Goal: Task Accomplishment & Management: Complete application form

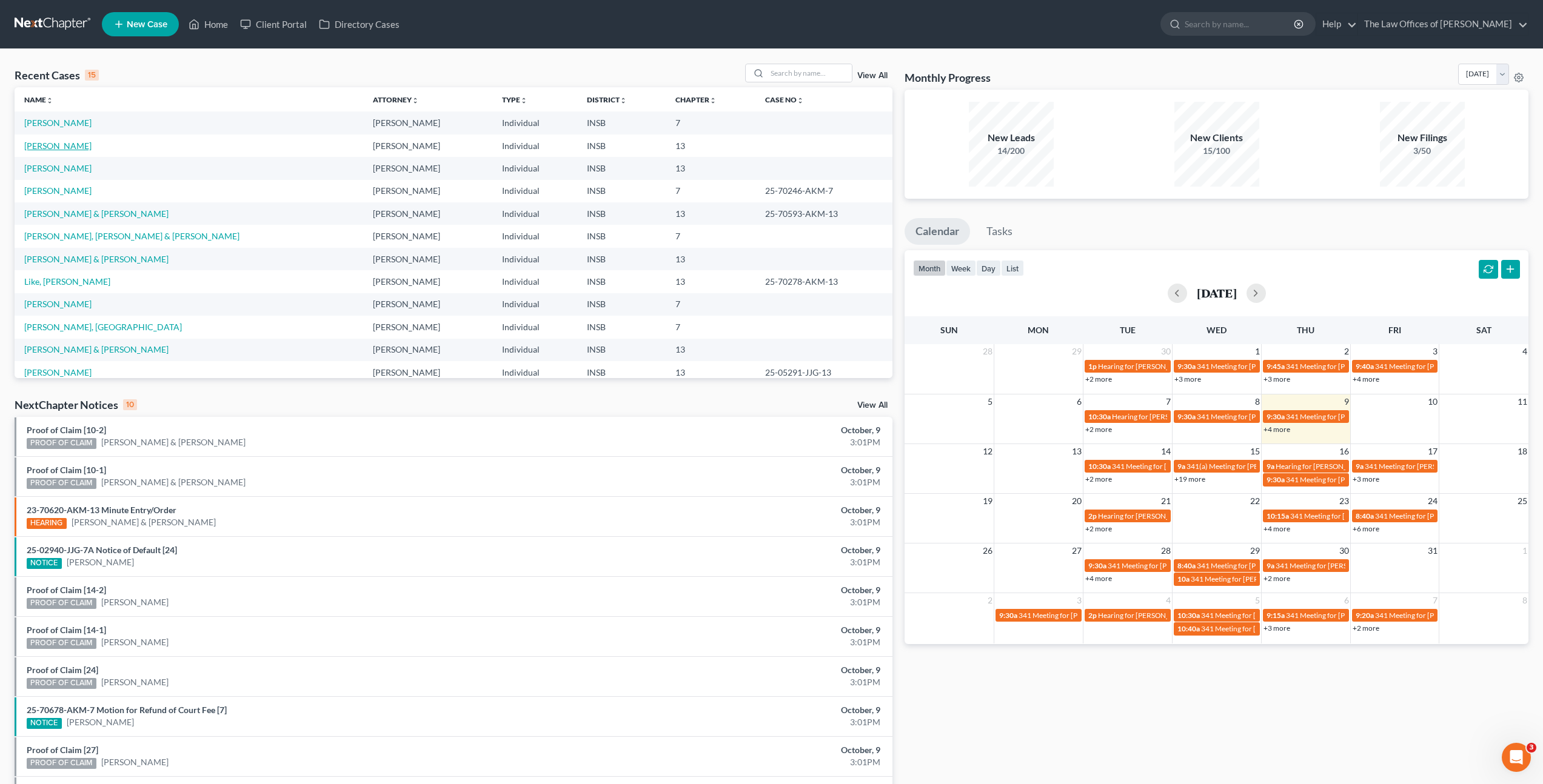
click at [40, 149] on link "[PERSON_NAME]" at bounding box center [58, 146] width 67 height 10
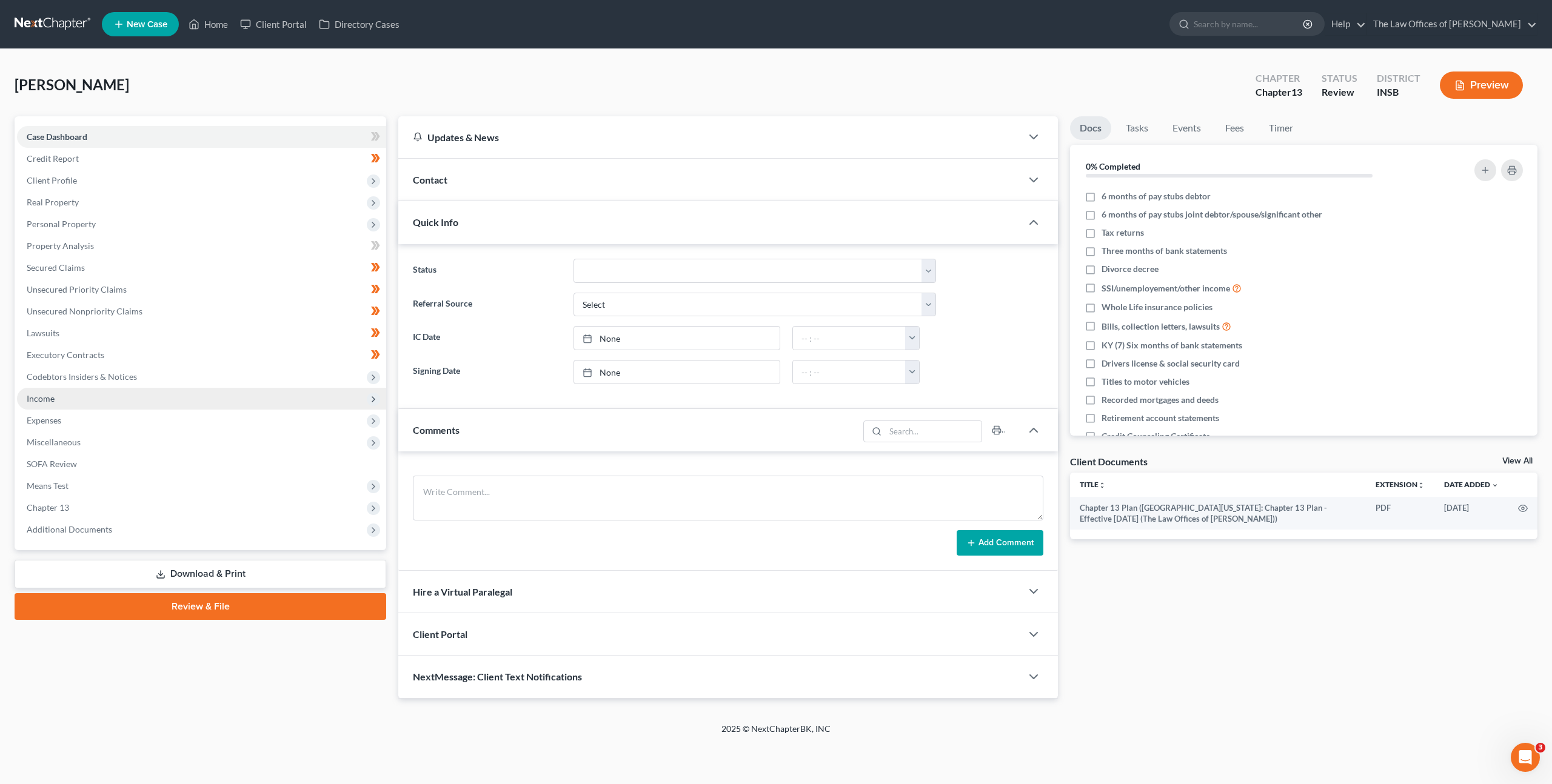
click at [117, 394] on span "Income" at bounding box center [201, 399] width 370 height 22
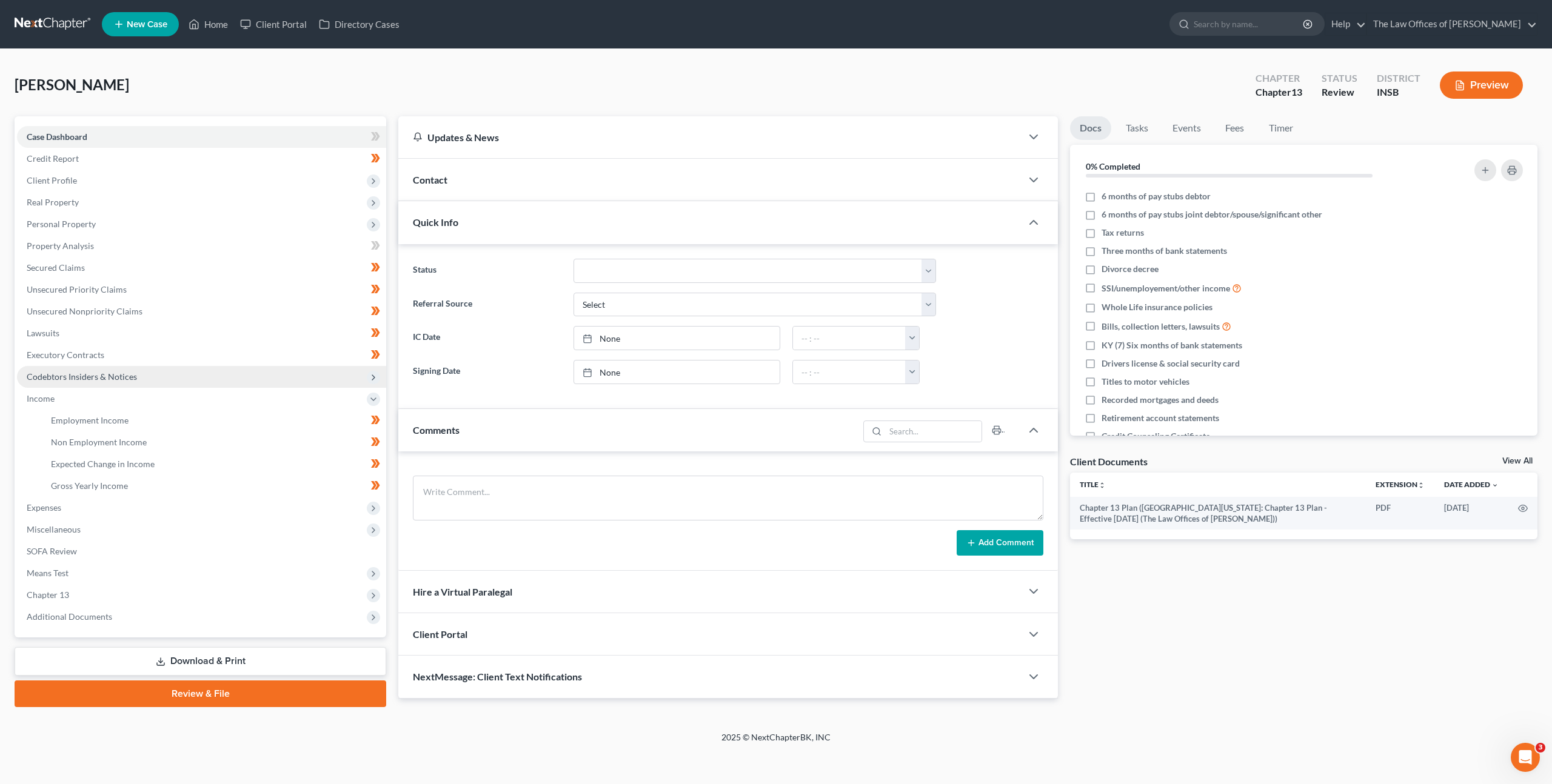
click at [123, 380] on span "Codebtors Insiders & Notices" at bounding box center [82, 376] width 110 height 10
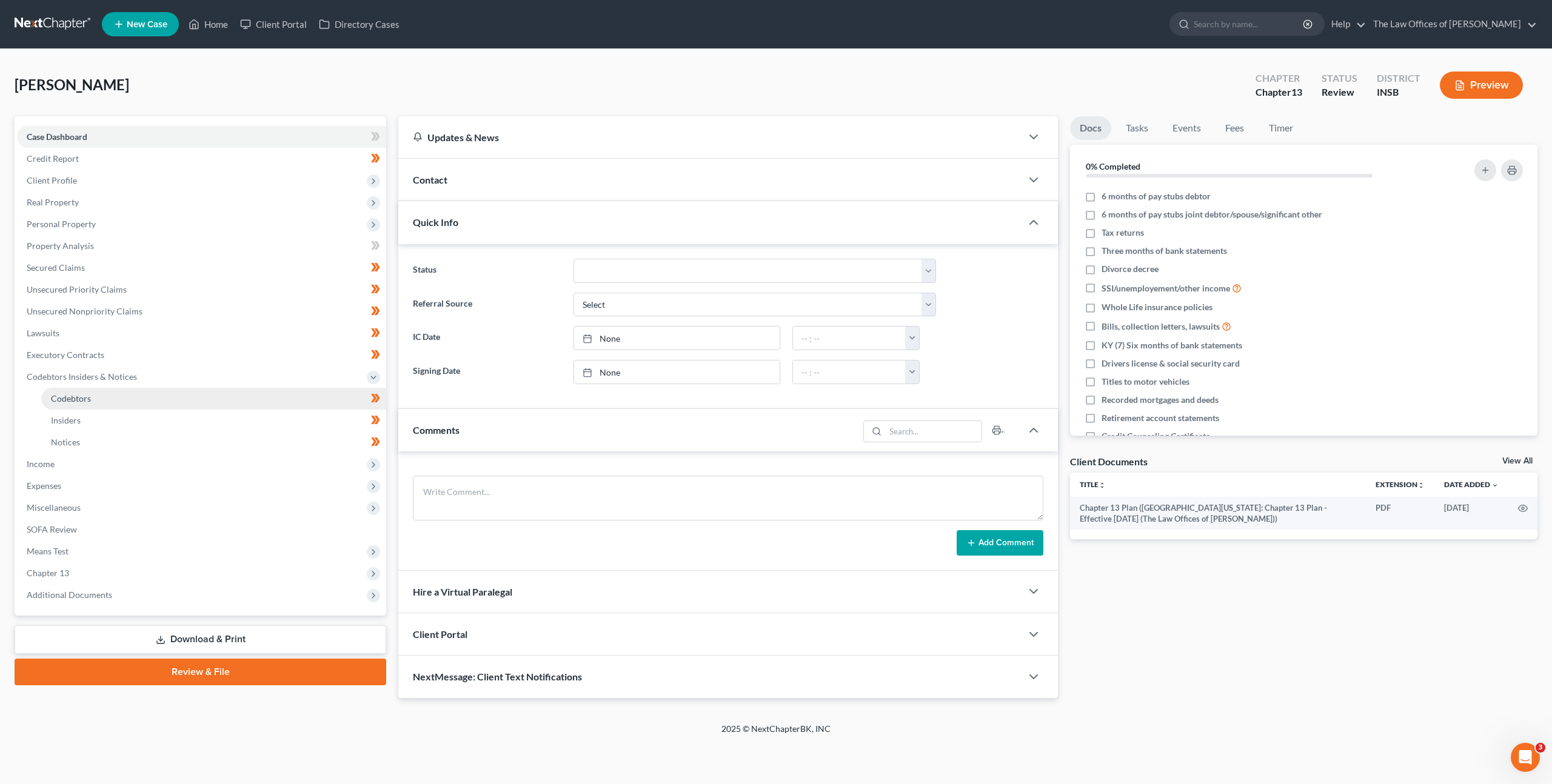
click at [123, 403] on link "Codebtors" at bounding box center [214, 399] width 345 height 22
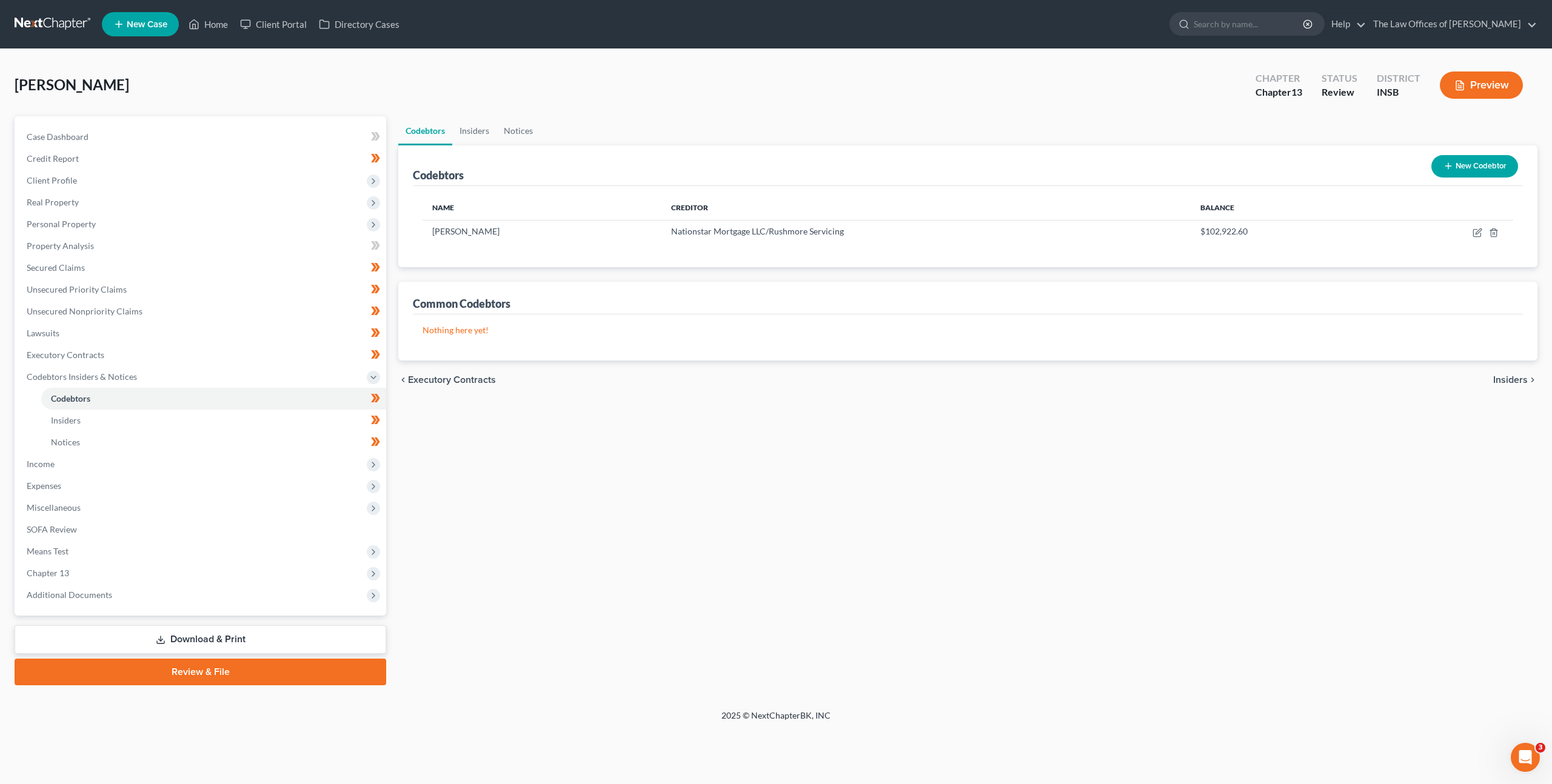
click at [26, 14] on link at bounding box center [53, 25] width 78 height 22
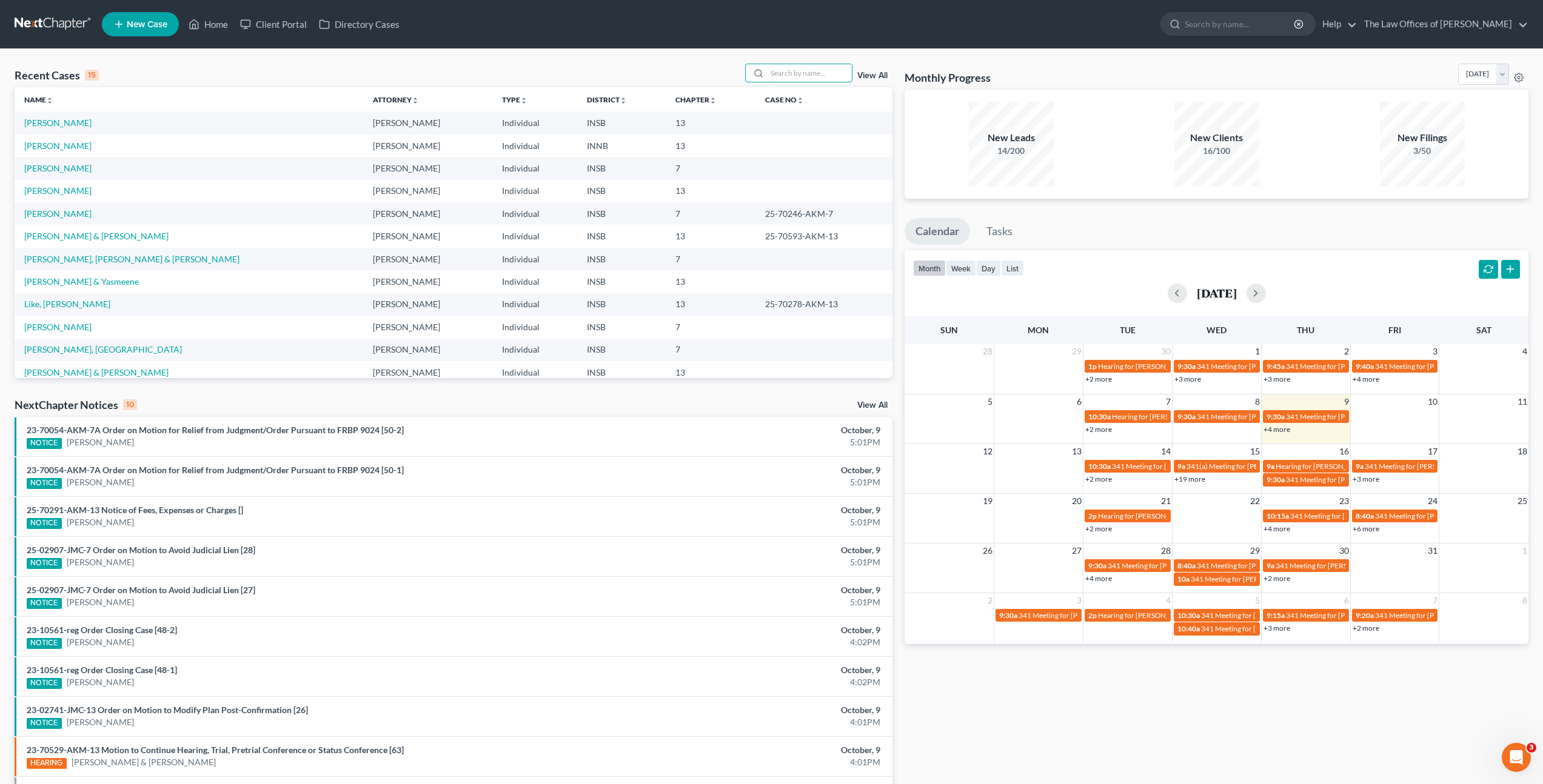
drag, startPoint x: 775, startPoint y: 67, endPoint x: 859, endPoint y: 72, distance: 84.1
click at [778, 68] on input "search" at bounding box center [809, 73] width 85 height 18
type input "Ronald Renner"
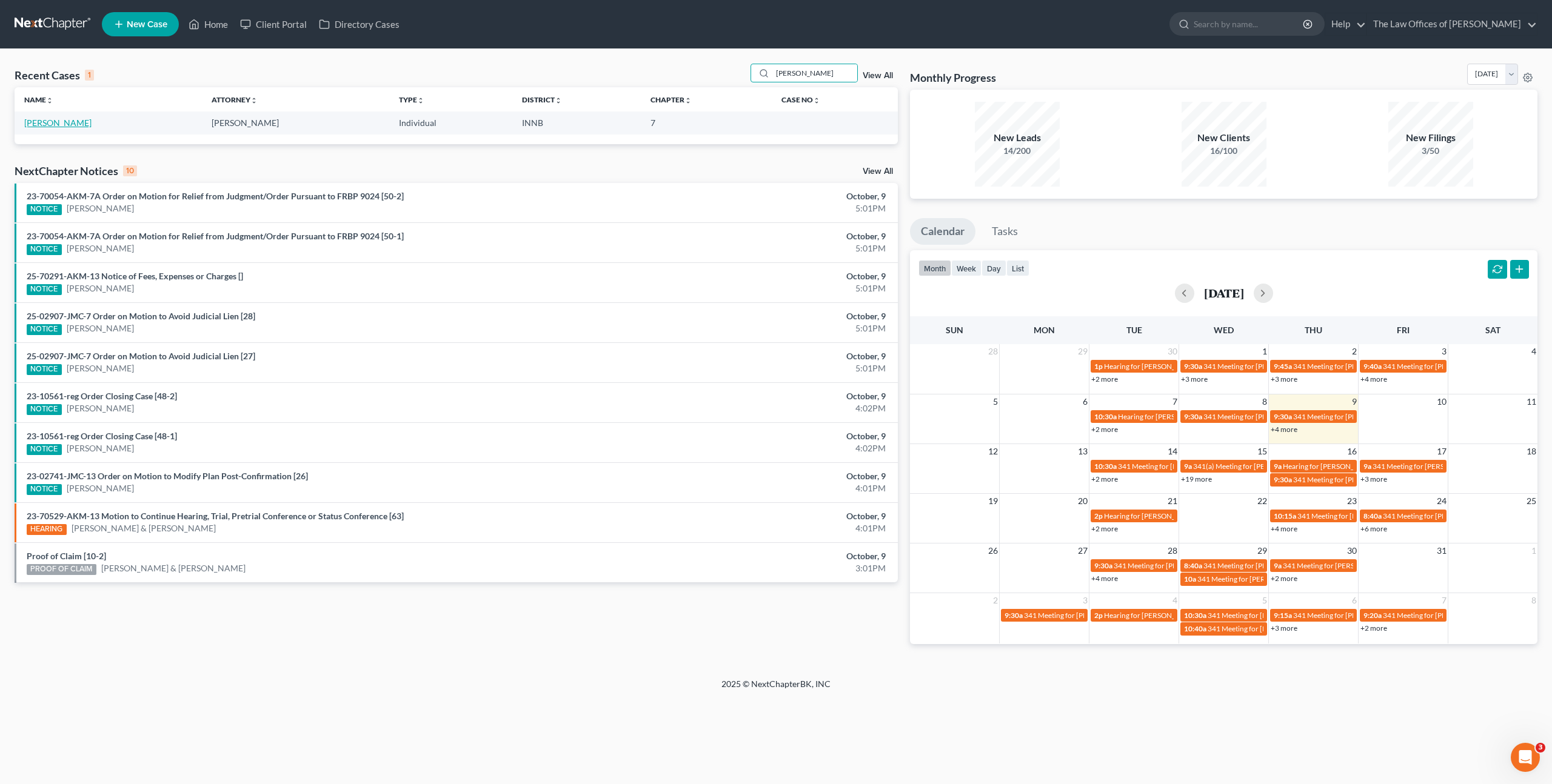
click at [40, 126] on link "[PERSON_NAME]" at bounding box center [58, 122] width 67 height 10
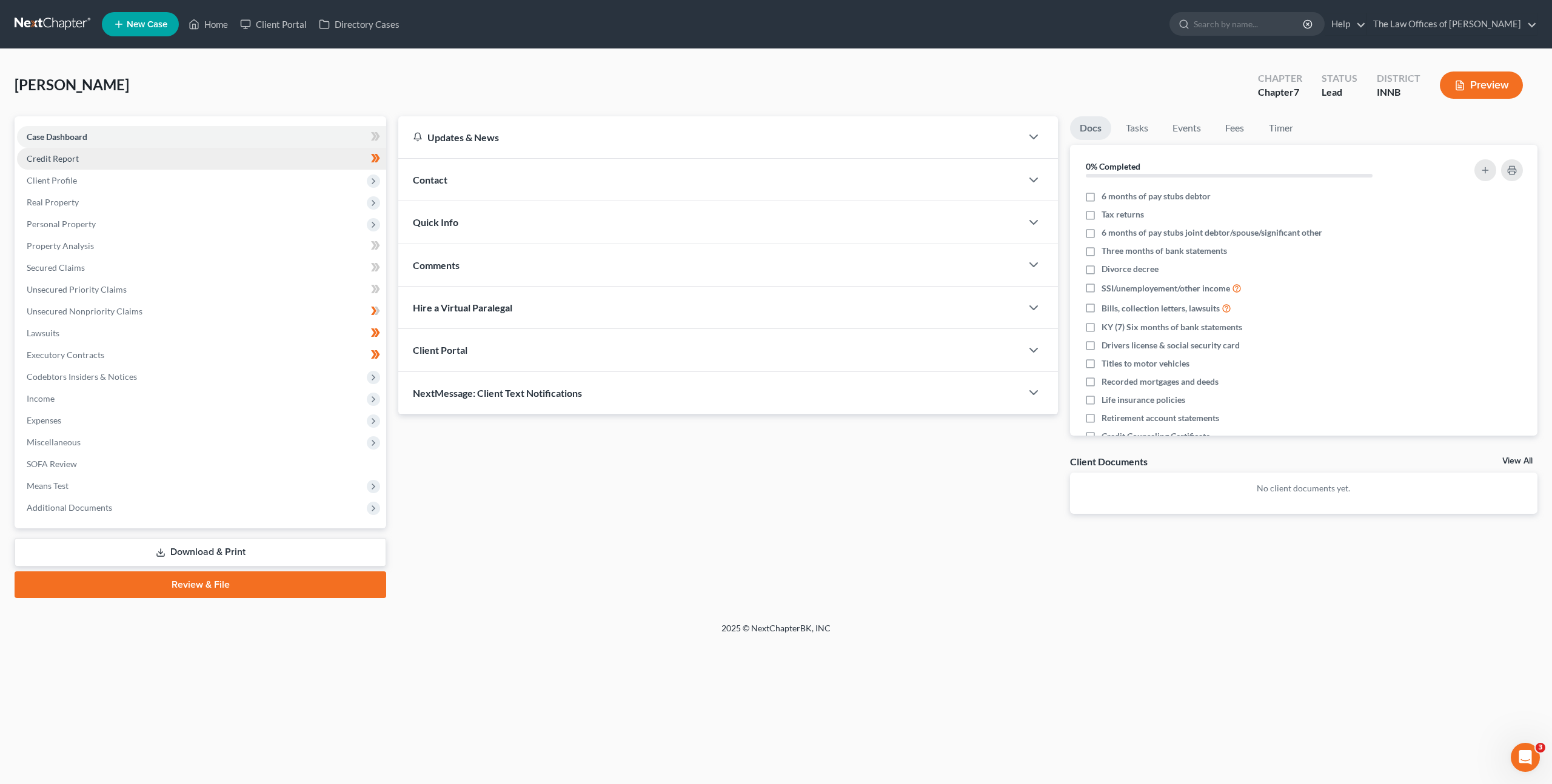
click at [242, 152] on link "Credit Report" at bounding box center [201, 159] width 370 height 22
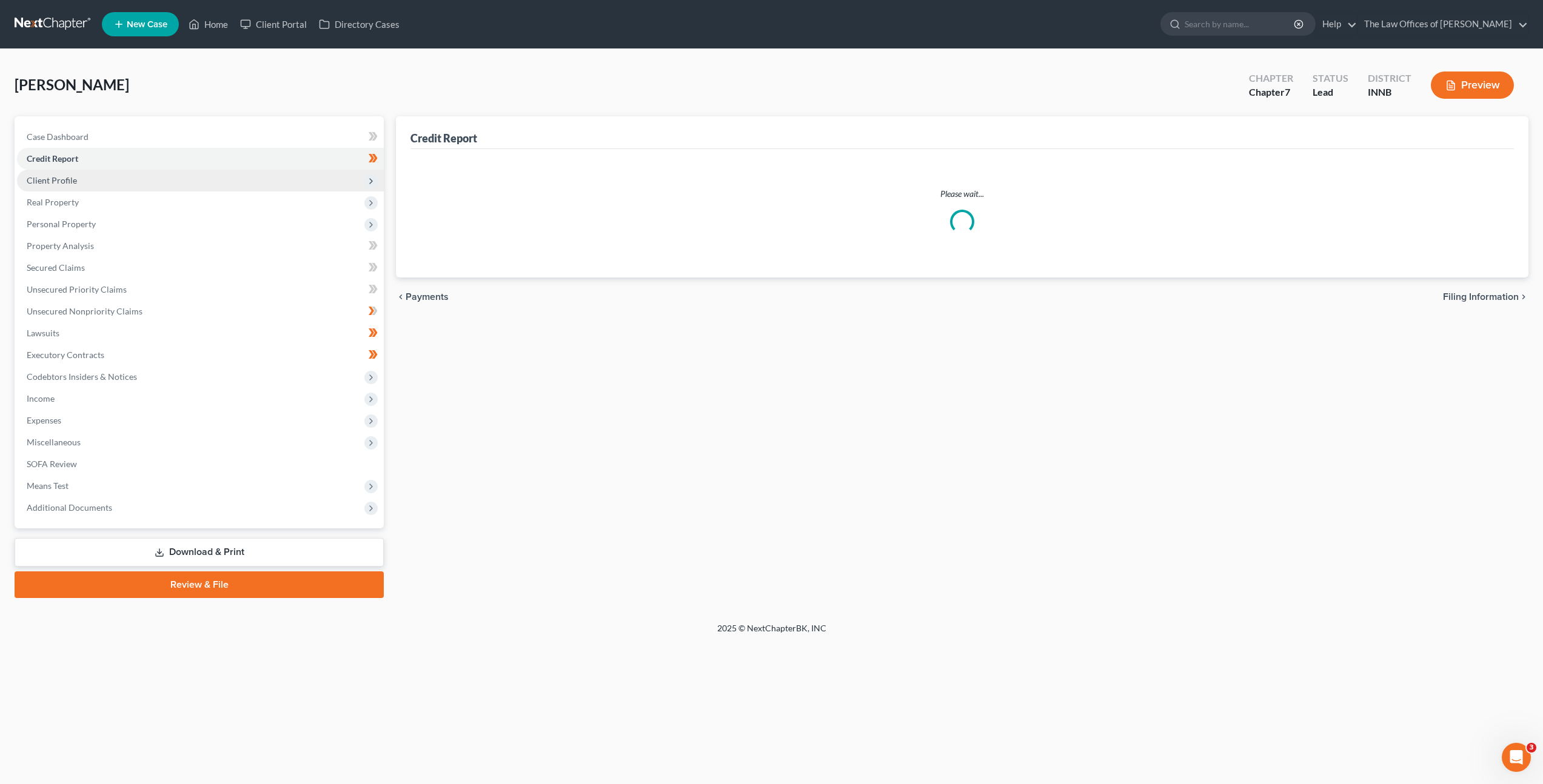
click at [230, 185] on span "Client Profile" at bounding box center [200, 180] width 367 height 22
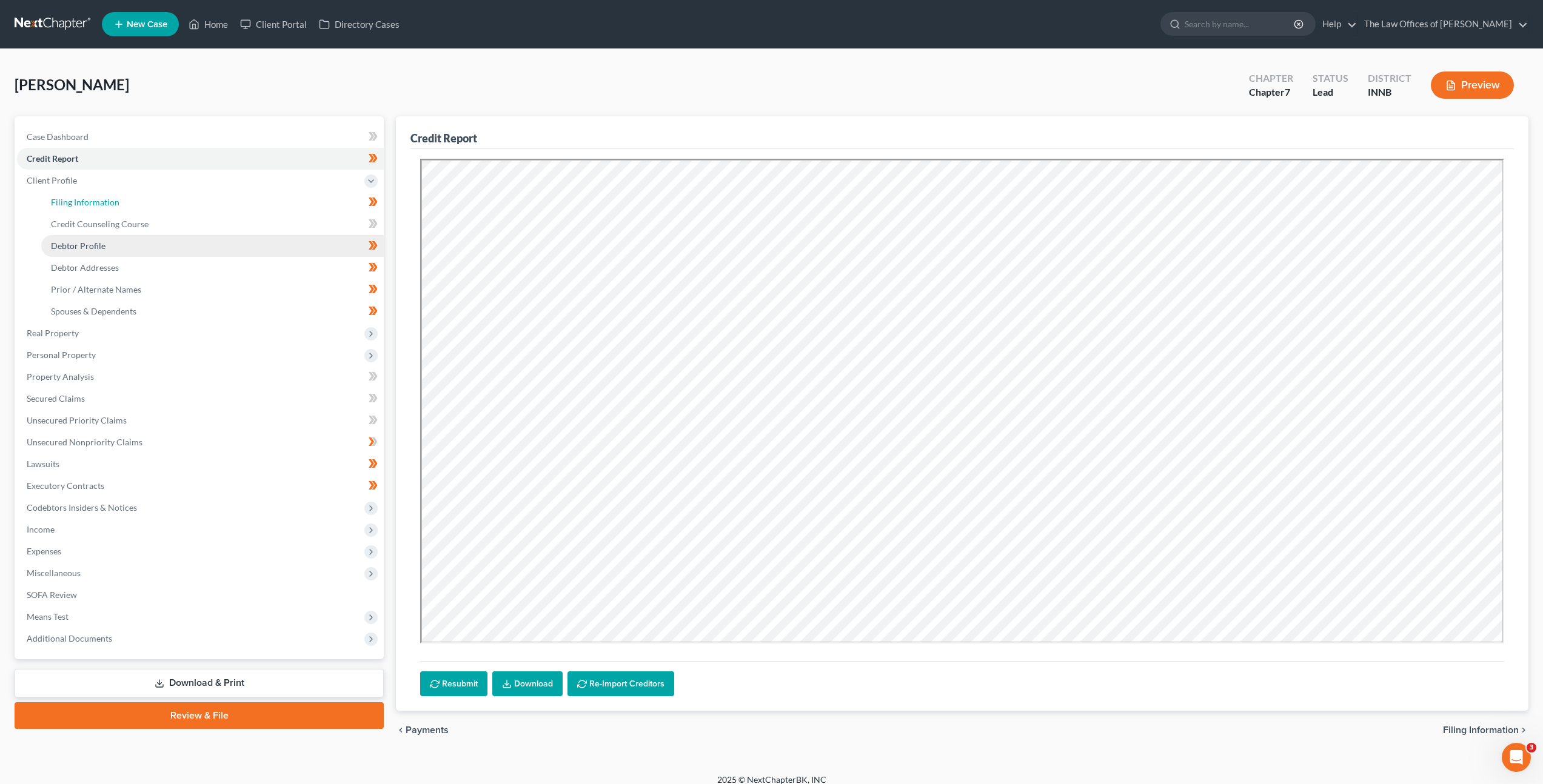
drag, startPoint x: 220, startPoint y: 199, endPoint x: 217, endPoint y: 244, distance: 45.1
click at [220, 199] on link "Filing Information" at bounding box center [213, 202] width 343 height 22
select select "1"
select select "0"
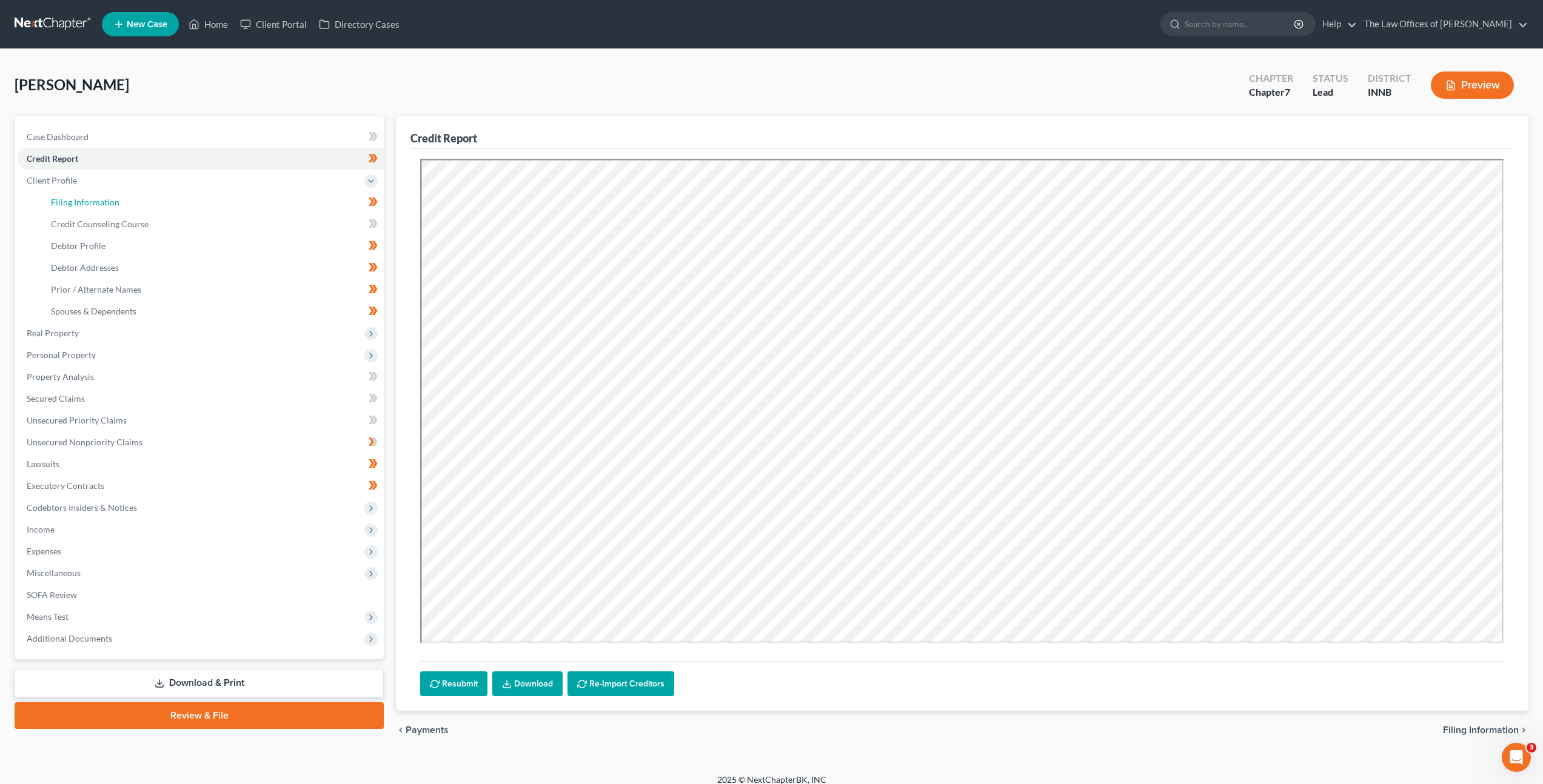
select select "15"
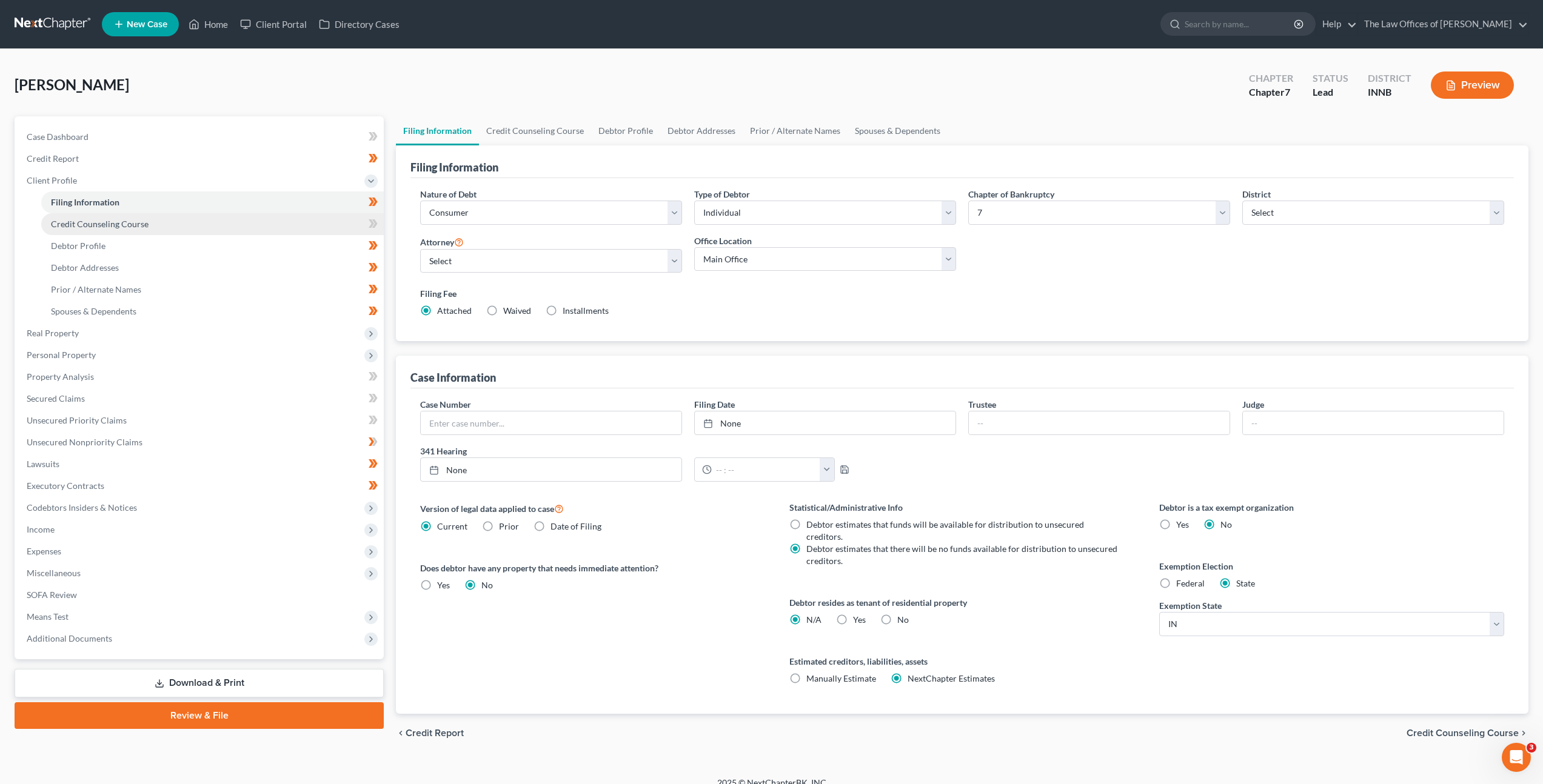
click at [226, 232] on link "Credit Counseling Course" at bounding box center [213, 225] width 343 height 22
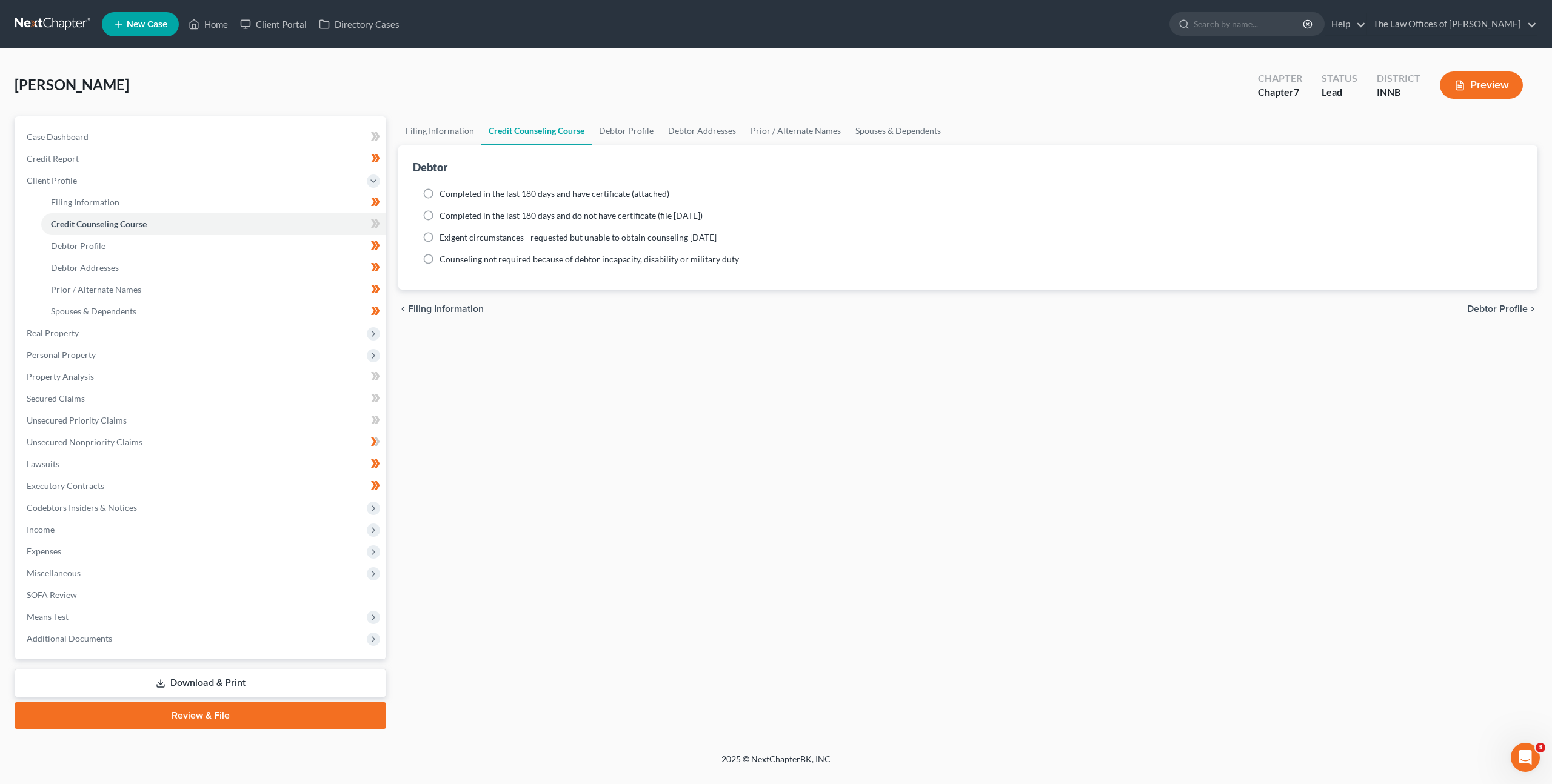
click at [467, 195] on span "Completed in the last 180 days and have certificate (attached)" at bounding box center [554, 193] width 230 height 10
click at [452, 195] on input "Completed in the last 180 days and have certificate (attached)" at bounding box center [448, 192] width 8 height 8
radio input "true"
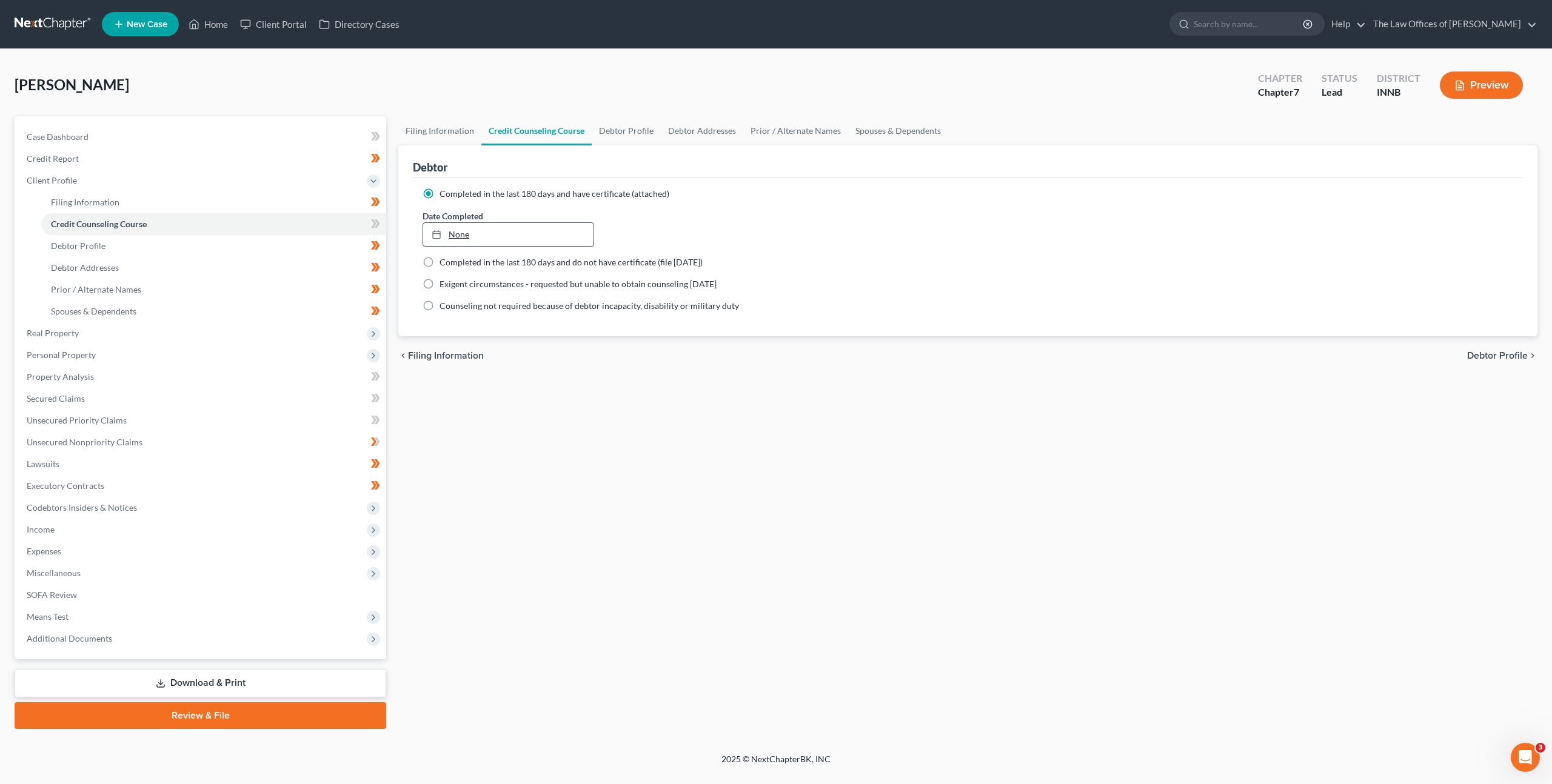
click at [459, 233] on link "None" at bounding box center [507, 233] width 170 height 23
type input "10/9/2025"
click at [848, 360] on div "chevron_left Filing Information Debtor Profile chevron_right" at bounding box center [968, 355] width 1139 height 38
click at [743, 381] on div "Filing Information Credit Counseling Course Debtor Profile Debtor Addresses Pri…" at bounding box center [968, 423] width 1151 height 613
click at [614, 388] on div "Filing Information Credit Counseling Course Debtor Profile Debtor Addresses Pri…" at bounding box center [968, 423] width 1151 height 613
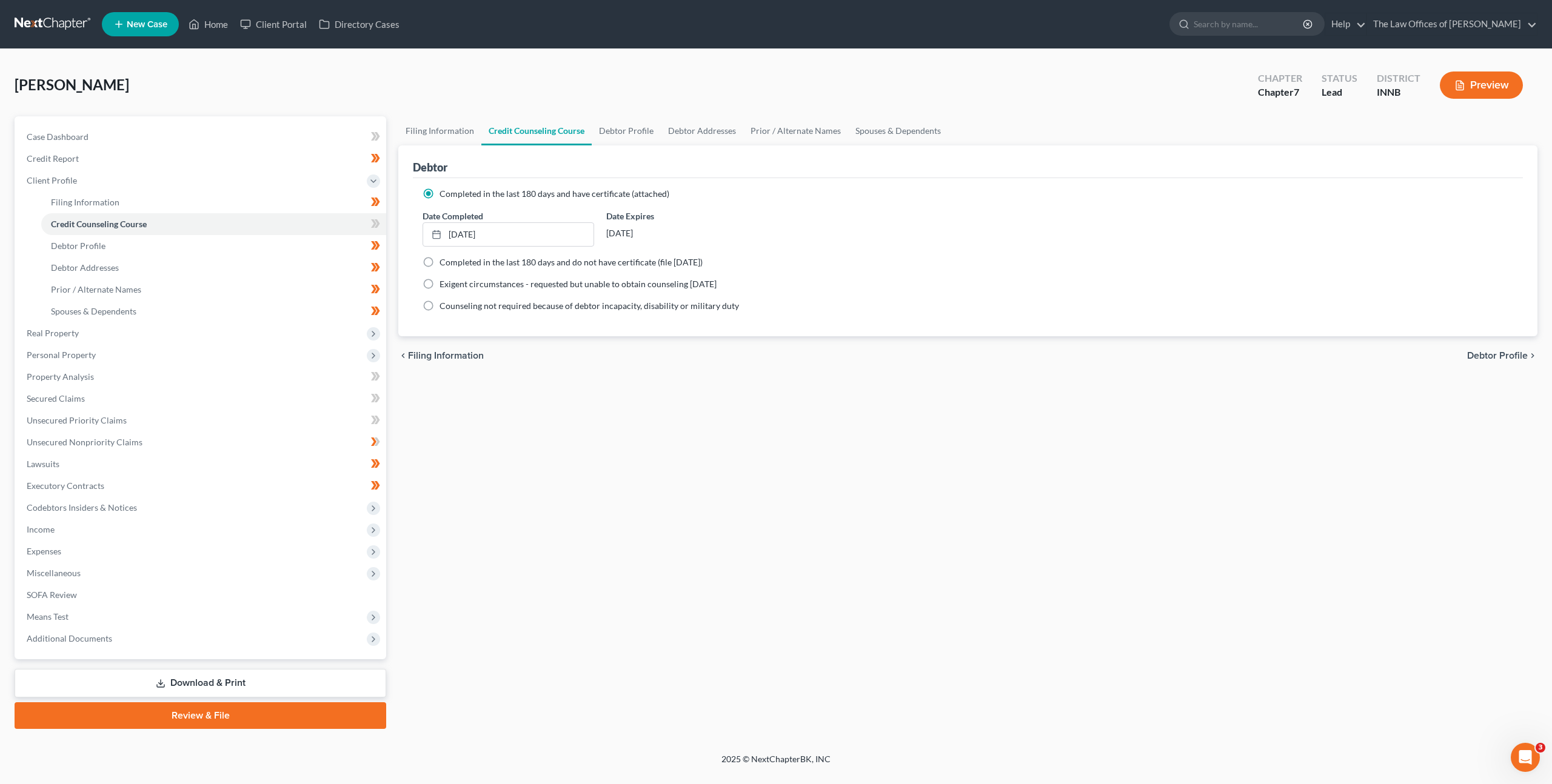
click at [522, 386] on div "Filing Information Credit Counseling Course Debtor Profile Debtor Addresses Pri…" at bounding box center [968, 423] width 1151 height 613
click at [371, 221] on icon at bounding box center [374, 224] width 9 height 15
click at [323, 253] on link "Debtor Profile" at bounding box center [214, 246] width 345 height 22
select select "2"
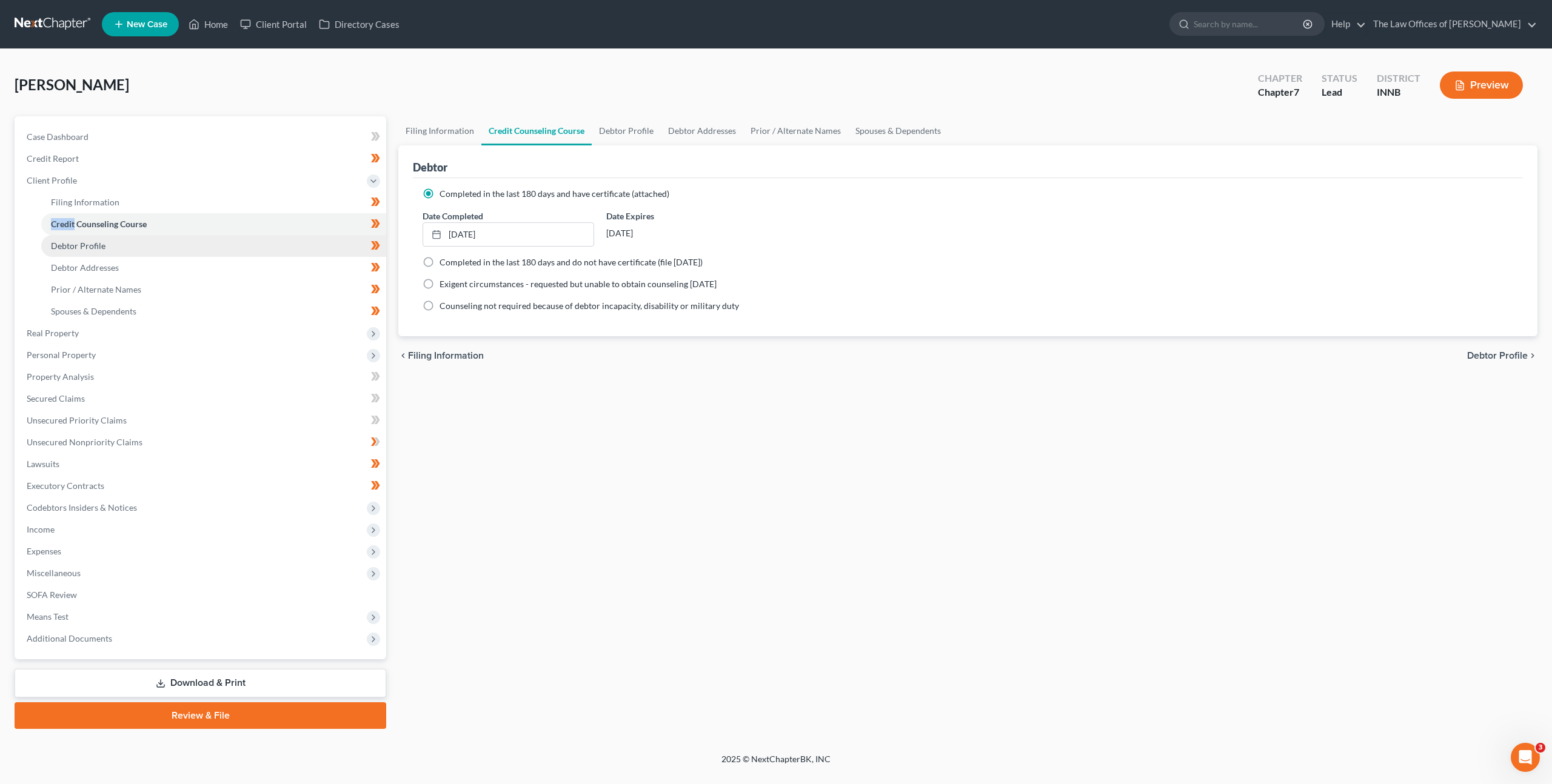
select select "4"
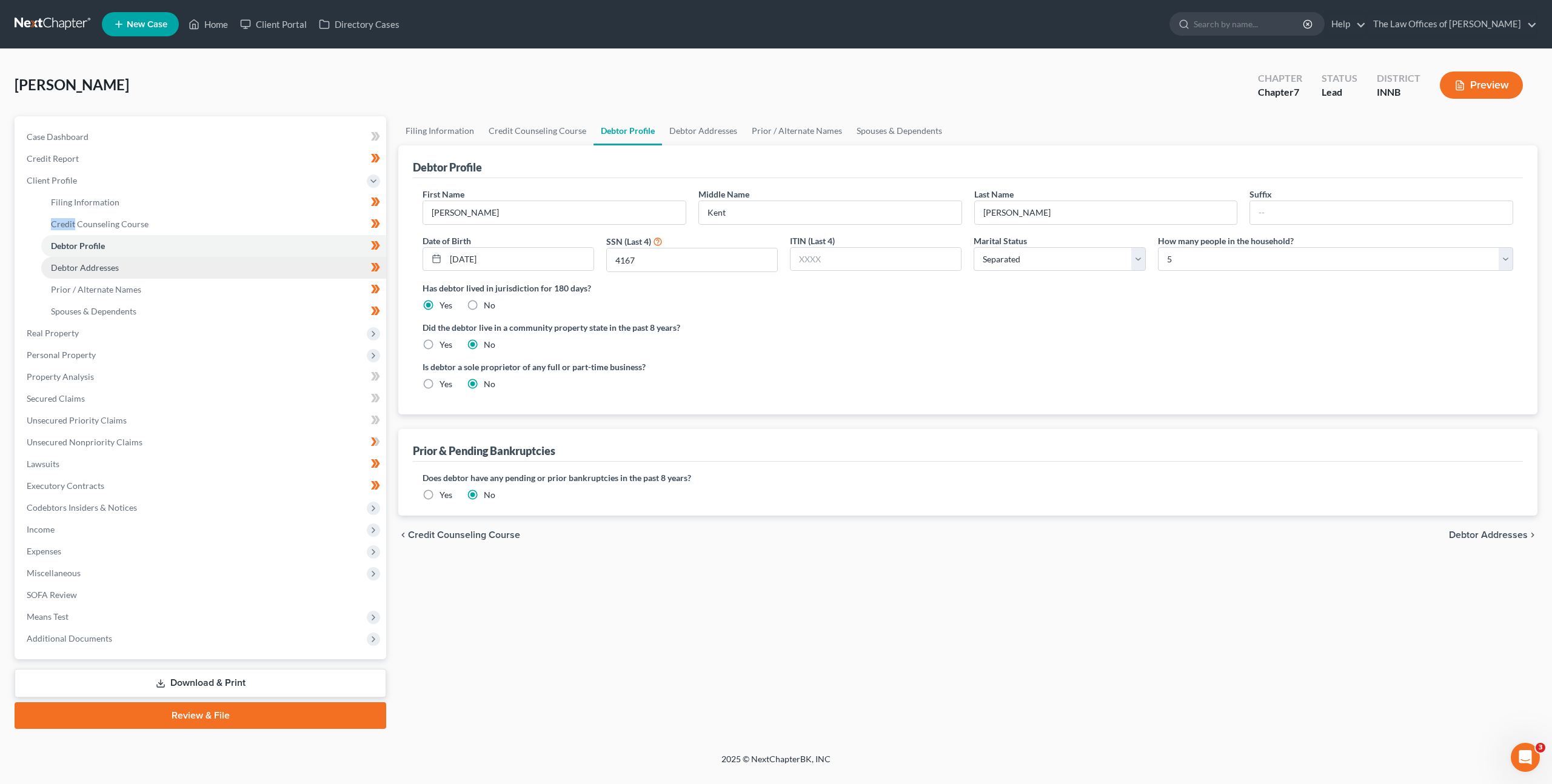
click at [271, 273] on link "Debtor Addresses" at bounding box center [214, 268] width 345 height 22
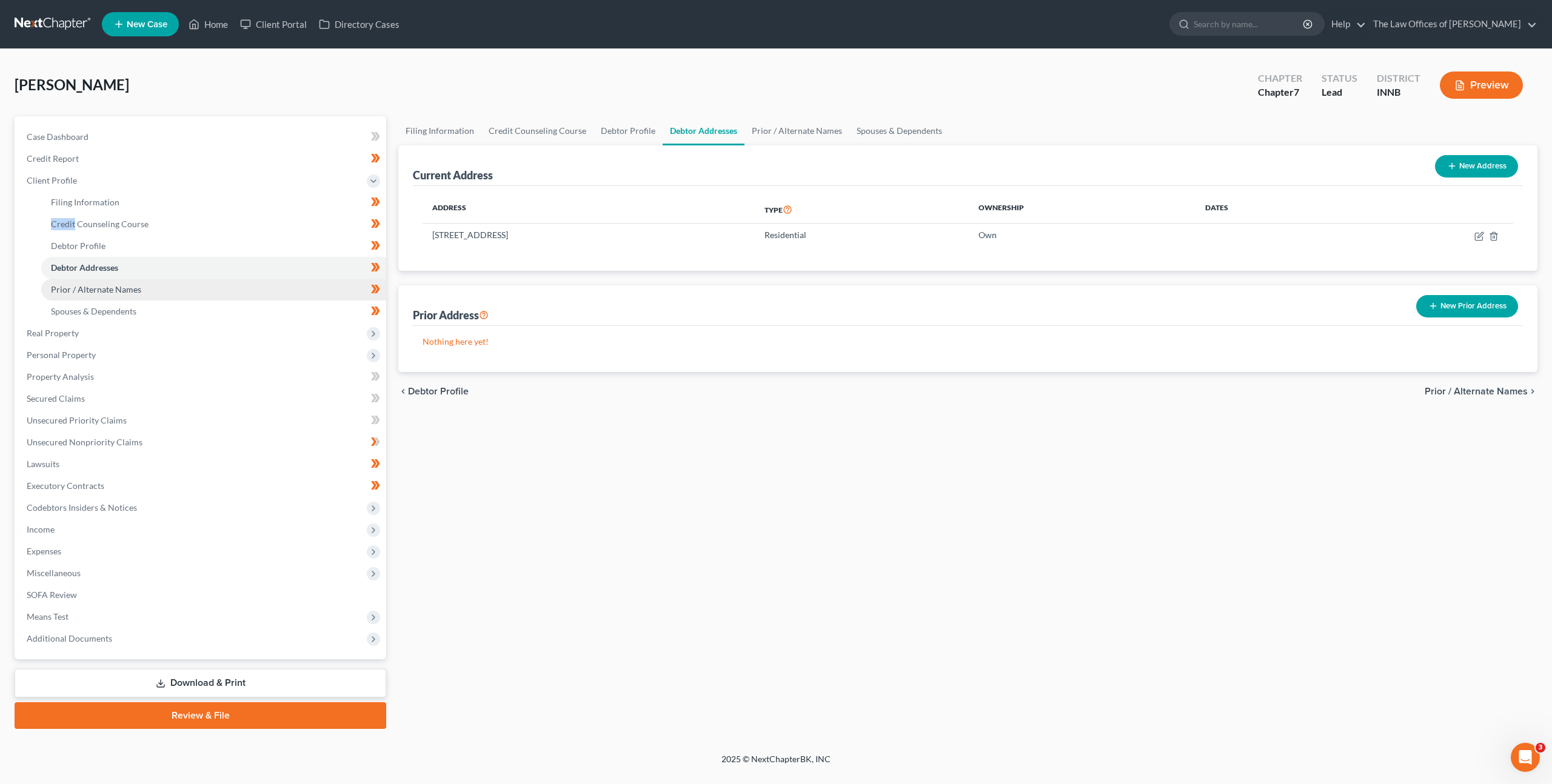
click at [276, 291] on link "Prior / Alternate Names" at bounding box center [214, 290] width 345 height 22
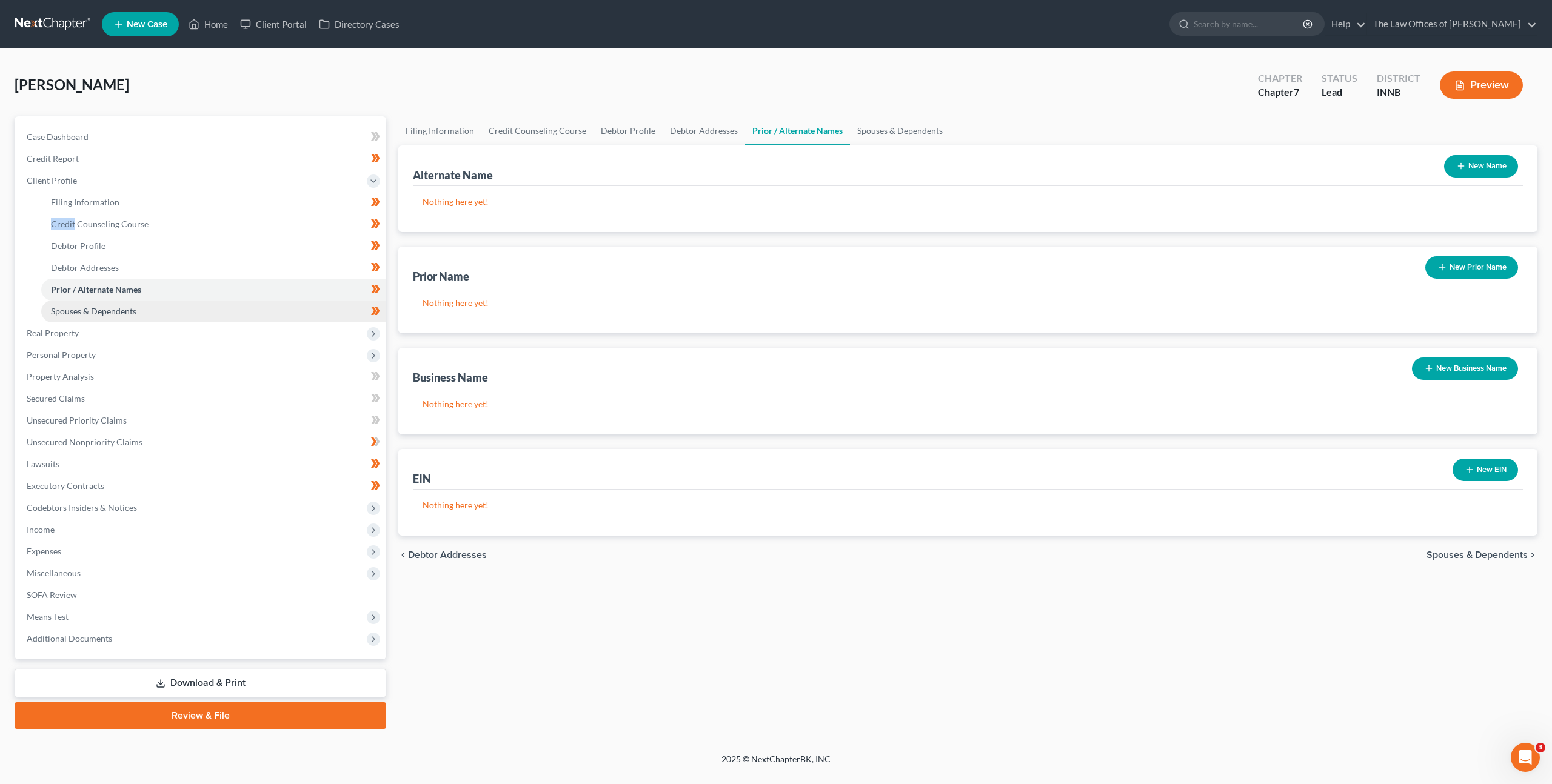
click at [275, 312] on link "Spouses & Dependents" at bounding box center [214, 311] width 345 height 22
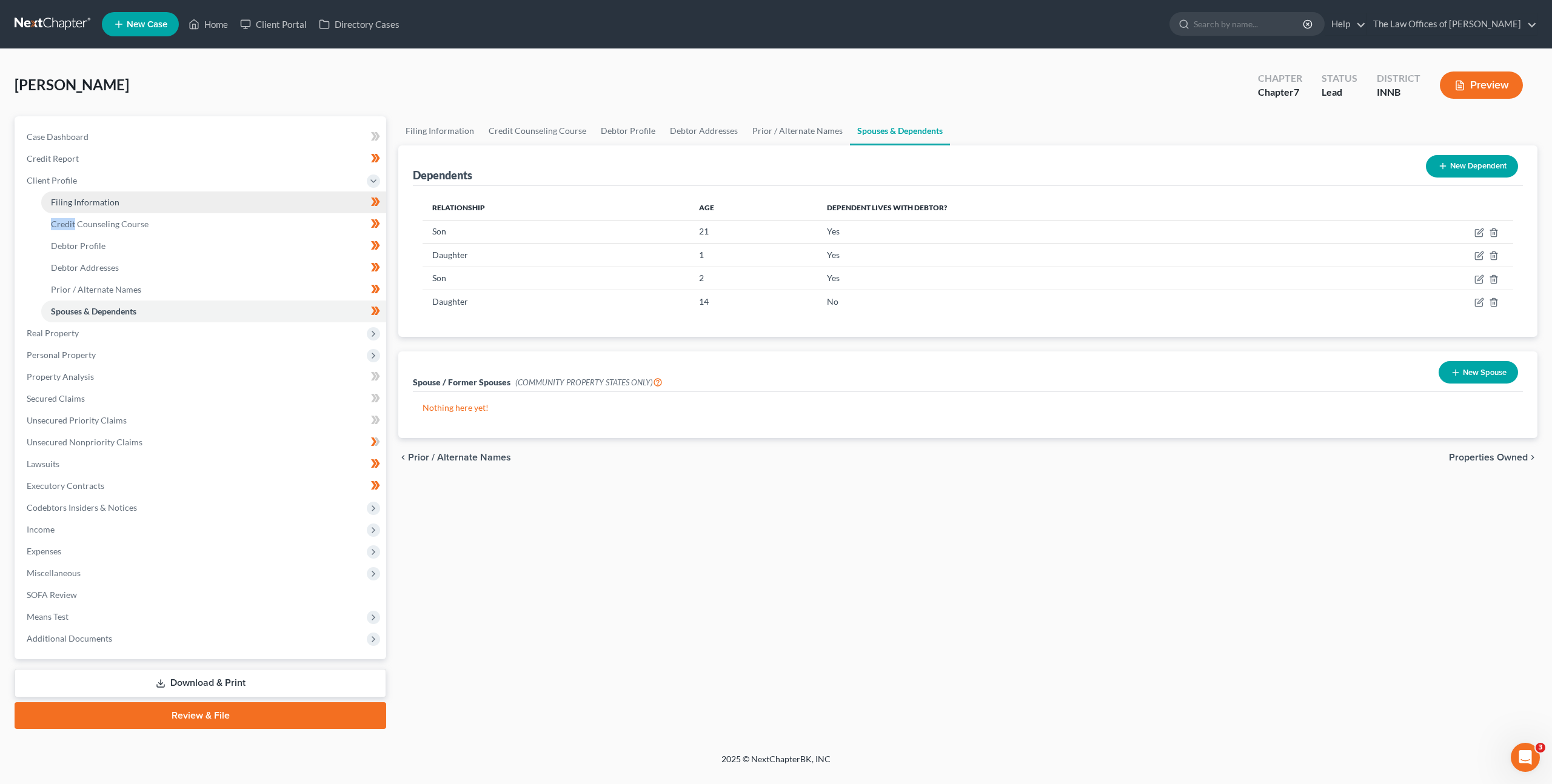
click at [310, 204] on link "Filing Information" at bounding box center [214, 202] width 345 height 22
select select "1"
select select "0"
select select "27"
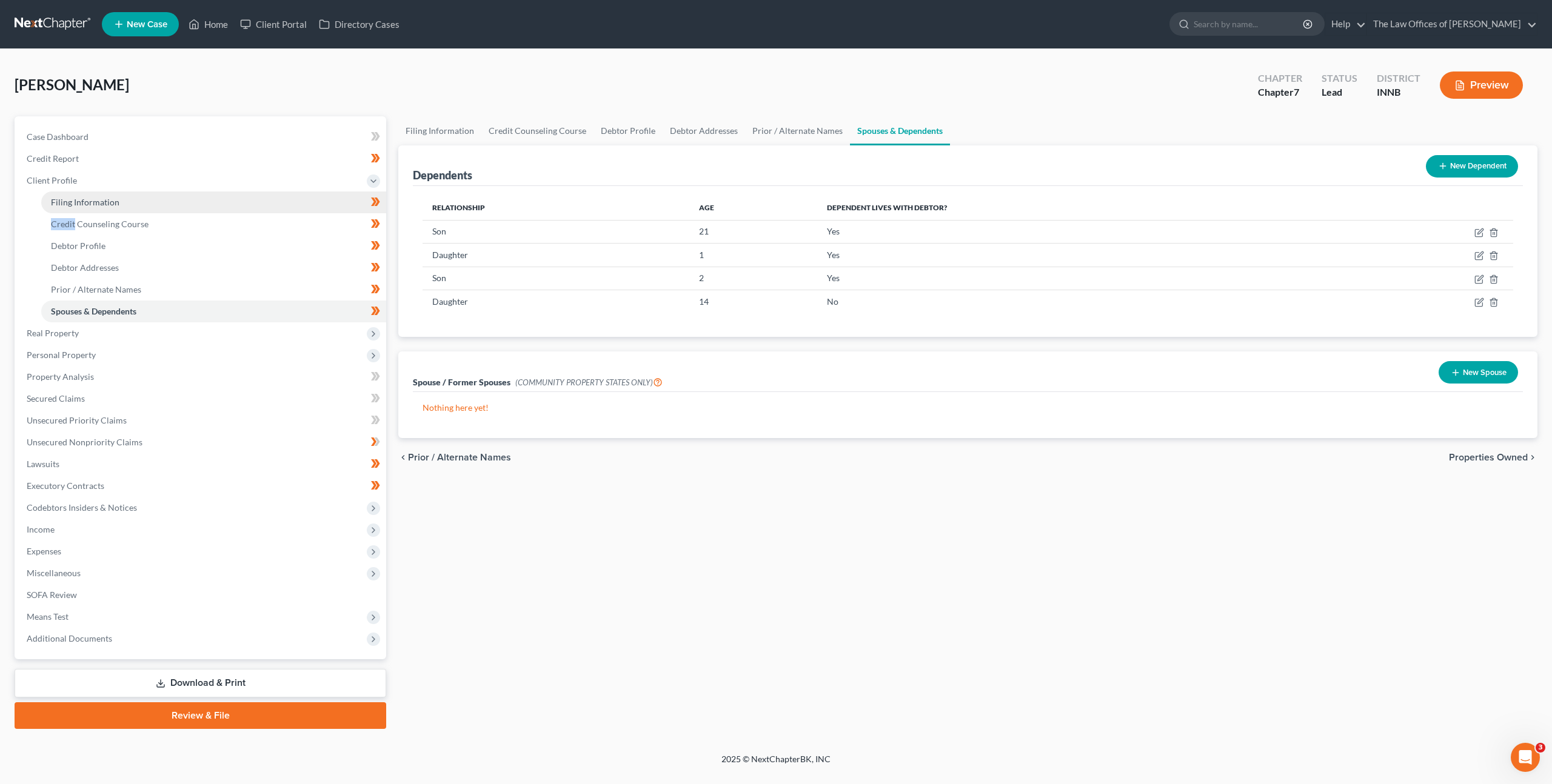
select select "0"
select select "15"
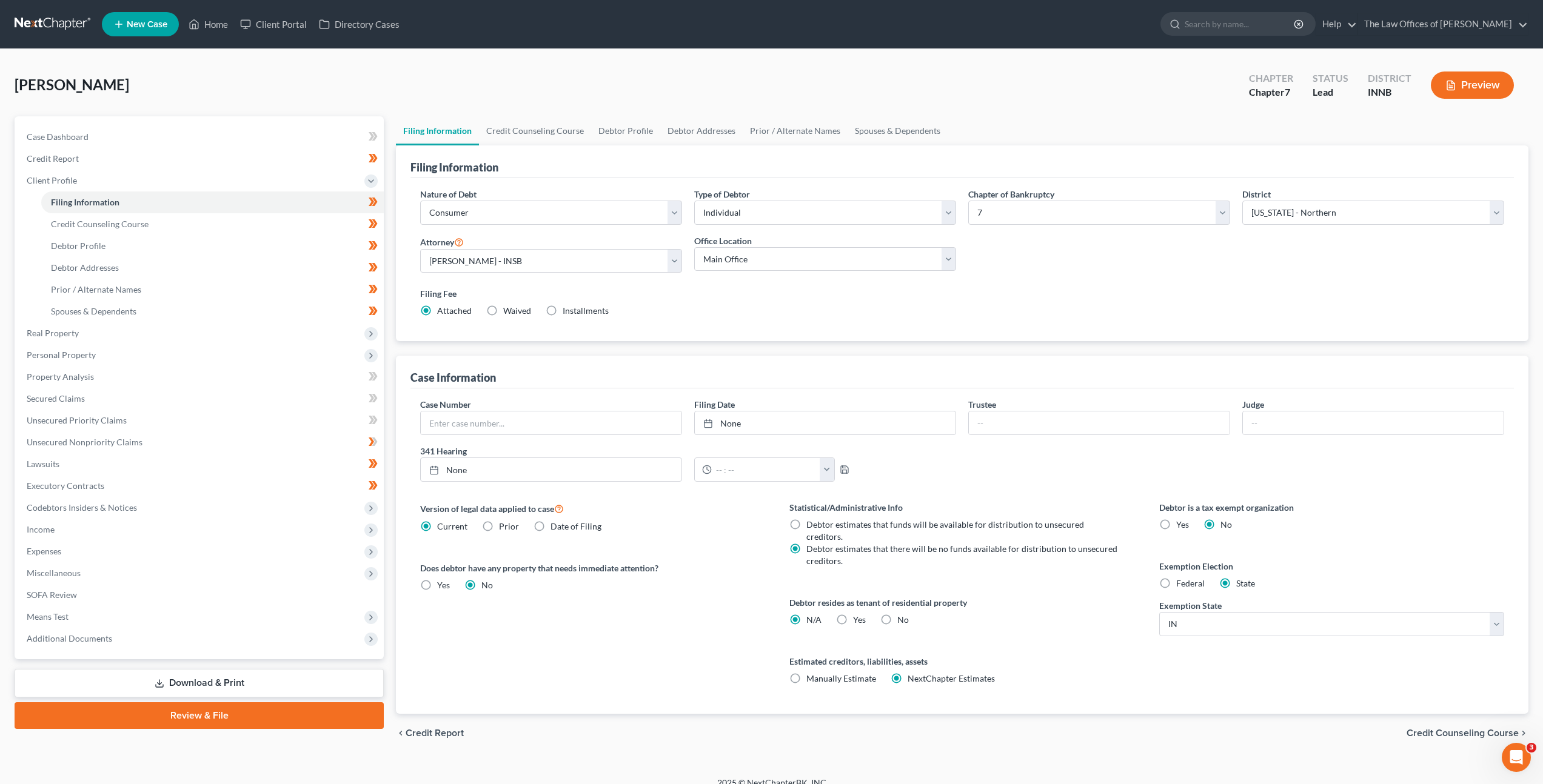
click at [897, 614] on label "No" at bounding box center [903, 620] width 12 height 12
click at [902, 614] on input "No" at bounding box center [906, 618] width 8 height 8
radio input "true"
click at [741, 558] on div "Version of legal data applied to case Current Prior Date of Filing Legal data v…" at bounding box center [592, 608] width 369 height 213
click at [806, 614] on label "N/A" at bounding box center [813, 620] width 15 height 12
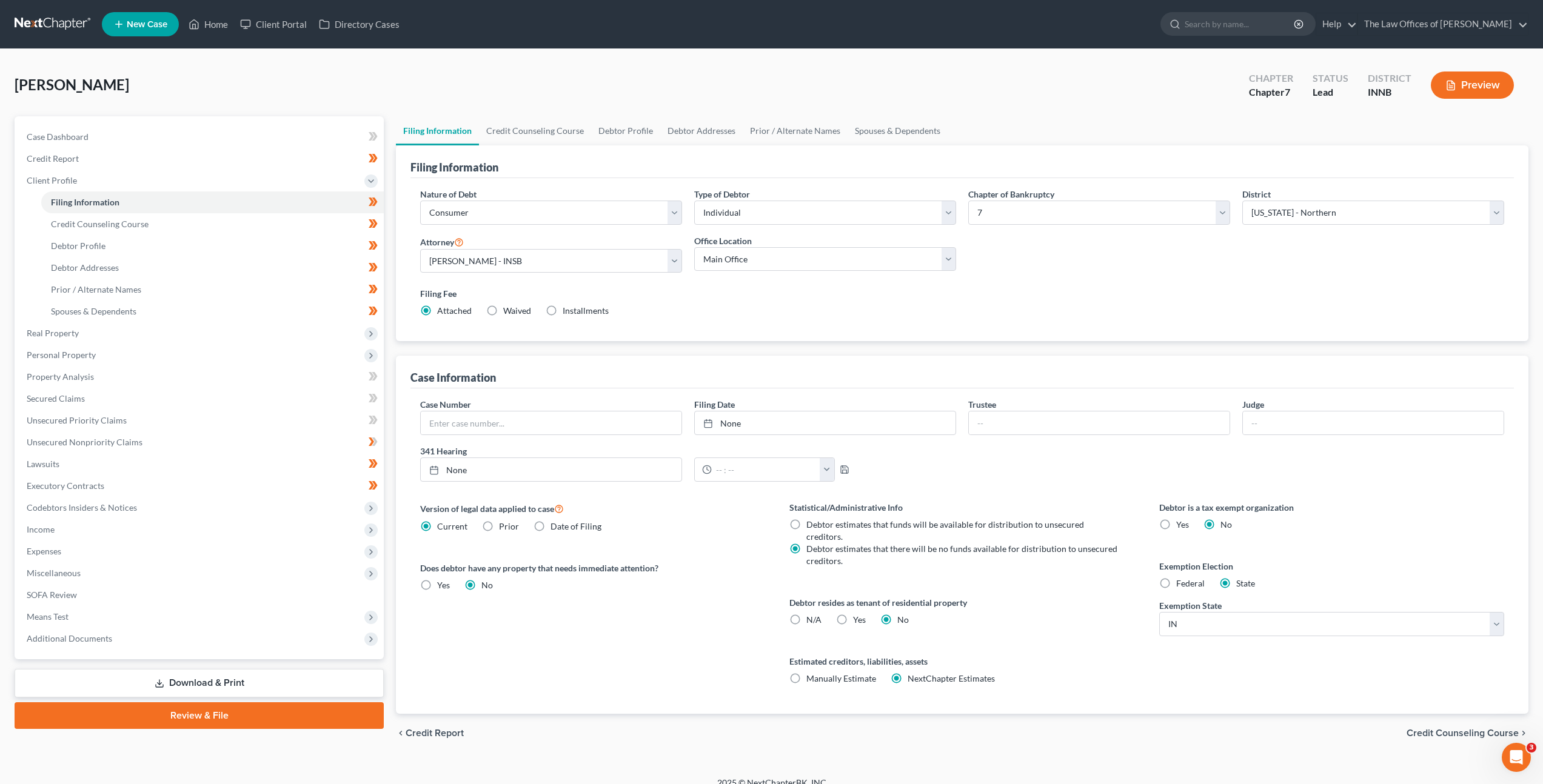
click at [811, 614] on input "N/A" at bounding box center [815, 618] width 8 height 8
radio input "true"
click at [897, 614] on label "No" at bounding box center [903, 620] width 12 height 12
click at [902, 614] on input "No" at bounding box center [906, 618] width 8 height 8
radio input "true"
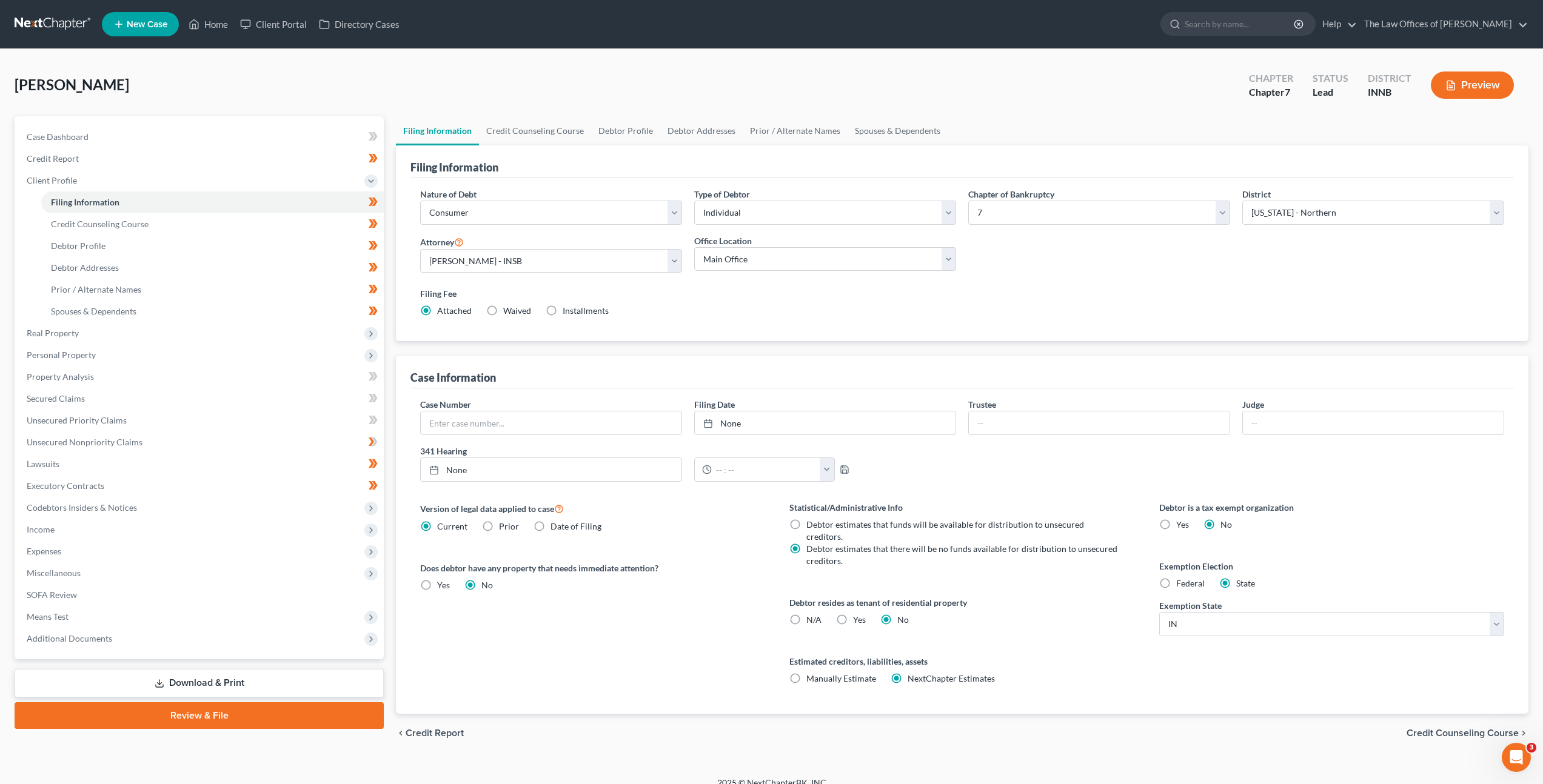
click at [806, 614] on label "N/A" at bounding box center [813, 620] width 15 height 12
click at [811, 614] on input "N/A" at bounding box center [815, 618] width 8 height 8
radio input "true"
radio input "false"
click at [746, 577] on div "Does debtor have any property that needs immediate attention? Yes Yes No" at bounding box center [592, 576] width 345 height 30
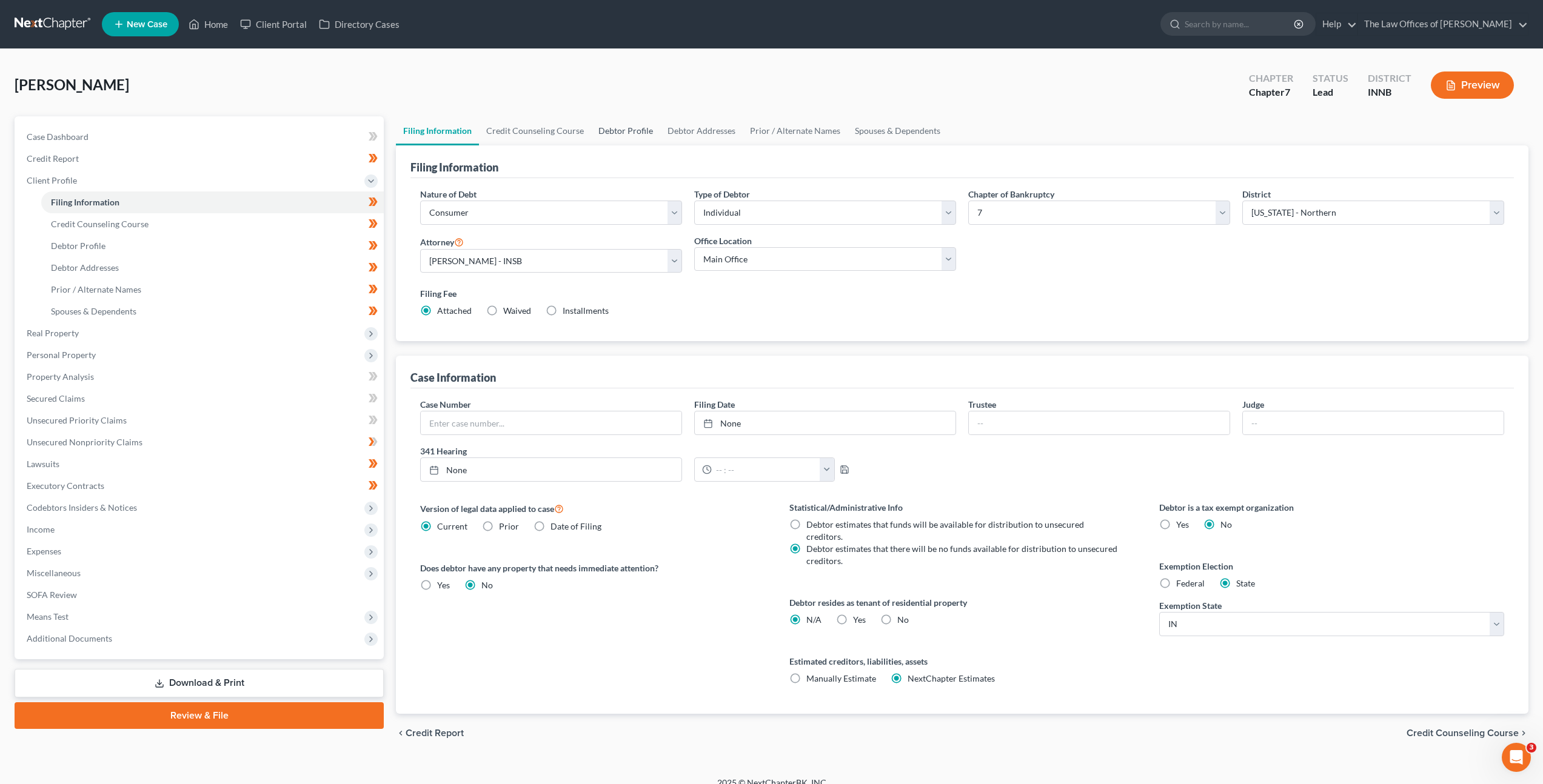
click at [616, 123] on link "Debtor Profile" at bounding box center [626, 131] width 69 height 30
select select "2"
select select "4"
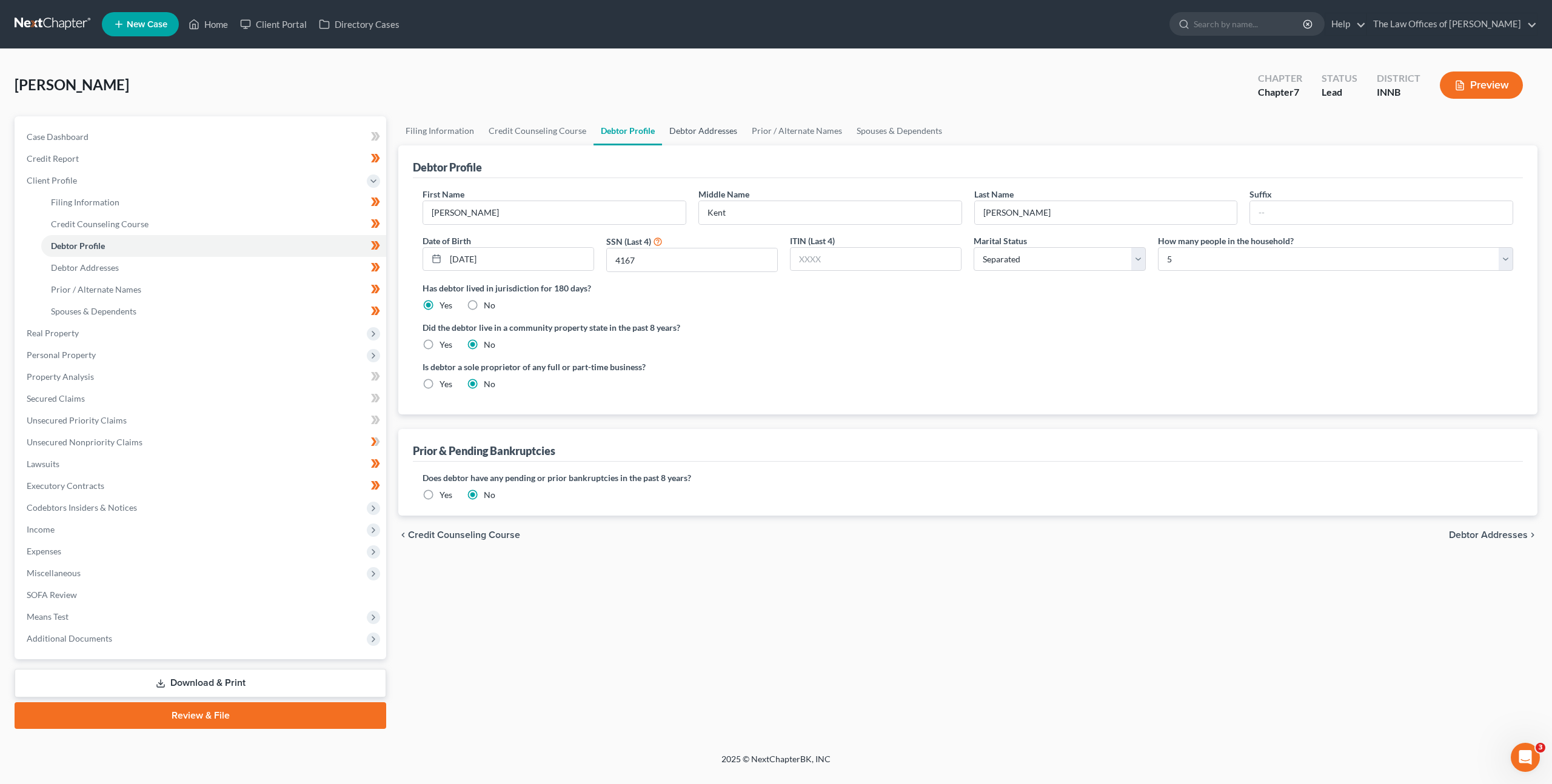
click at [689, 128] on link "Debtor Addresses" at bounding box center [704, 131] width 83 height 30
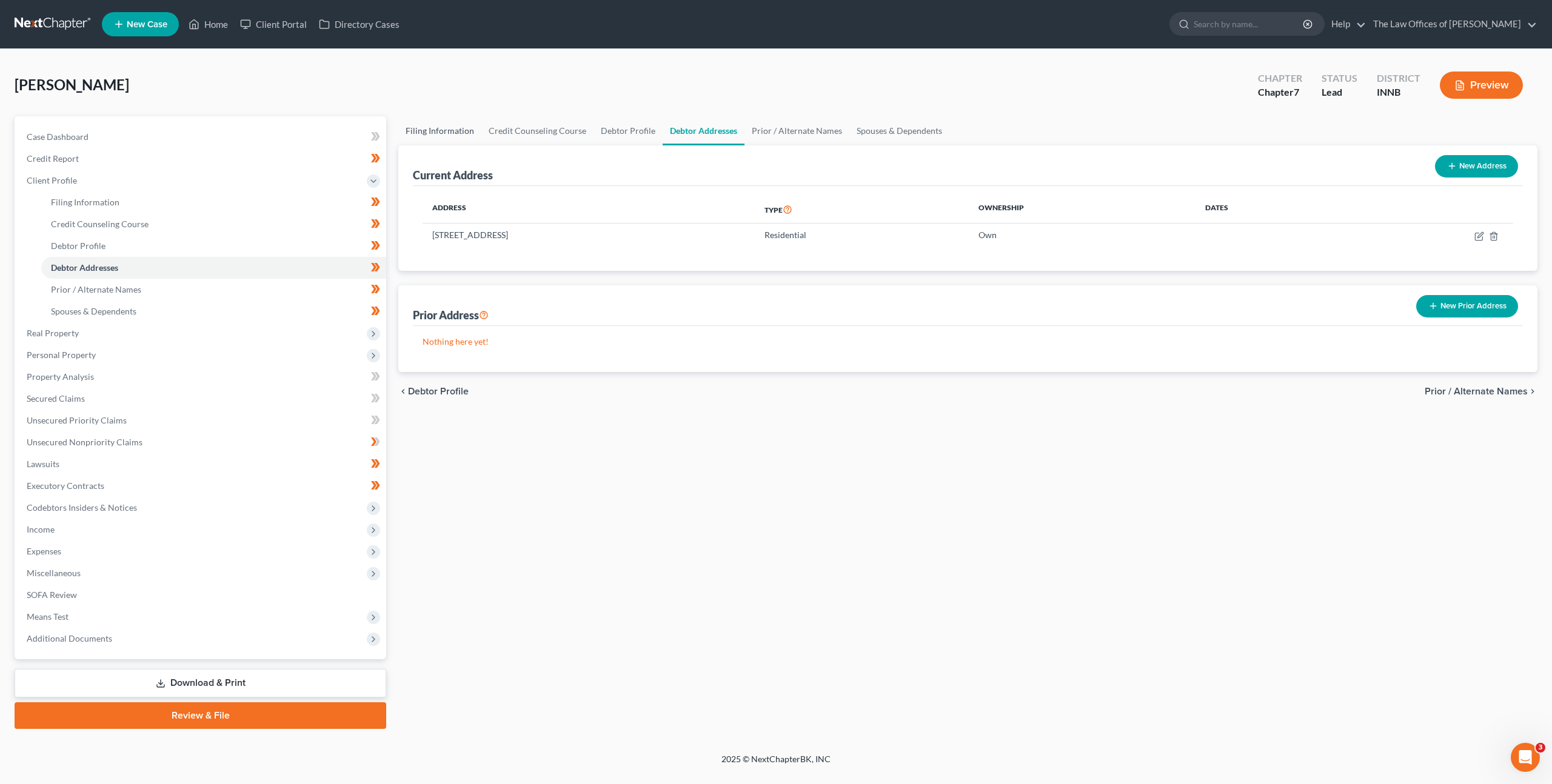
click at [466, 123] on link "Filing Information" at bounding box center [439, 131] width 83 height 30
select select "1"
select select "0"
select select "27"
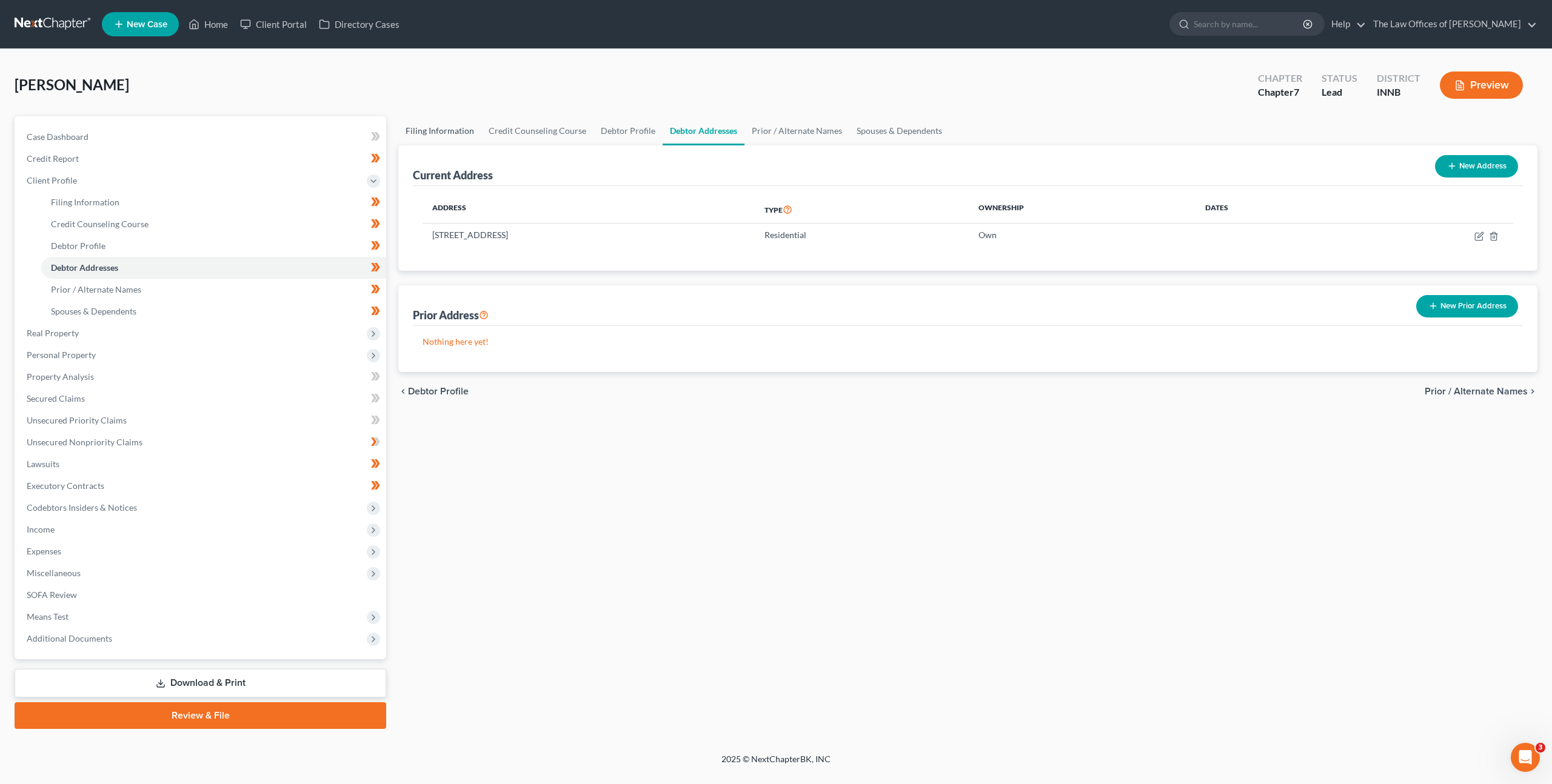
select select "0"
select select "15"
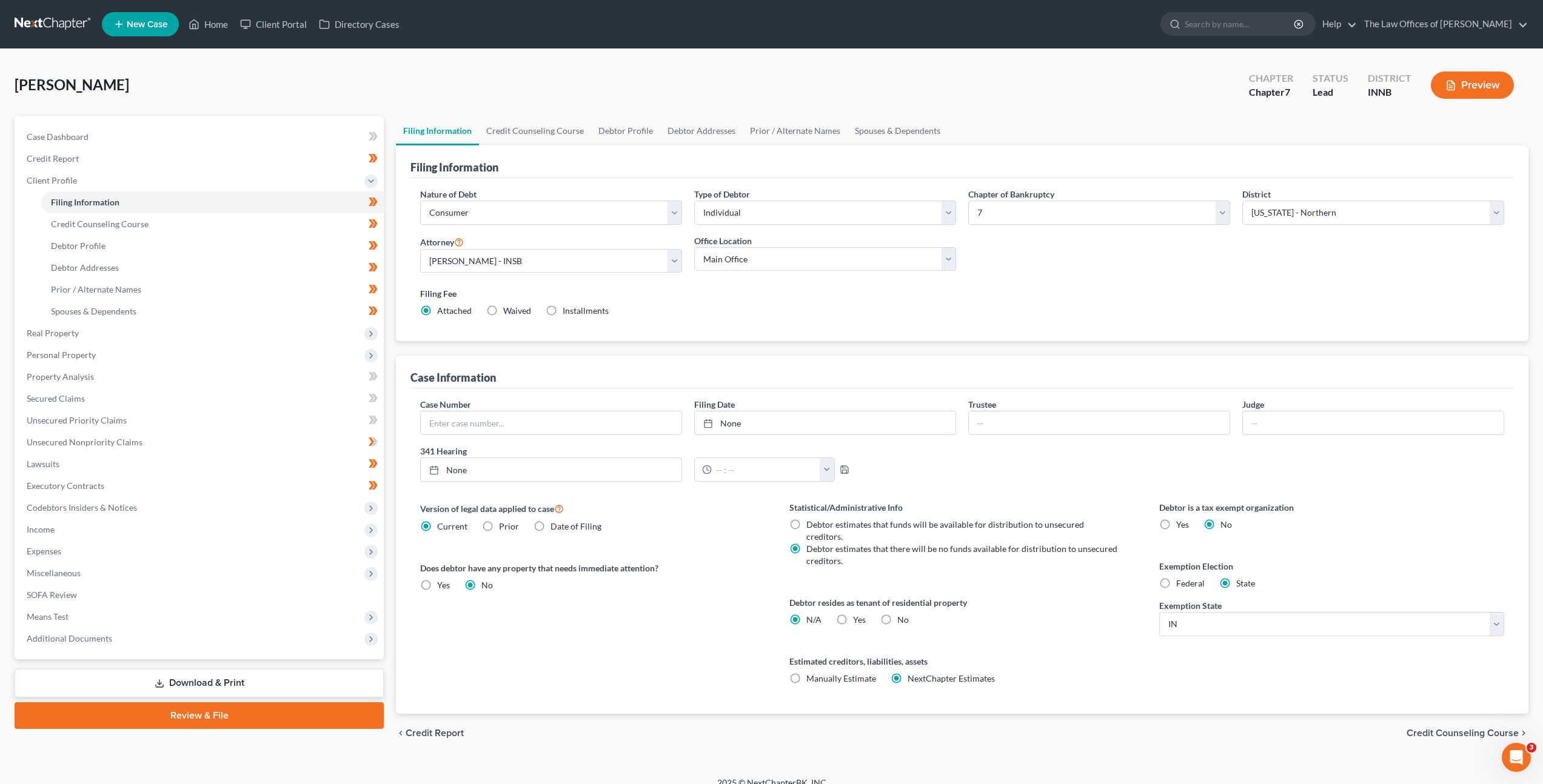
click at [897, 614] on label "No" at bounding box center [903, 620] width 12 height 12
click at [902, 614] on input "No" at bounding box center [906, 618] width 8 height 8
radio input "true"
radio input "false"
click at [1051, 598] on div "Debtor resides as tenant of residential property N/A Yes Yes No" at bounding box center [962, 611] width 345 height 30
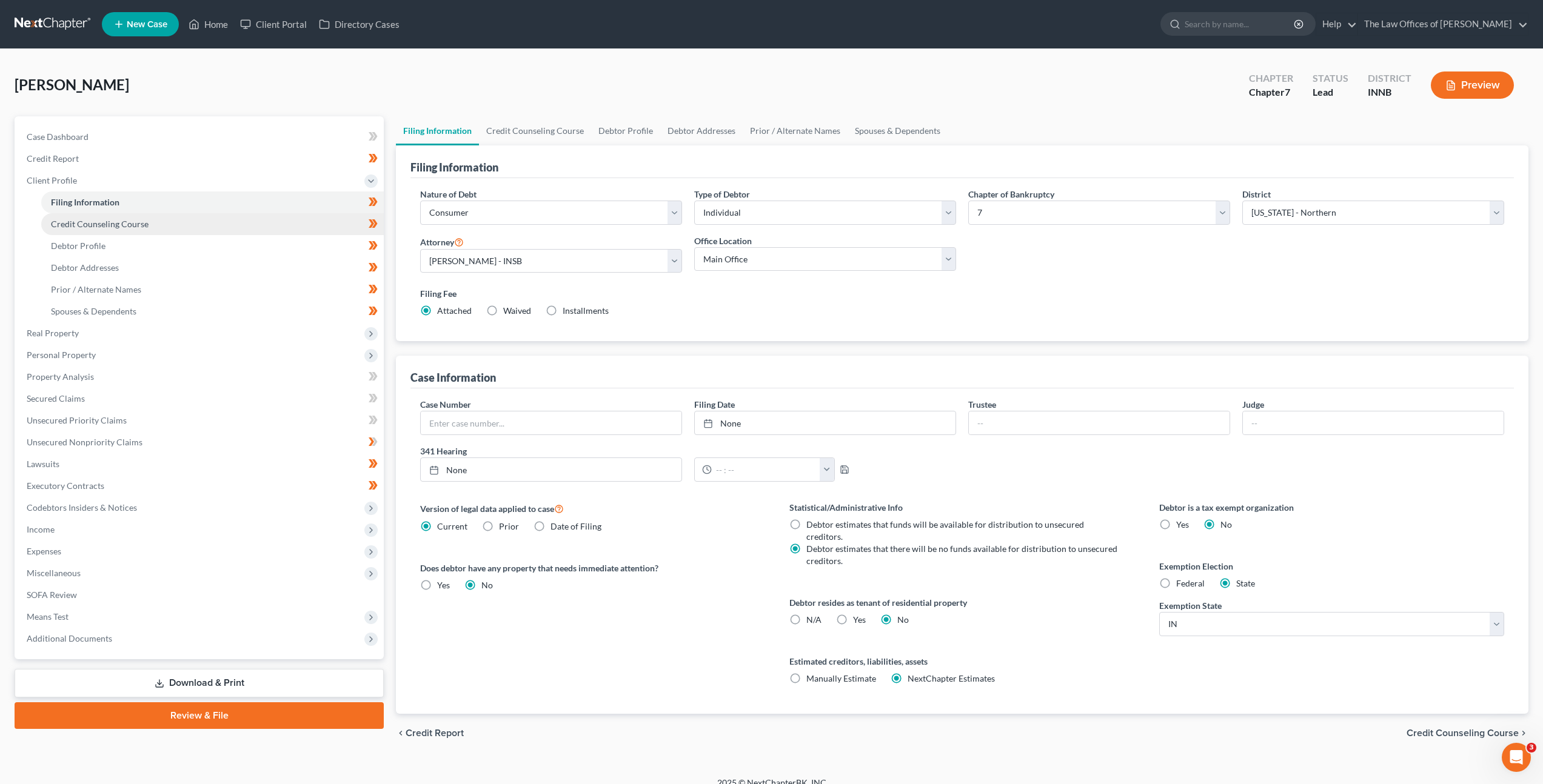
click at [116, 232] on link "Credit Counseling Course" at bounding box center [213, 225] width 343 height 22
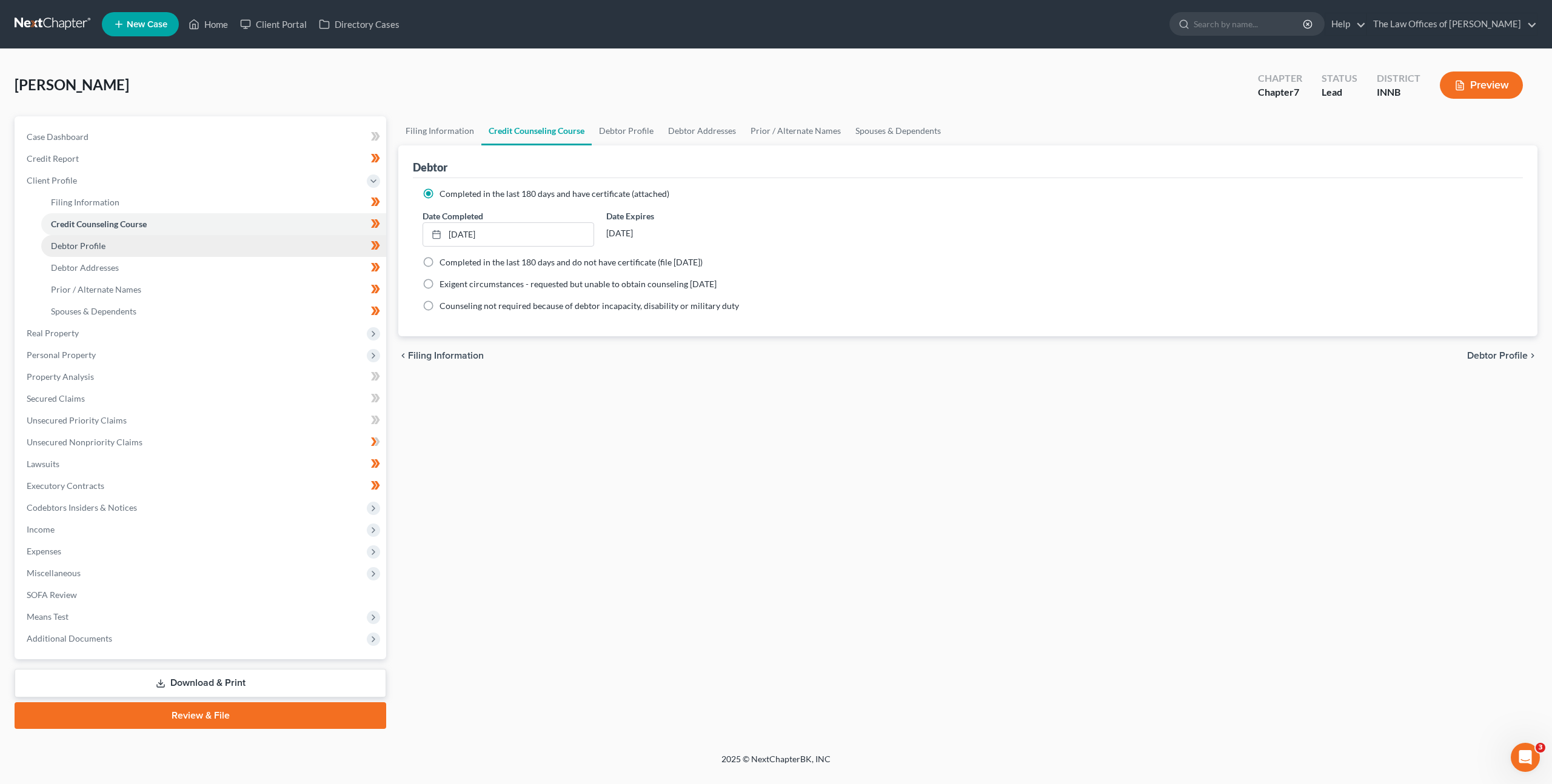
click at [111, 245] on link "Debtor Profile" at bounding box center [214, 246] width 345 height 22
select select "2"
select select "4"
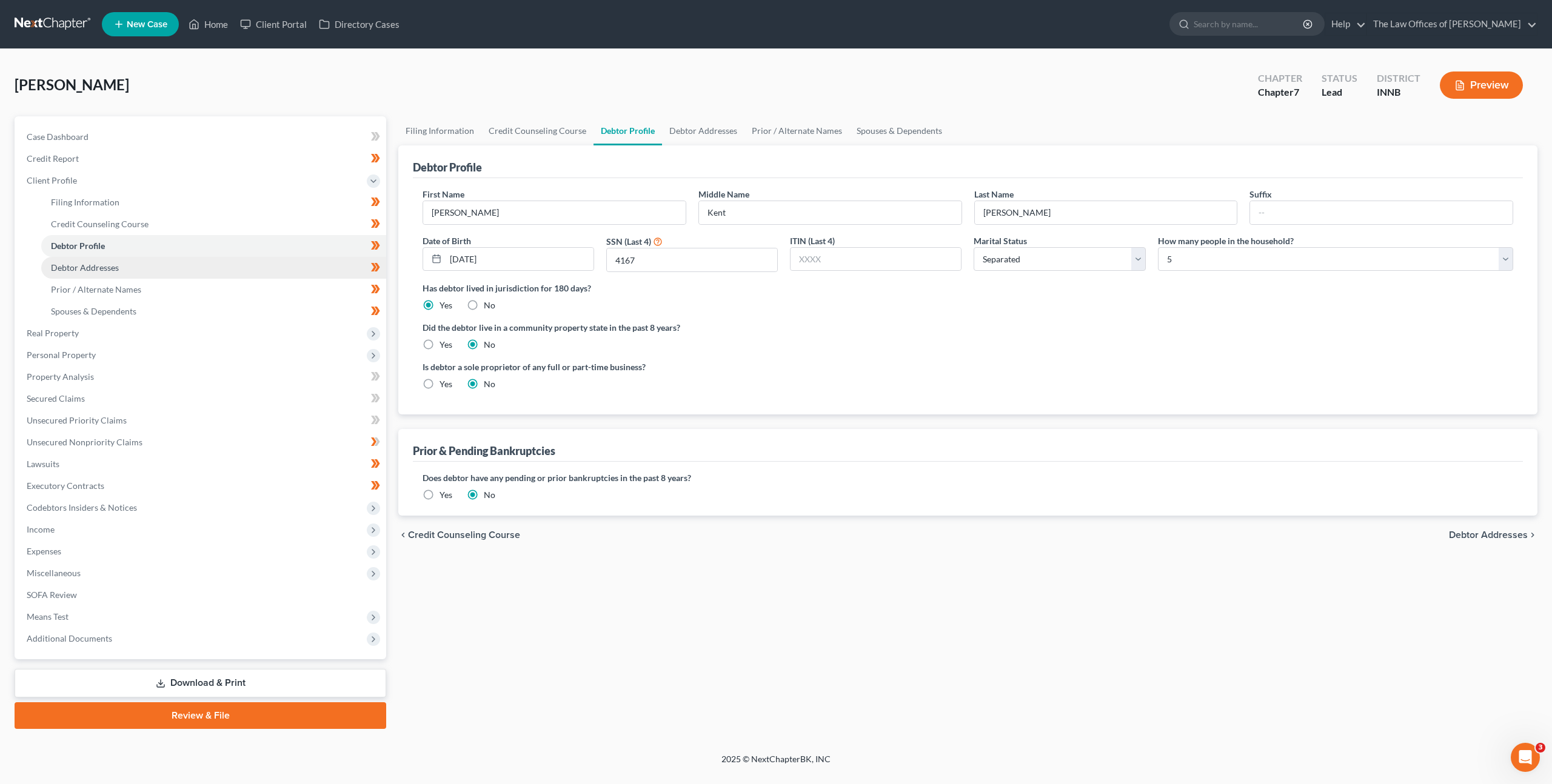
click at [109, 257] on link "Debtor Addresses" at bounding box center [214, 268] width 345 height 22
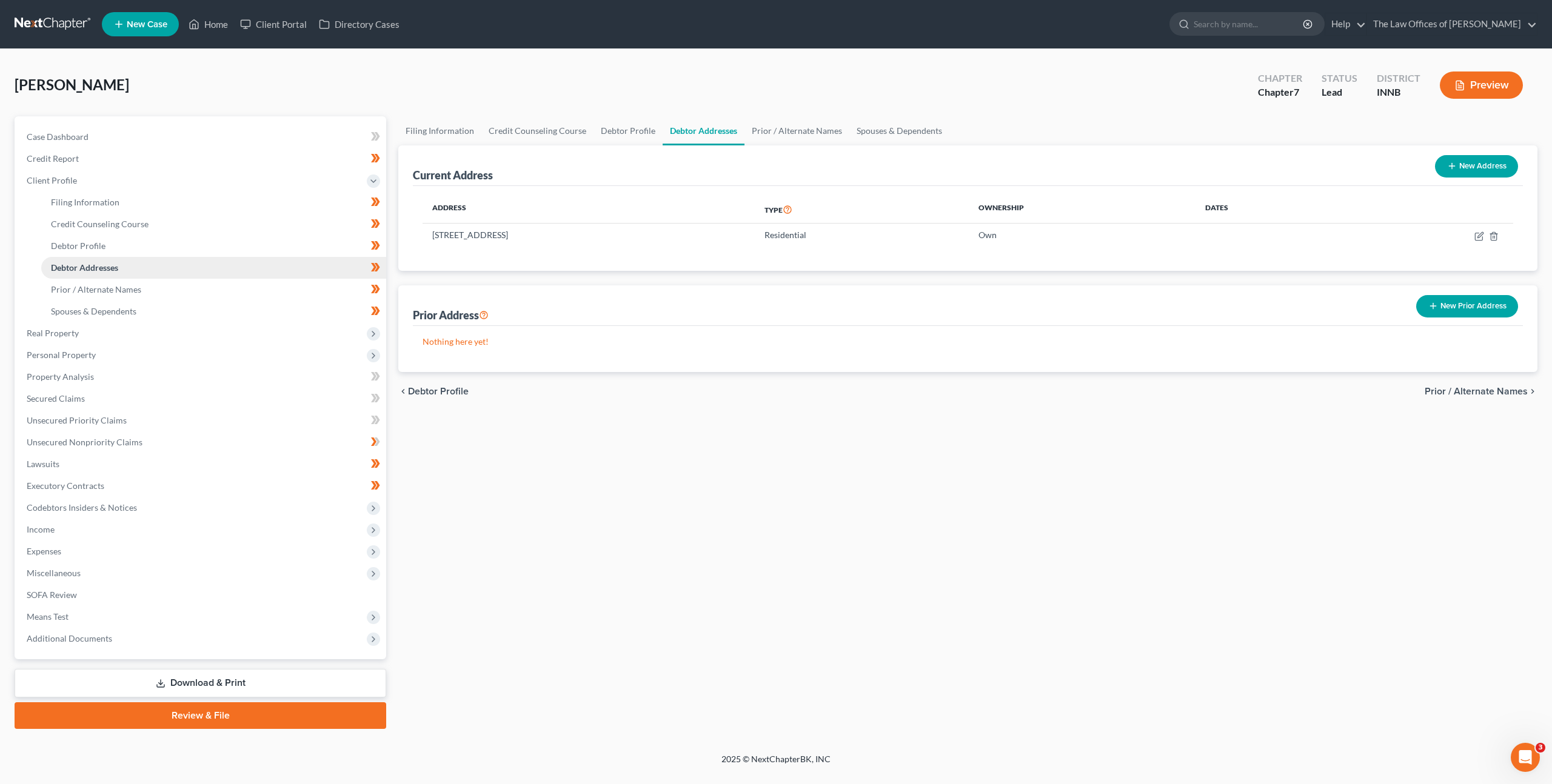
click at [109, 275] on link "Debtor Addresses" at bounding box center [214, 268] width 345 height 22
click at [106, 298] on link "Prior / Alternate Names" at bounding box center [214, 290] width 345 height 22
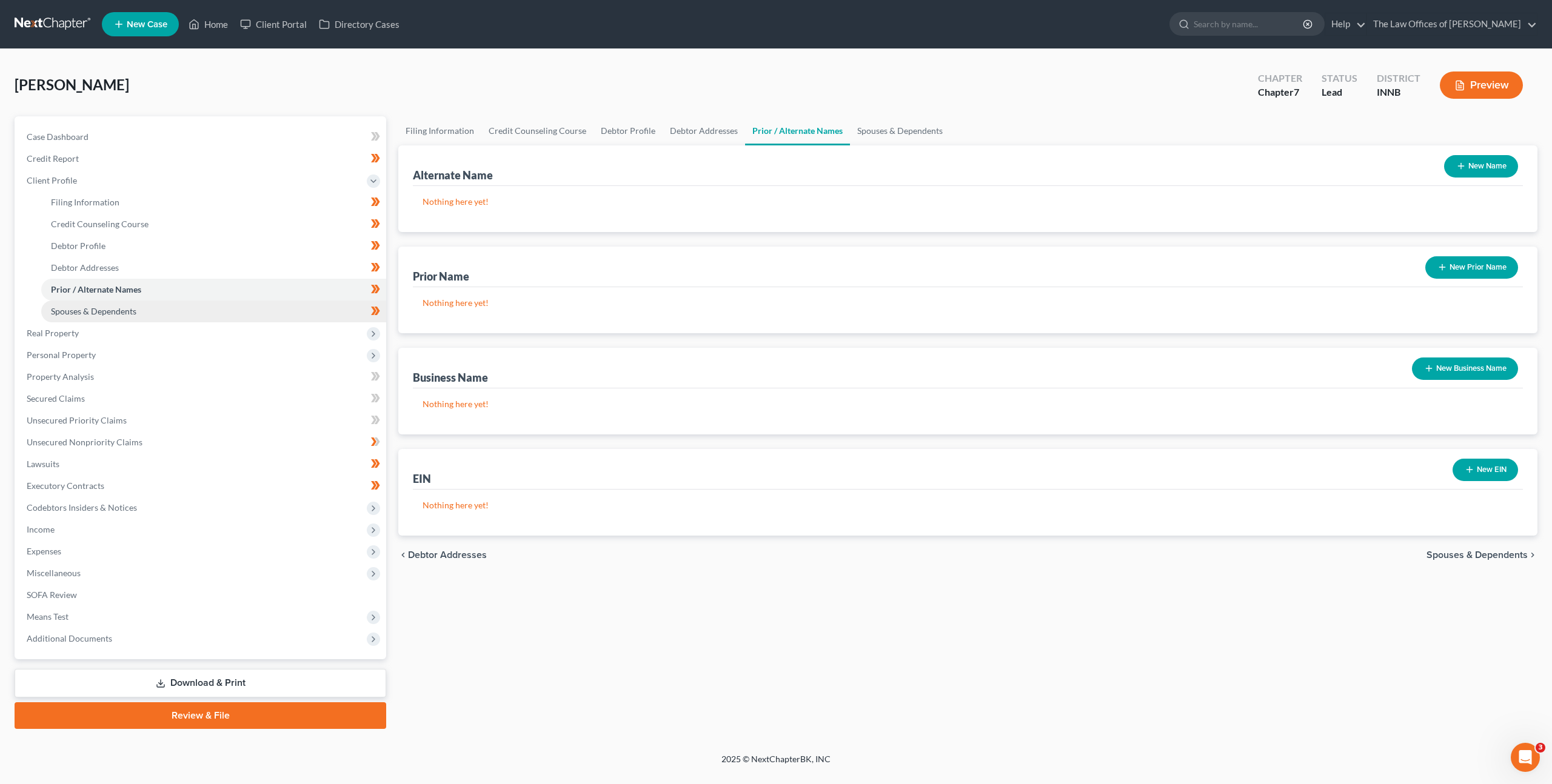
click at [103, 311] on span "Spouses & Dependents" at bounding box center [94, 311] width 86 height 10
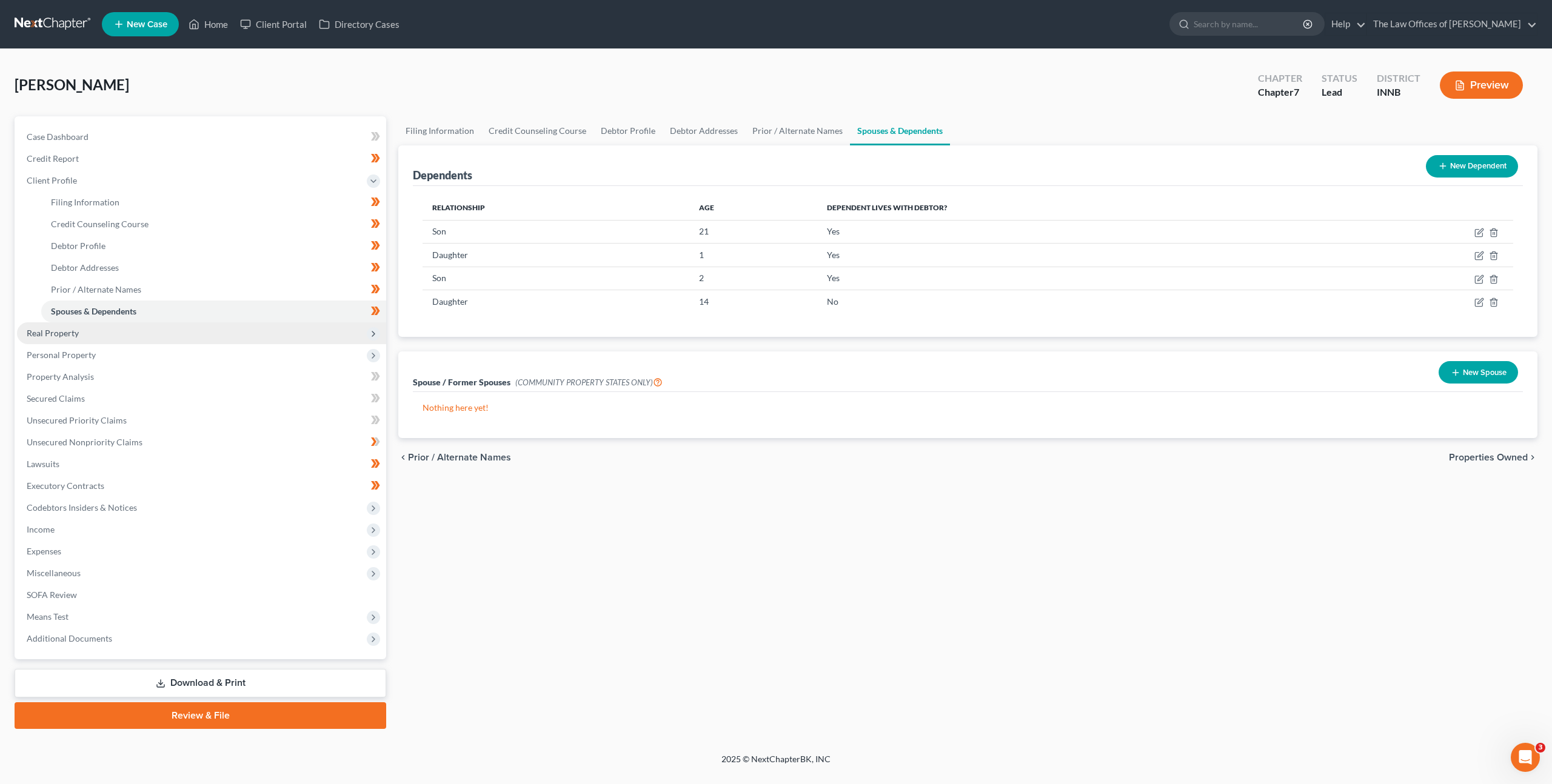
click at [99, 333] on span "Real Property" at bounding box center [201, 333] width 370 height 22
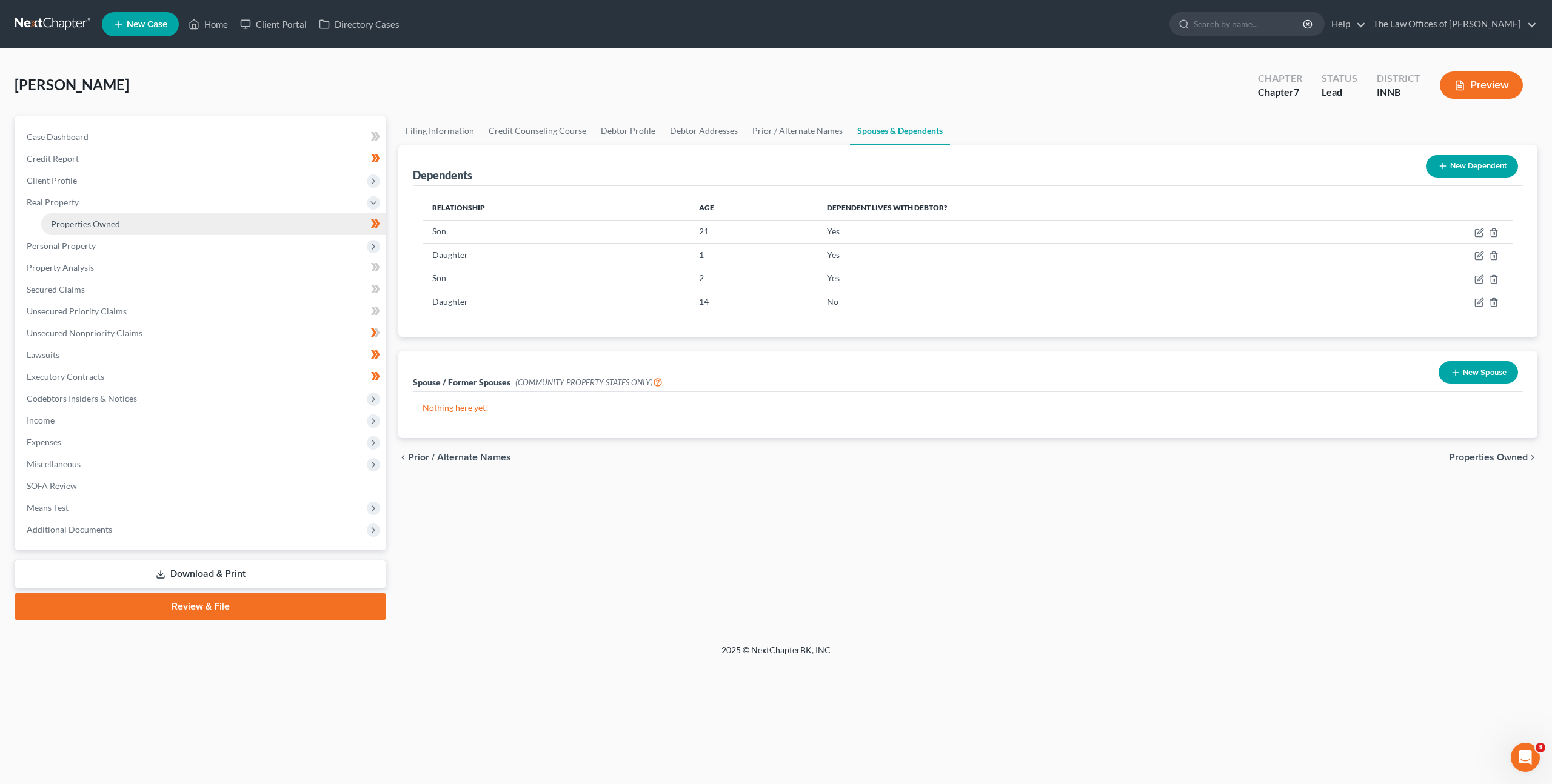
click at [123, 217] on link "Properties Owned" at bounding box center [214, 225] width 345 height 22
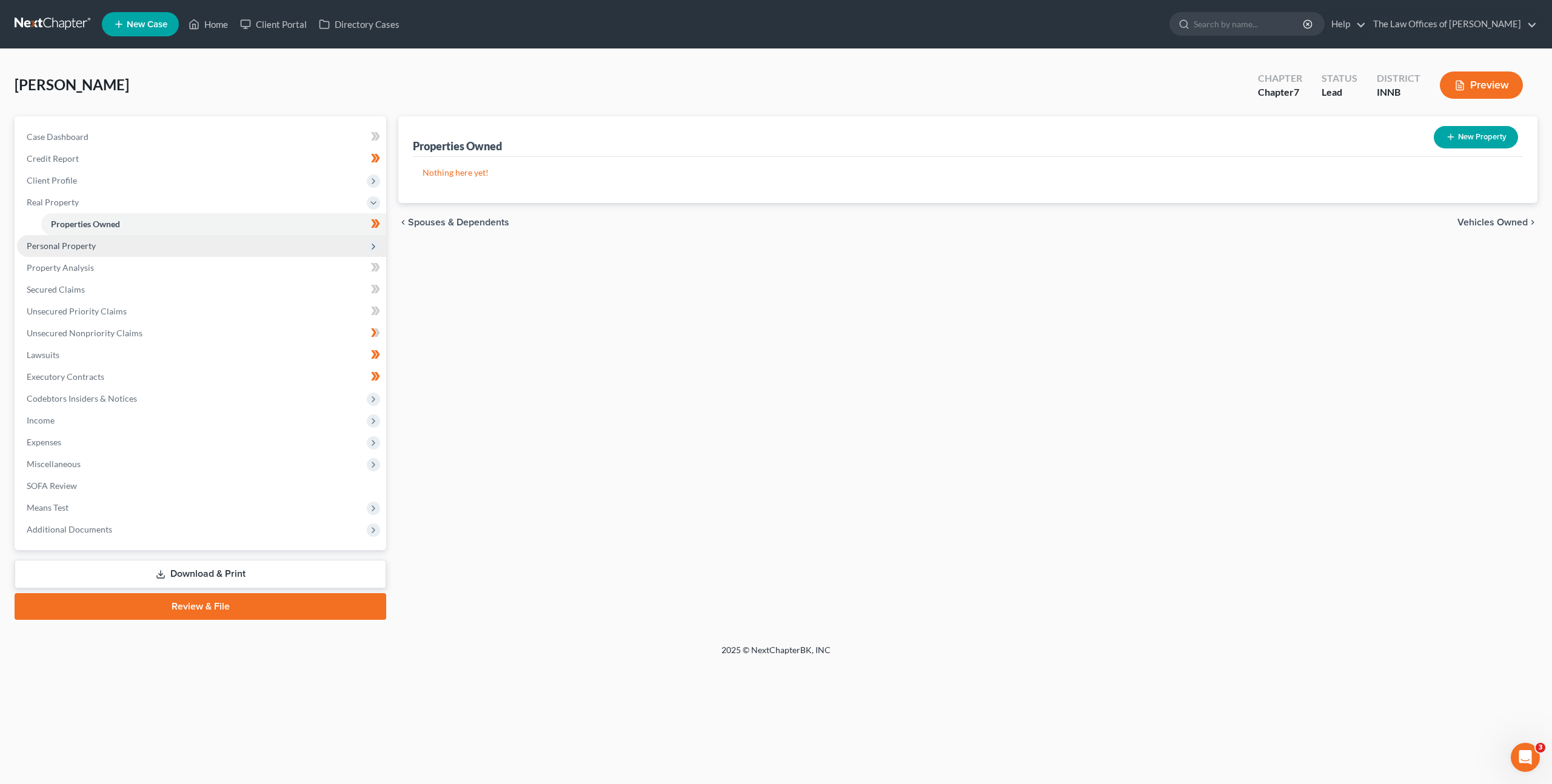
click at [124, 255] on span "Personal Property" at bounding box center [201, 246] width 370 height 22
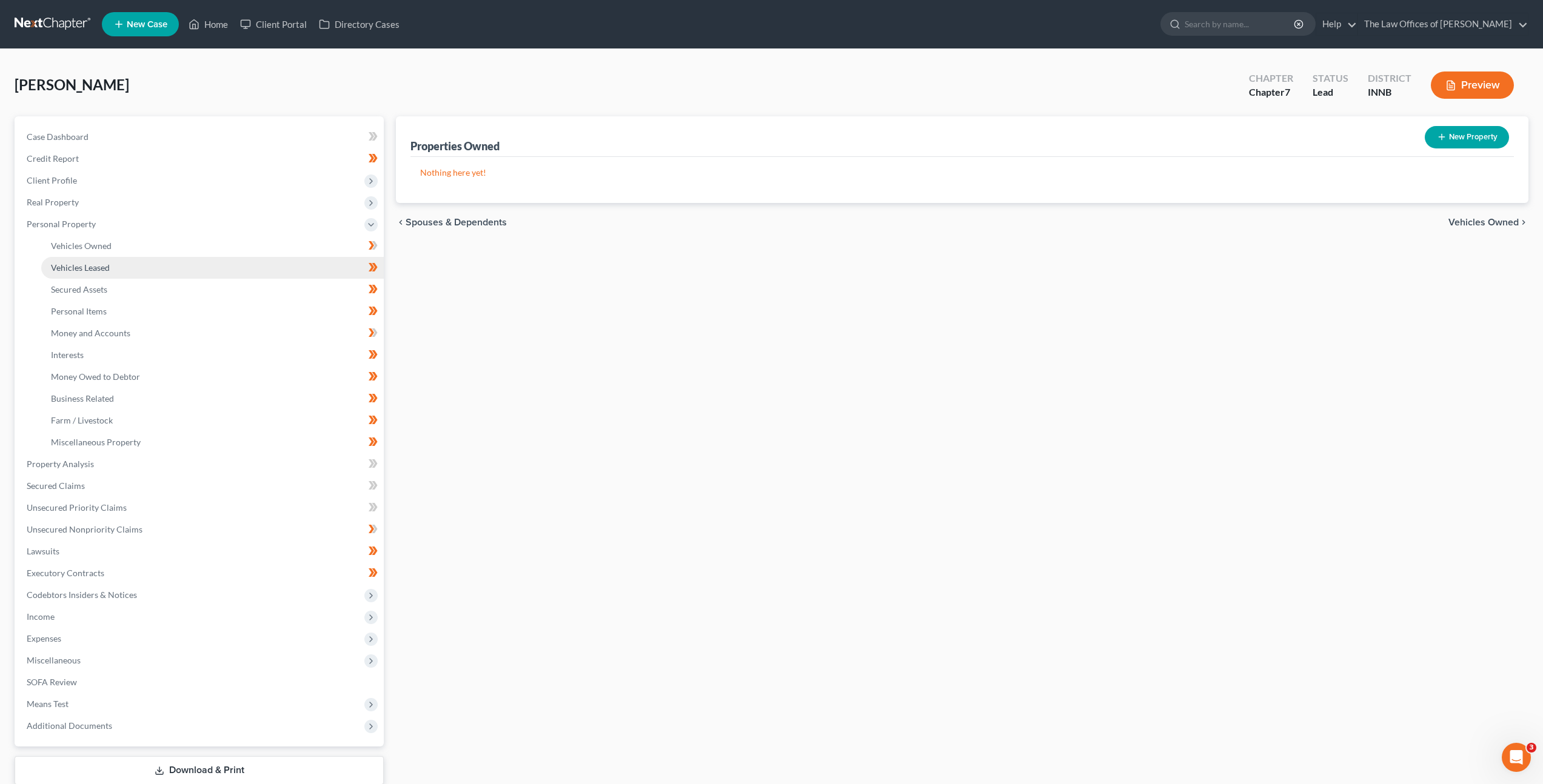
click at [120, 270] on link "Vehicles Leased" at bounding box center [213, 268] width 343 height 22
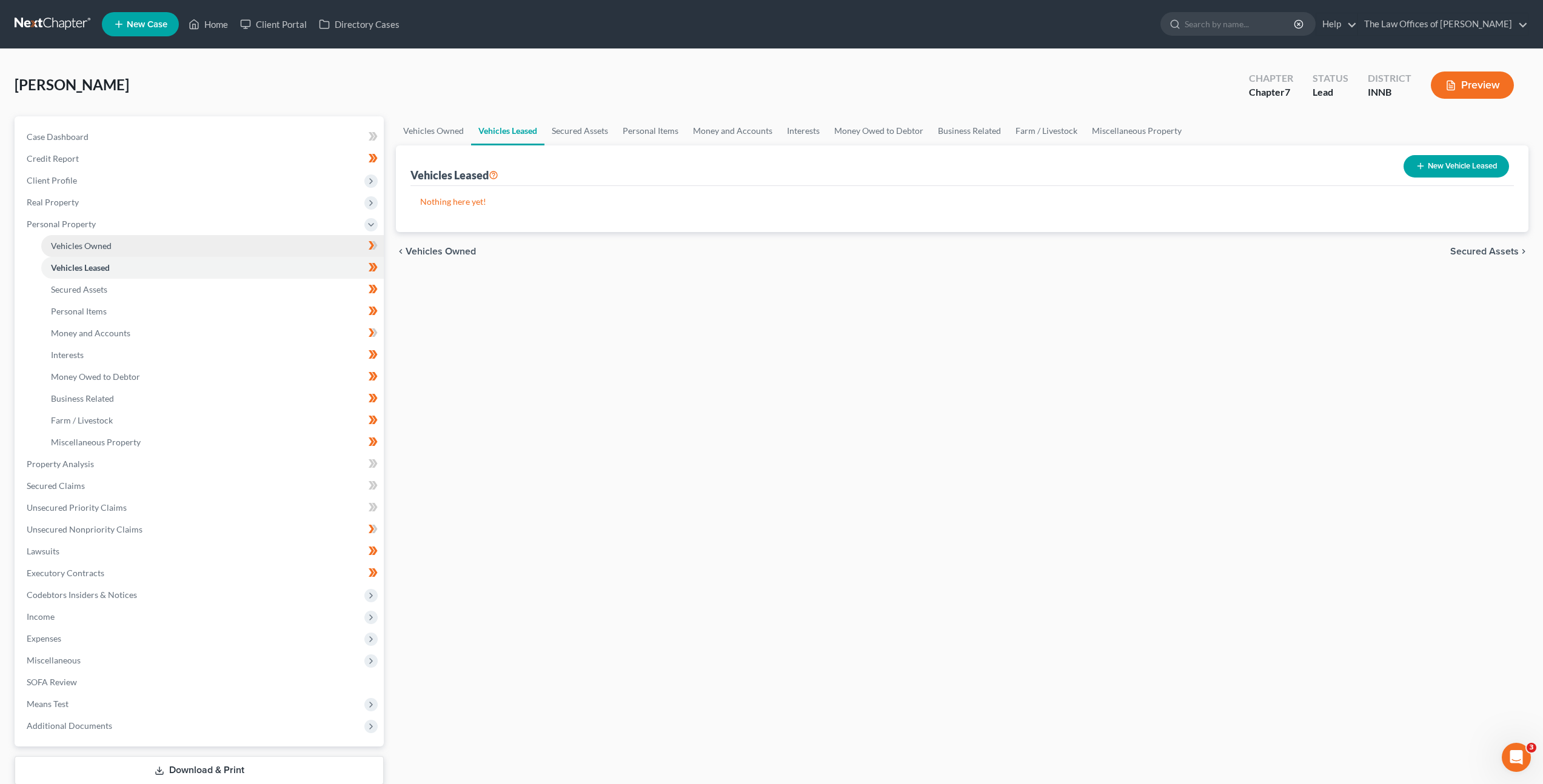
click at [124, 253] on link "Vehicles Owned" at bounding box center [213, 246] width 343 height 22
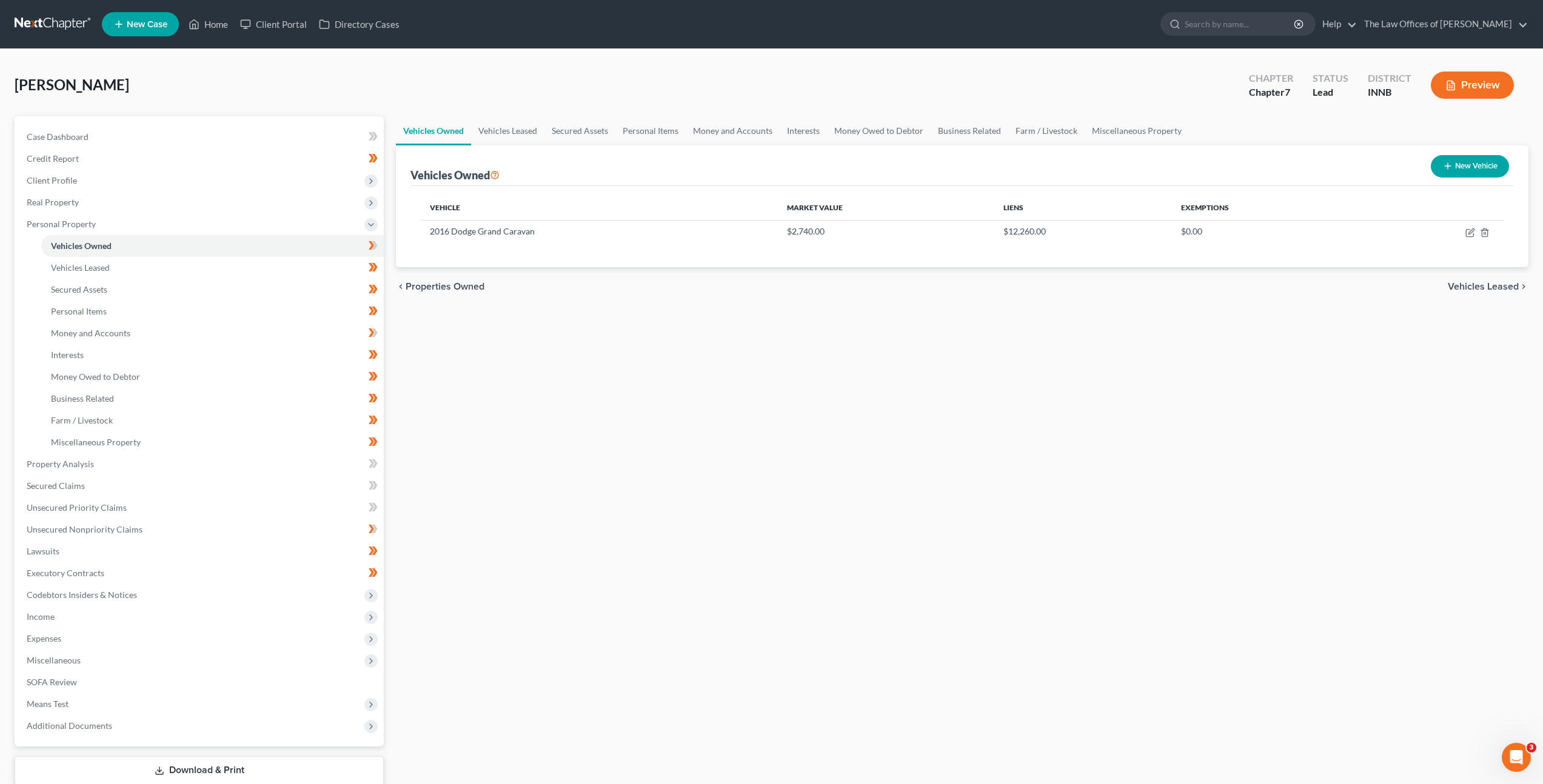
click at [467, 330] on div "Vehicles Owned Vehicles Leased Secured Assets Personal Items Money and Accounts…" at bounding box center [962, 466] width 1144 height 700
click at [226, 265] on link "Vehicles Leased" at bounding box center [213, 268] width 343 height 22
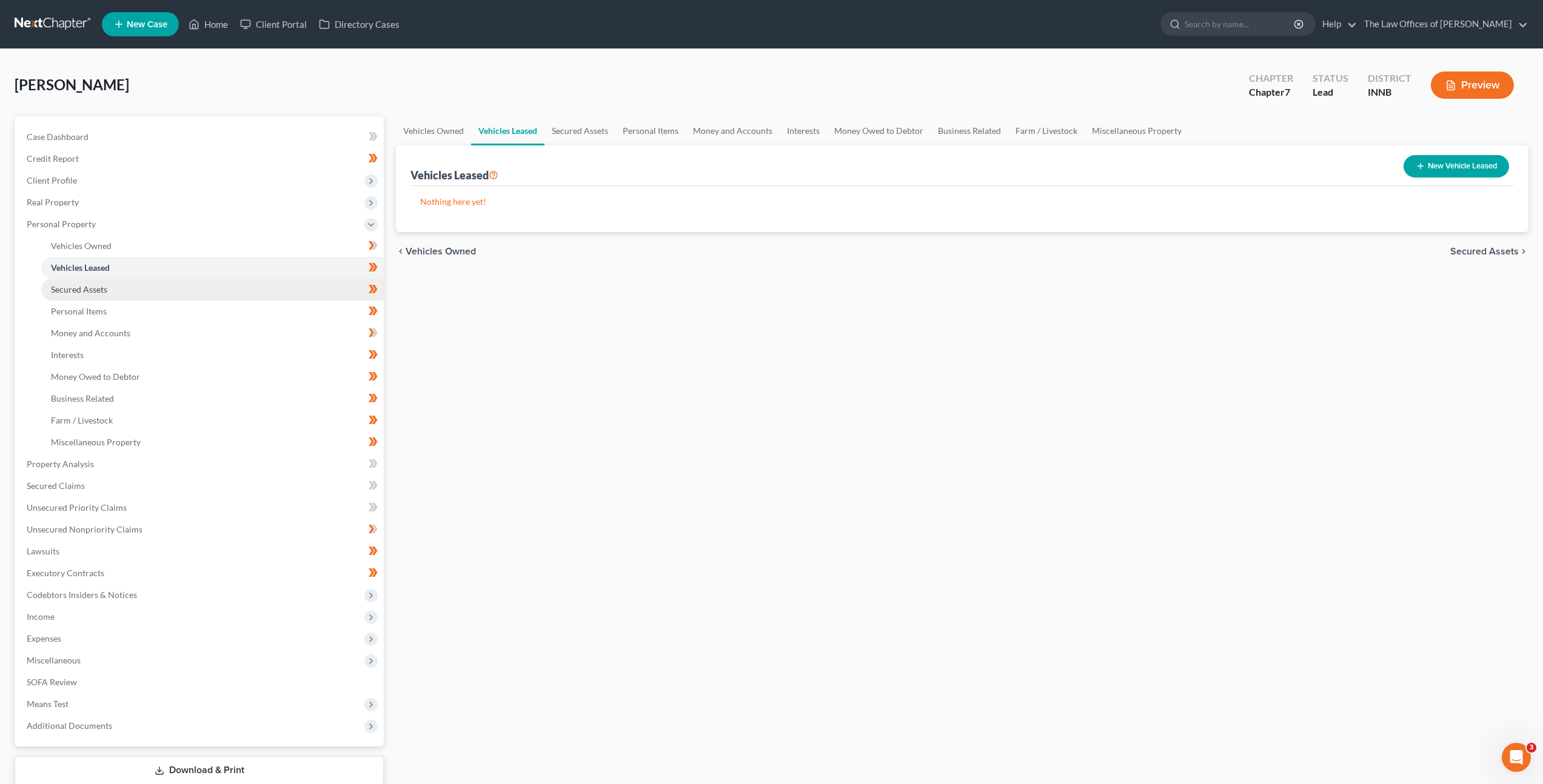
click at [220, 283] on link "Secured Assets" at bounding box center [213, 290] width 343 height 22
click at [213, 309] on link "Personal Items" at bounding box center [213, 311] width 343 height 22
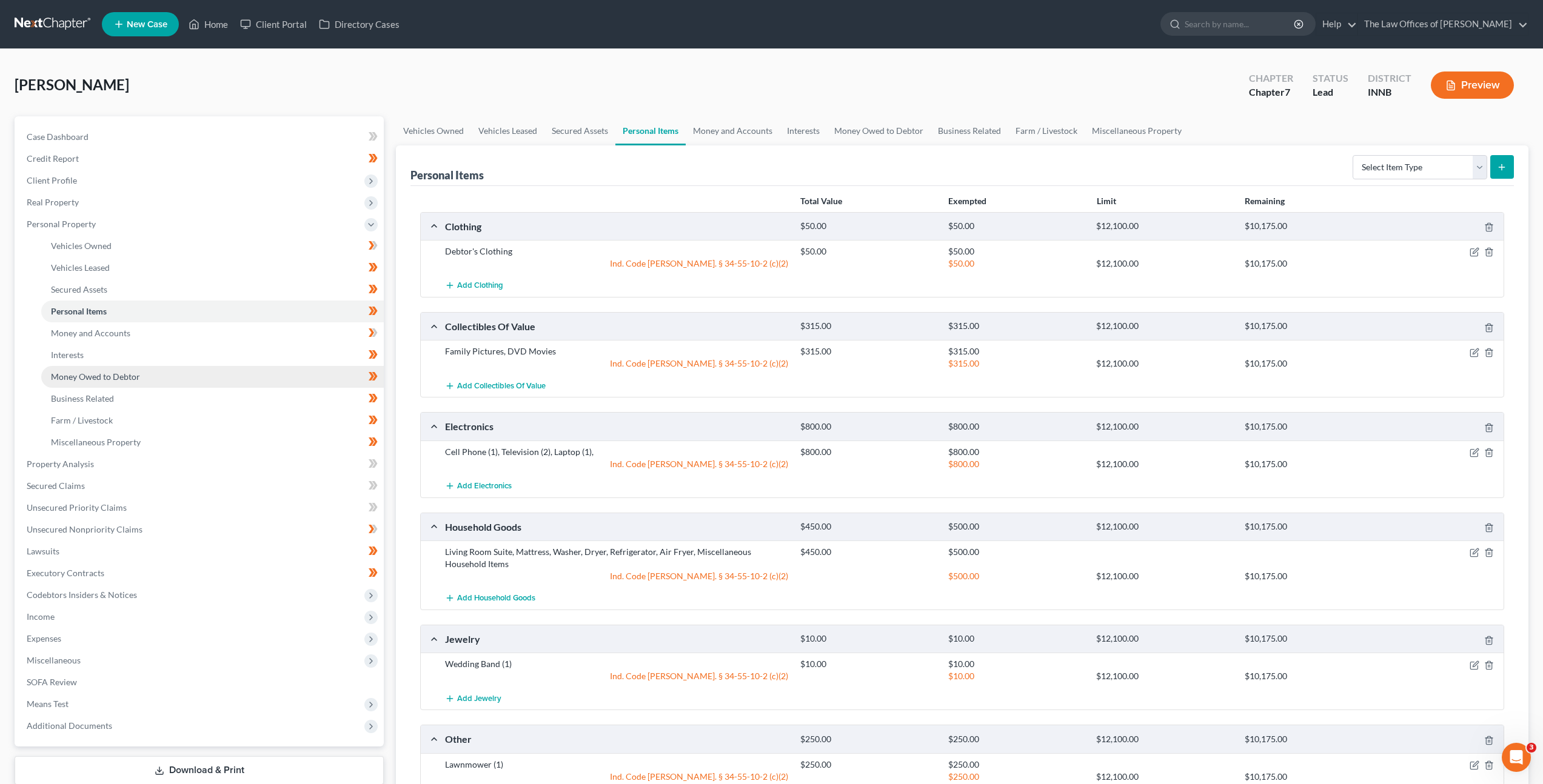
click at [172, 369] on link "Money Owed to Debtor" at bounding box center [213, 377] width 343 height 22
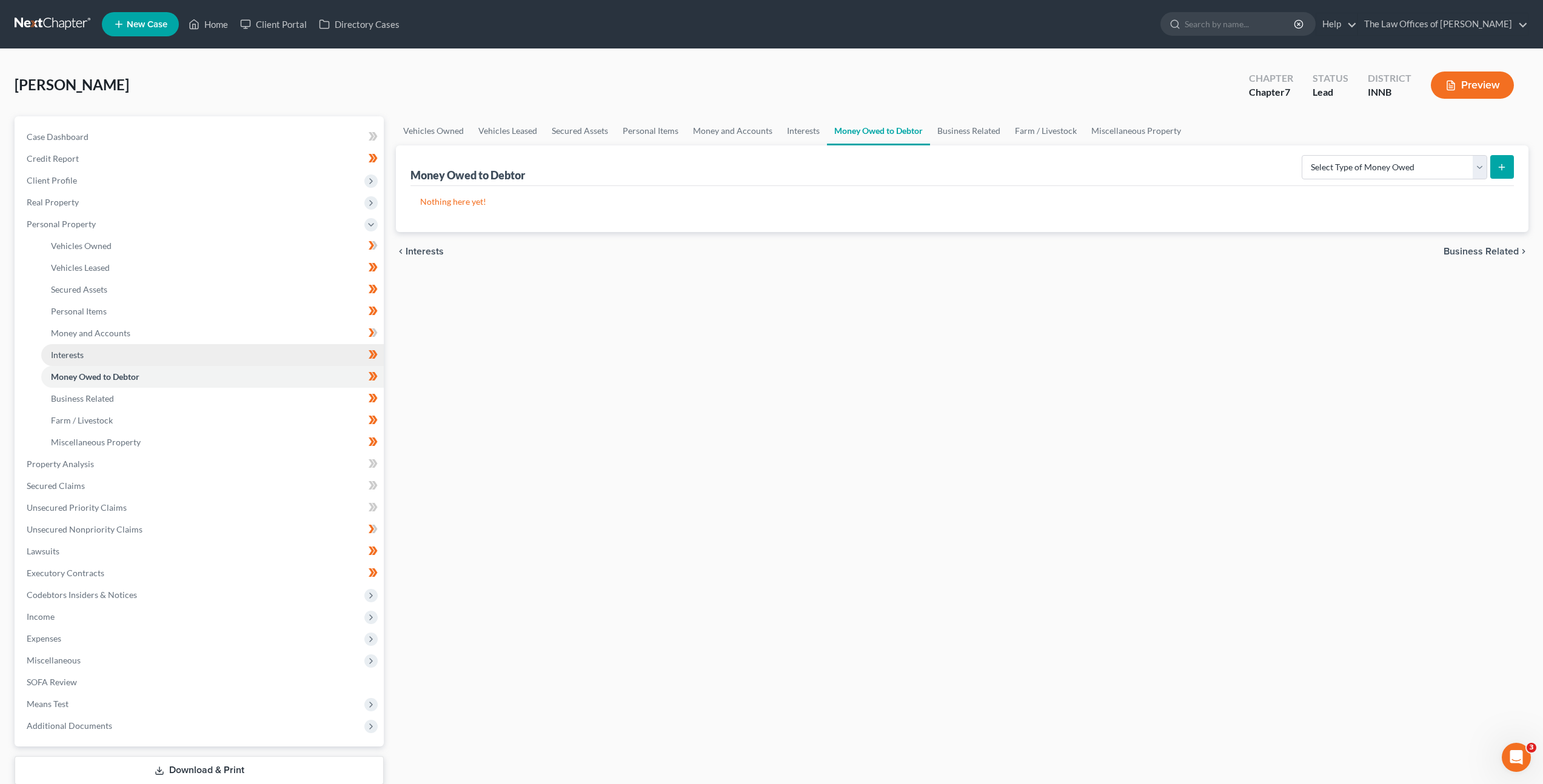
click at [188, 359] on link "Interests" at bounding box center [213, 355] width 343 height 22
click at [865, 475] on div "Vehicles Owned Vehicles Leased Secured Assets Personal Items Money and Accounts…" at bounding box center [962, 466] width 1144 height 700
click at [741, 432] on div "Vehicles Owned Vehicles Leased Secured Assets Personal Items Money and Accounts…" at bounding box center [962, 466] width 1144 height 700
click at [689, 374] on div "Vehicles Owned Vehicles Leased Secured Assets Personal Items Money and Accounts…" at bounding box center [962, 466] width 1144 height 700
click at [682, 372] on div "Vehicles Owned Vehicles Leased Secured Assets Personal Items Money and Accounts…" at bounding box center [962, 466] width 1144 height 700
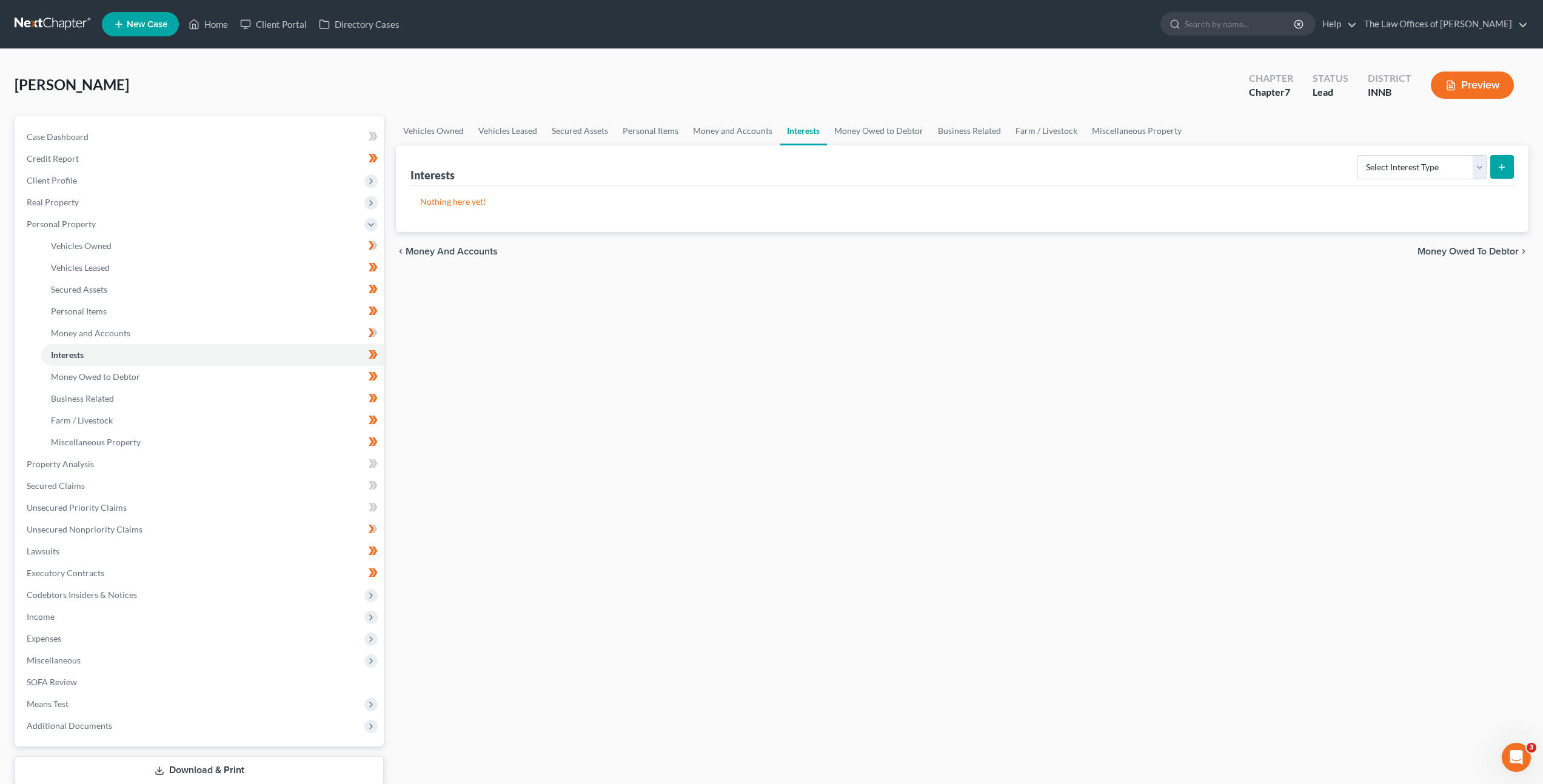
click at [557, 363] on div "Vehicles Owned Vehicles Leased Secured Assets Personal Items Money and Accounts…" at bounding box center [962, 466] width 1144 height 700
click at [648, 386] on div "Vehicles Owned Vehicles Leased Secured Assets Personal Items Money and Accounts…" at bounding box center [962, 466] width 1144 height 700
click at [270, 374] on link "Money Owed to Debtor" at bounding box center [213, 377] width 343 height 22
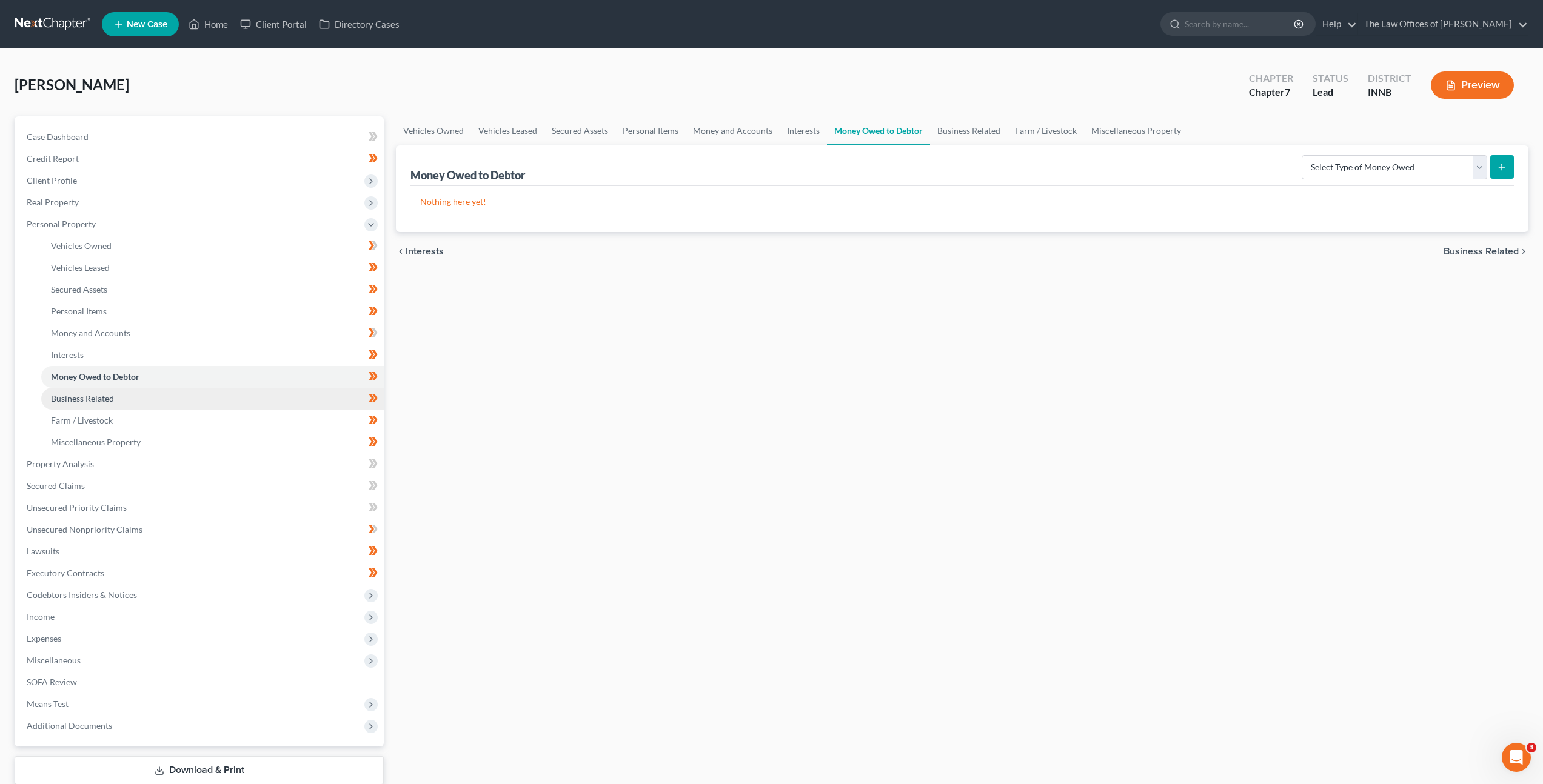
click at [269, 396] on link "Business Related" at bounding box center [213, 399] width 343 height 22
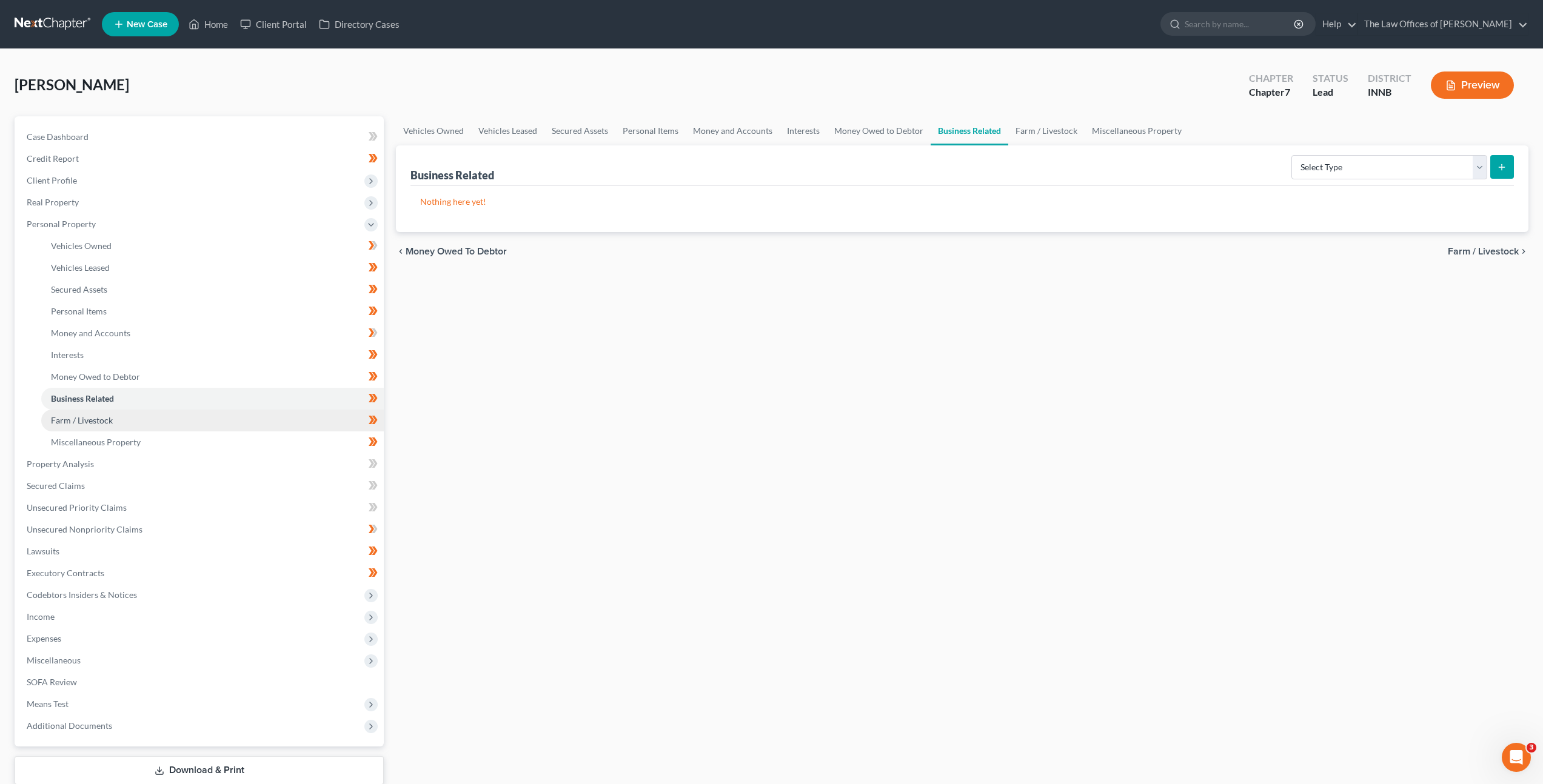
click at [273, 416] on link "Farm / Livestock" at bounding box center [213, 421] width 343 height 22
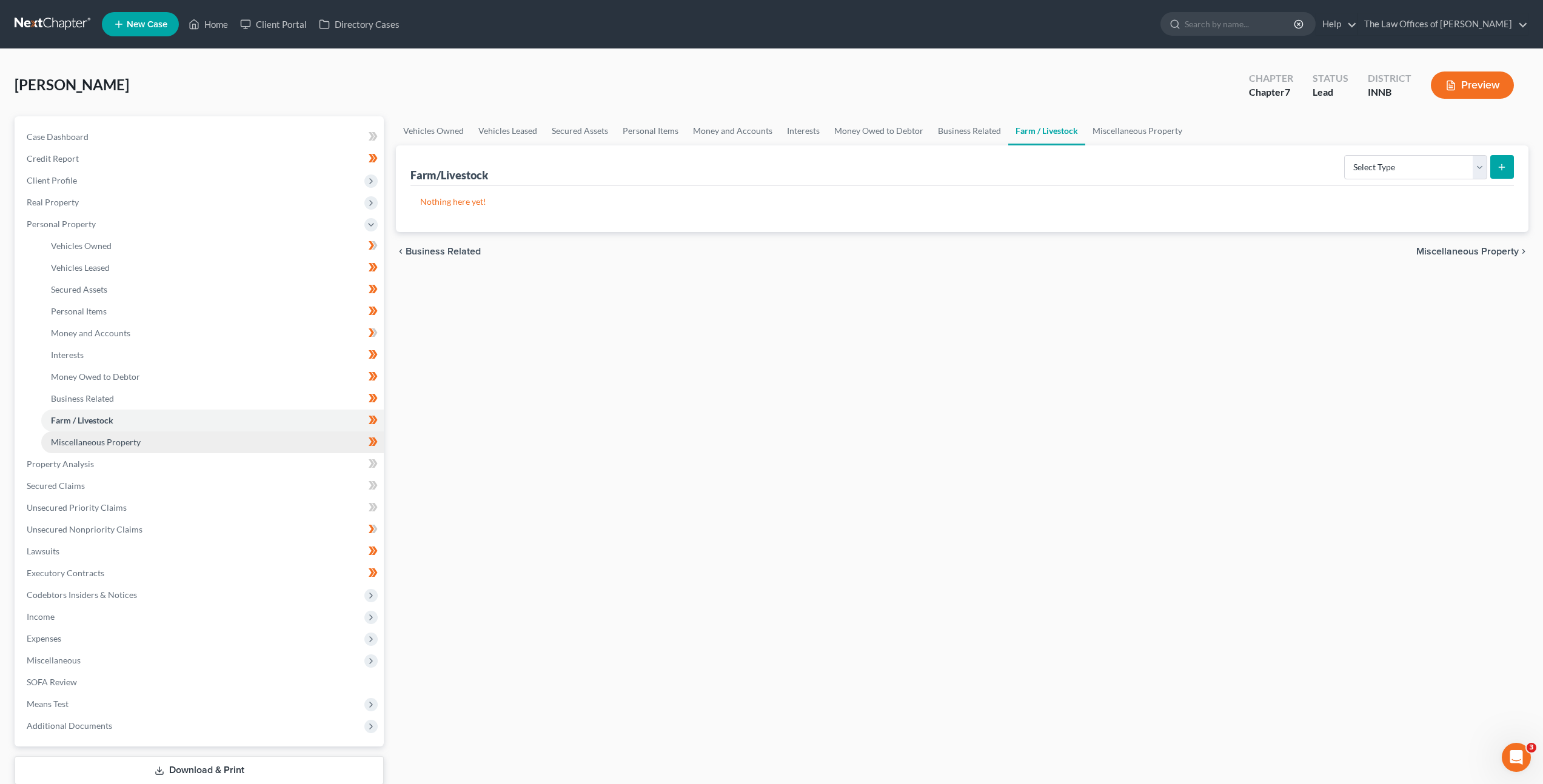
click at [280, 445] on link "Miscellaneous Property" at bounding box center [213, 442] width 343 height 22
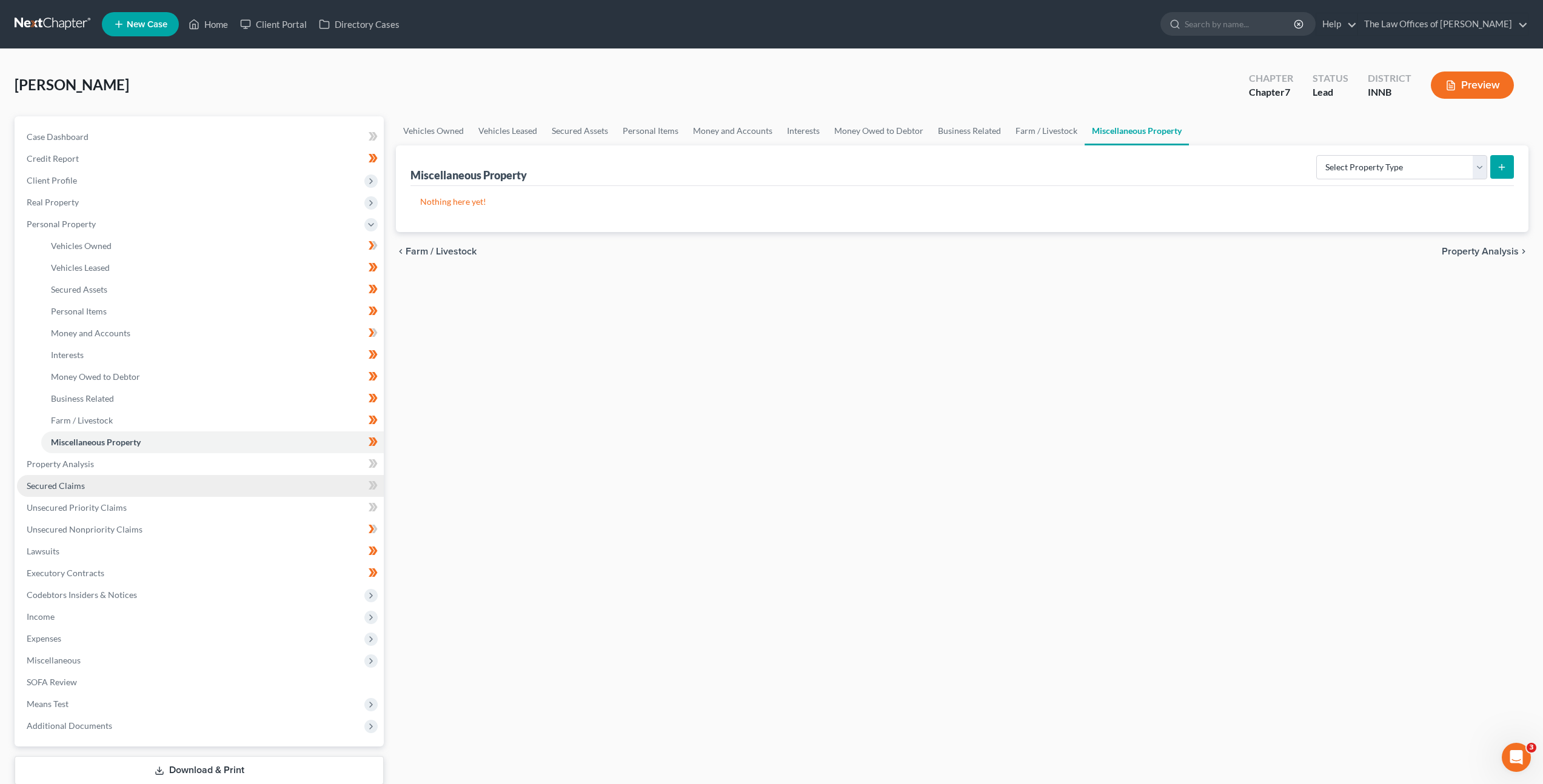
click at [225, 486] on link "Secured Claims" at bounding box center [200, 486] width 367 height 22
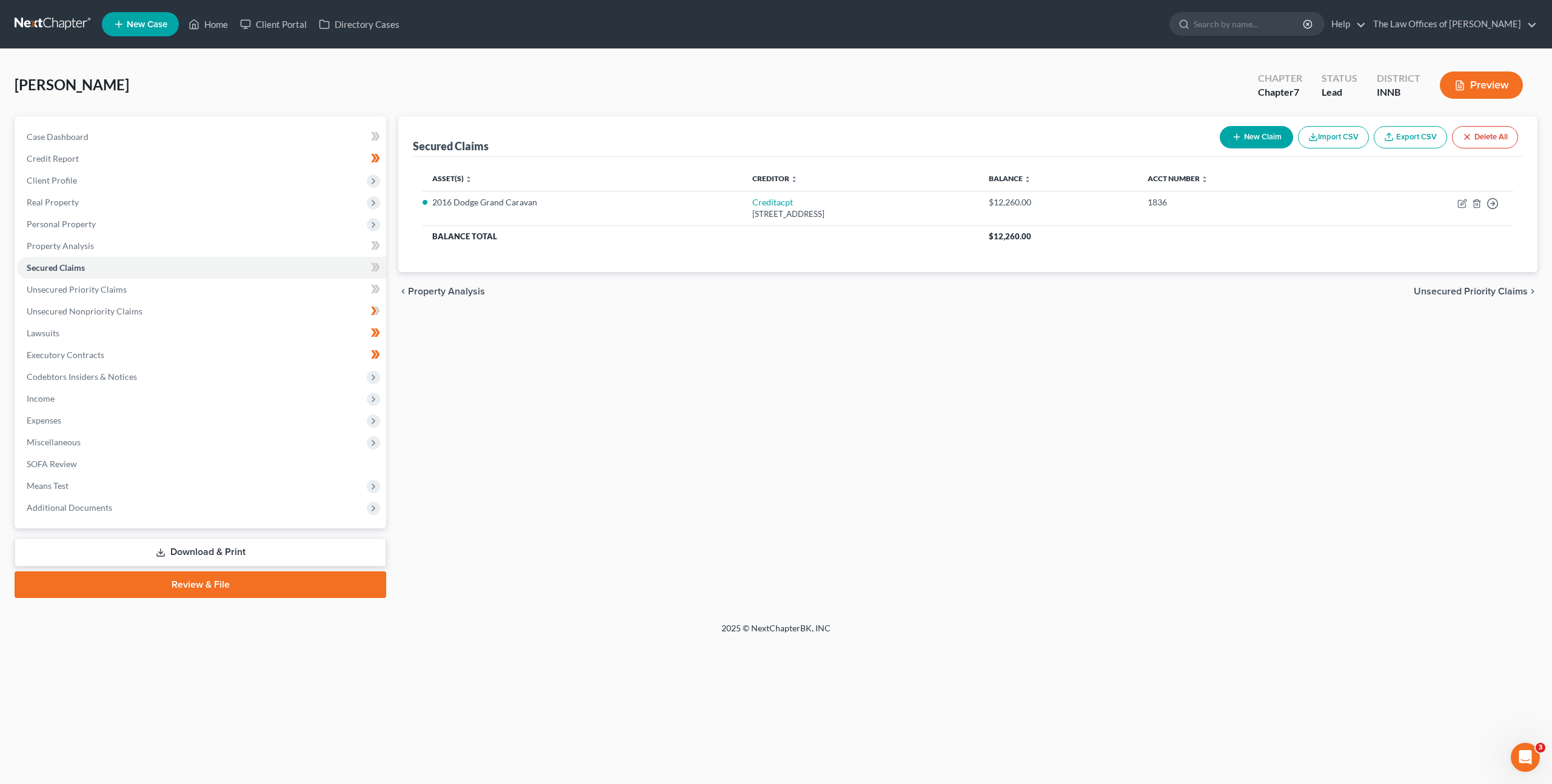
click at [543, 301] on div "chevron_left Property Analysis Unsecured Priority Claims chevron_right" at bounding box center [968, 291] width 1139 height 38
click at [368, 264] on span at bounding box center [375, 269] width 22 height 18
click at [297, 286] on link "Unsecured Priority Claims" at bounding box center [201, 290] width 370 height 22
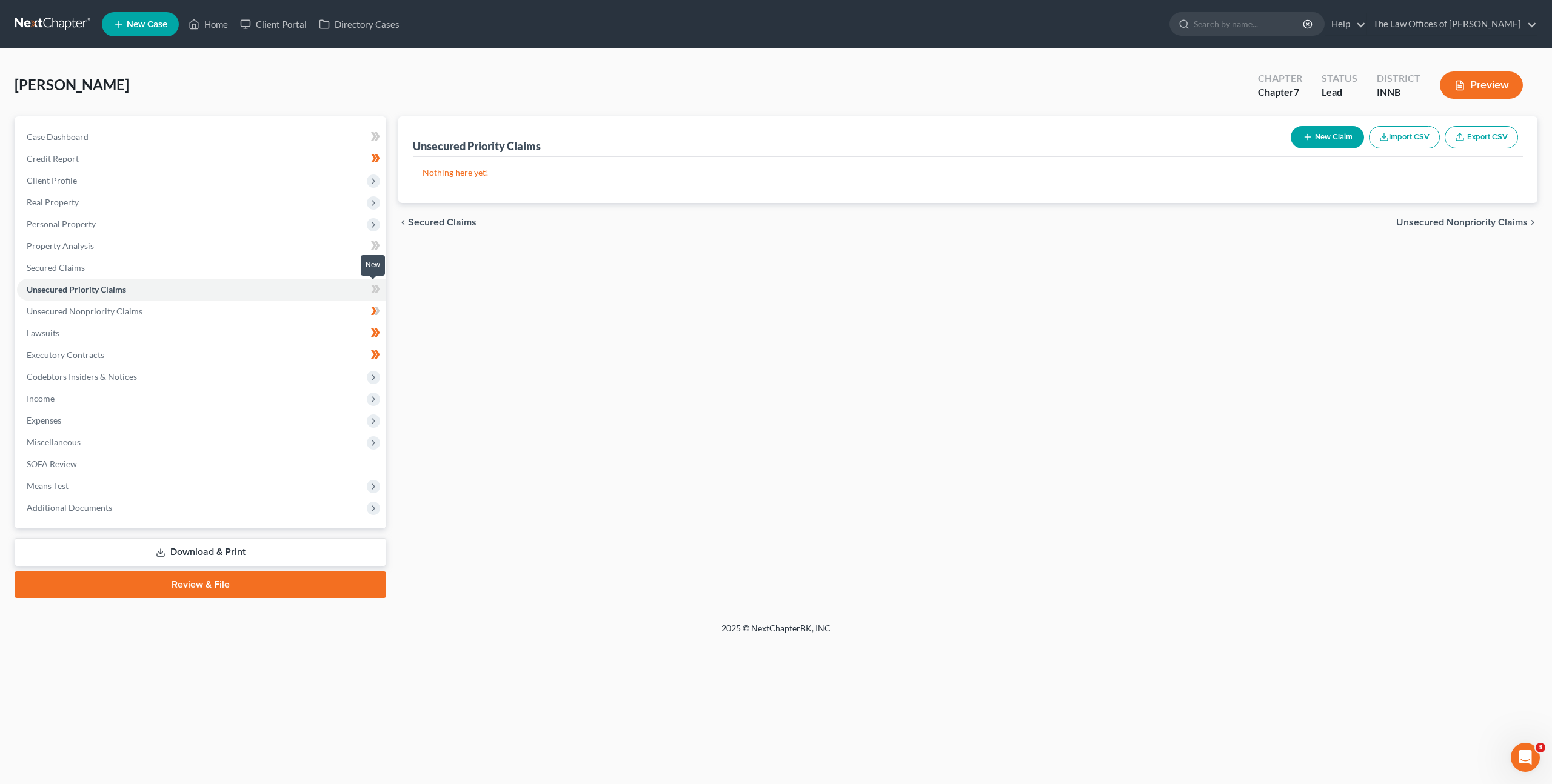
click at [371, 289] on icon at bounding box center [374, 289] width 9 height 15
click at [269, 319] on link "Unsecured Nonpriority Claims" at bounding box center [201, 311] width 370 height 22
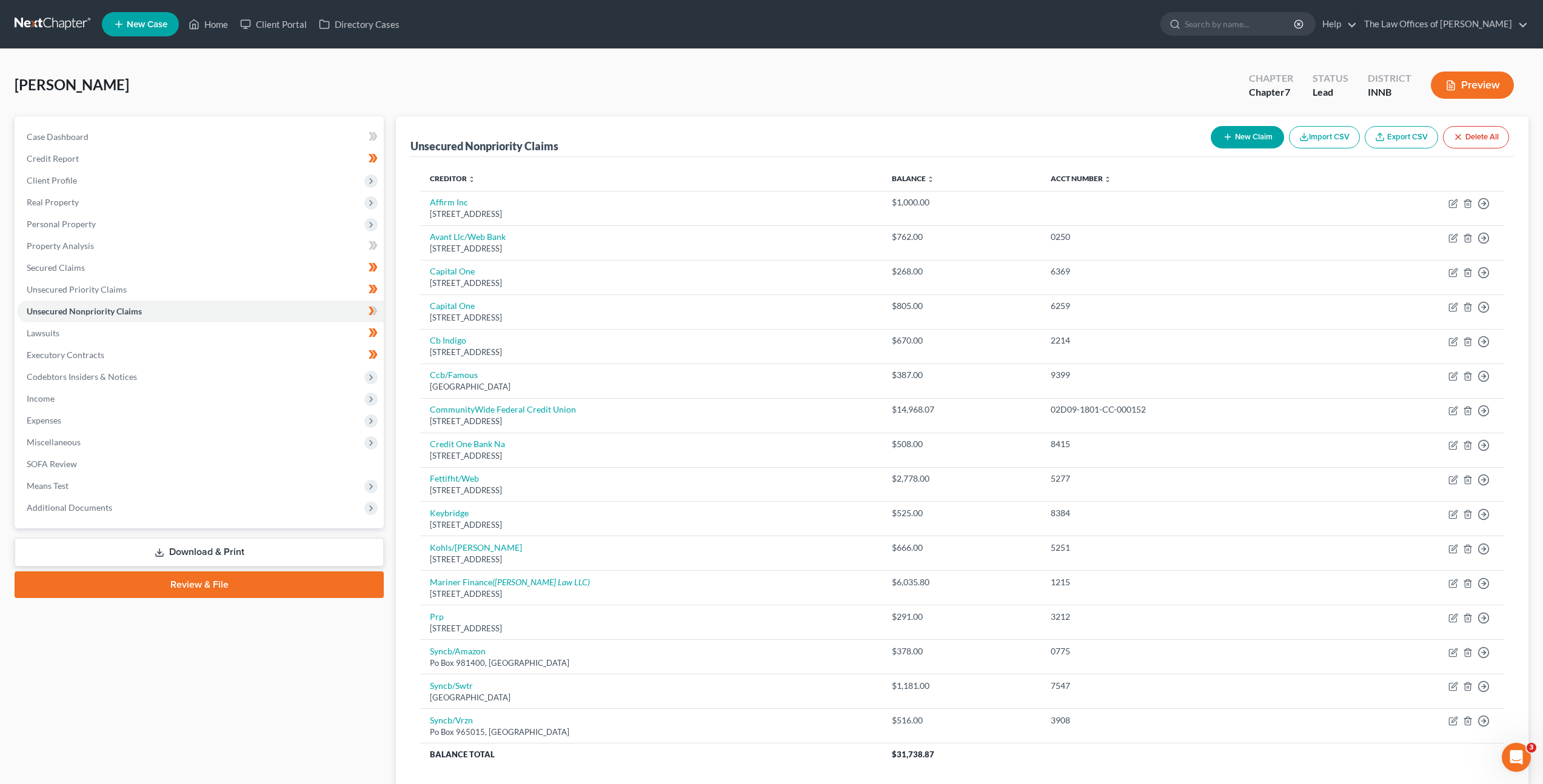
click at [226, 639] on div "Case Dashboard Payments Invoices Payments Payments Credit Report Client Profile" at bounding box center [199, 472] width 381 height 712
click at [251, 704] on div "Case Dashboard Payments Invoices Payments Payments Credit Report Client Profile" at bounding box center [199, 472] width 381 height 712
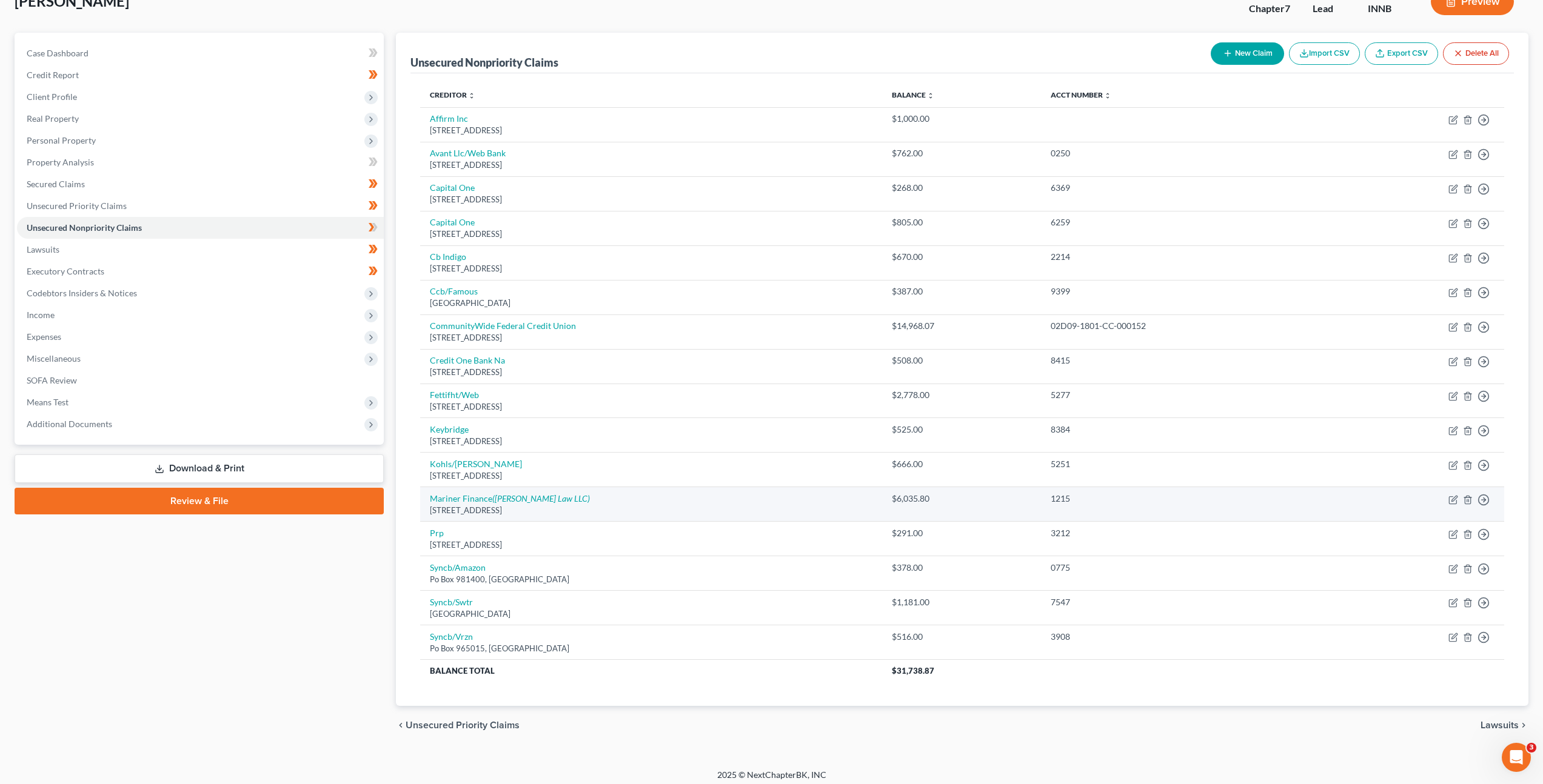
scroll to position [72, 0]
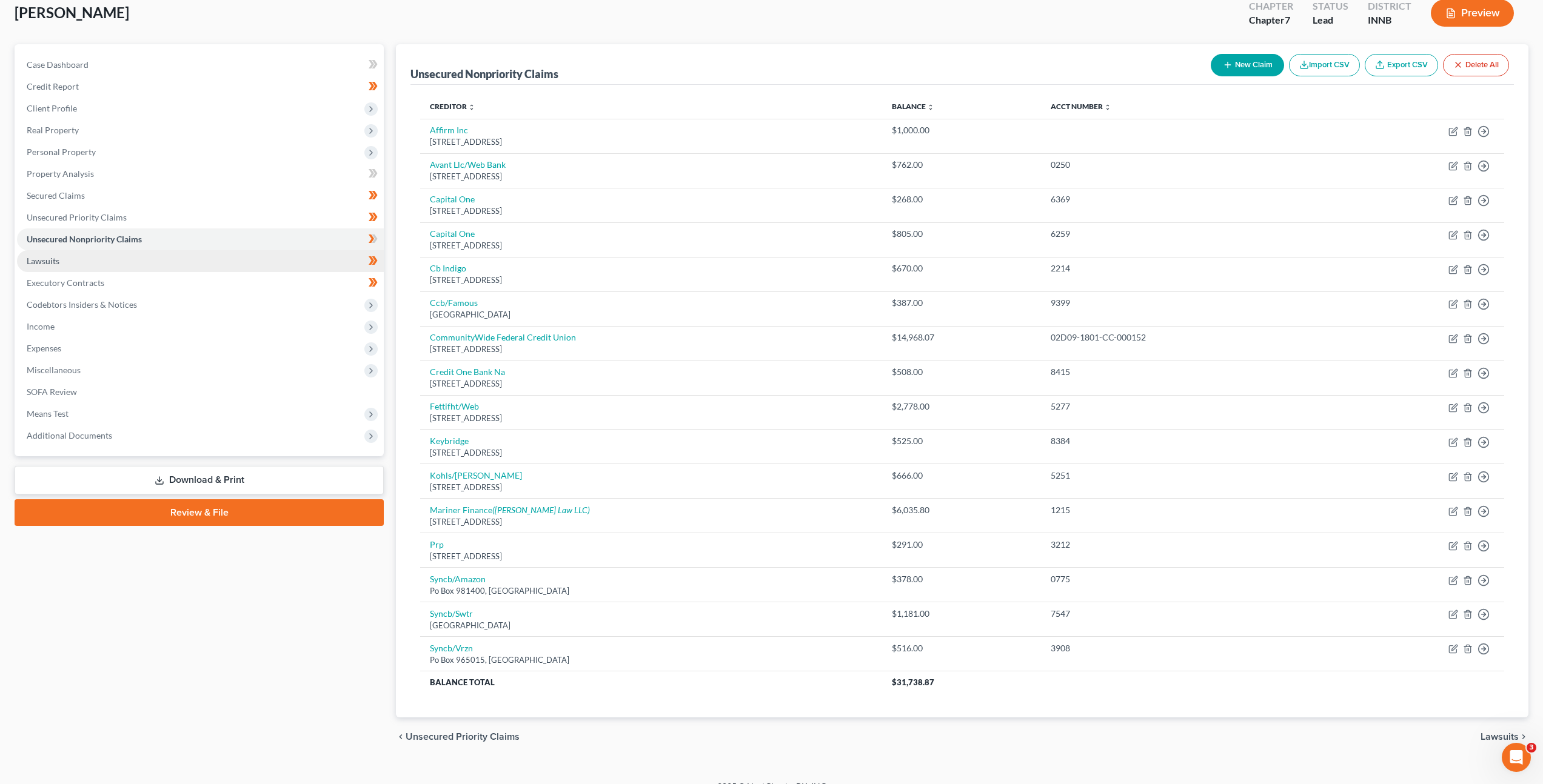
click at [122, 259] on link "Lawsuits" at bounding box center [200, 261] width 367 height 22
click at [122, 259] on ul "Case Dashboard Payments Invoices Payments Payments Credit Report Client Profile" at bounding box center [200, 250] width 367 height 393
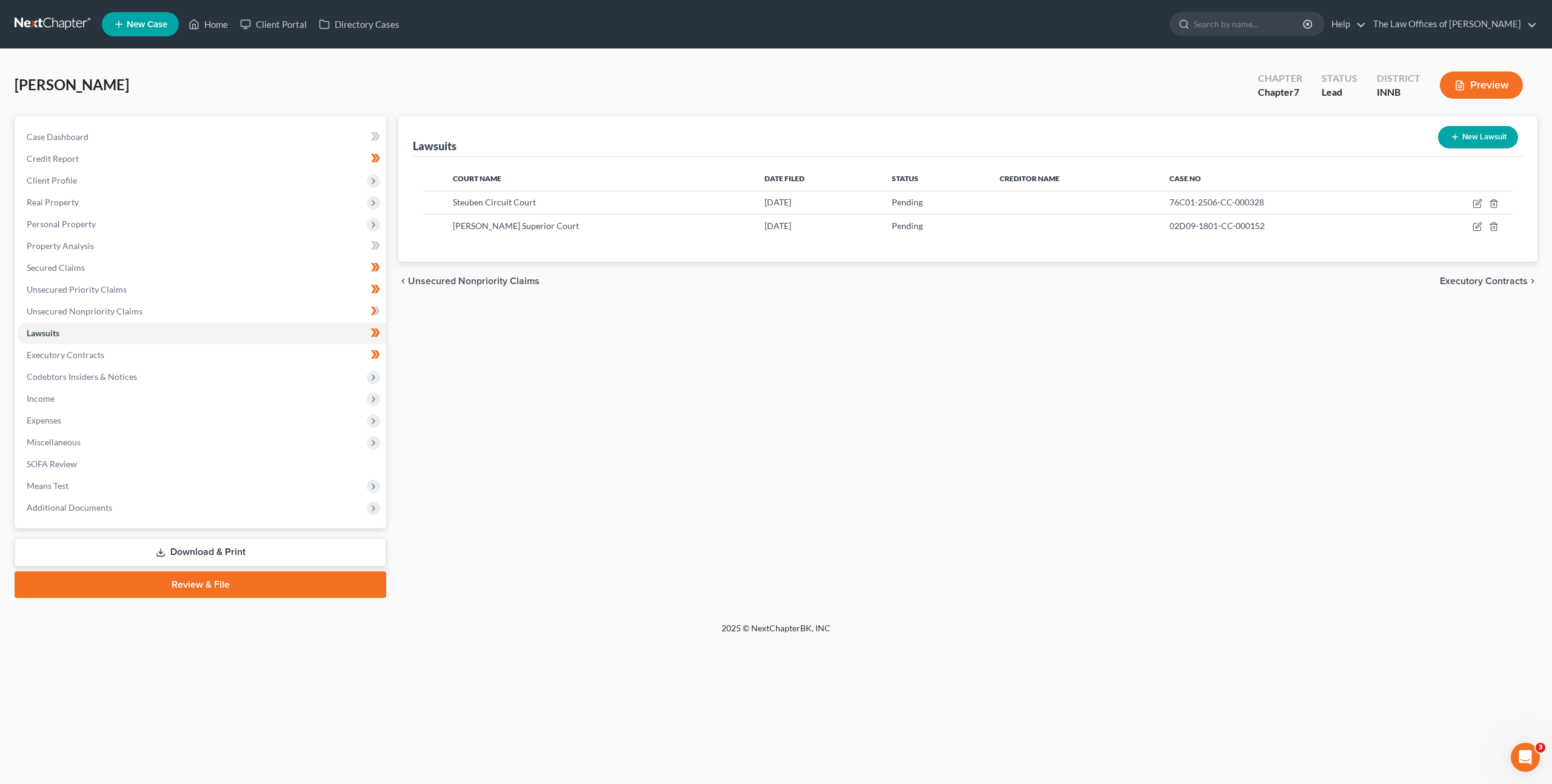
click at [638, 425] on div "Lawsuits New Lawsuit Court Name Date Filed Status Creditor Name Case No Steuben…" at bounding box center [968, 357] width 1151 height 482
click at [792, 352] on div "Lawsuits New Lawsuit Court Name Date Filed Status Creditor Name Case No Steuben…" at bounding box center [968, 357] width 1151 height 482
click at [728, 445] on div "Lawsuits New Lawsuit Court Name Date Filed Status Creditor Name Case No Steuben…" at bounding box center [968, 357] width 1151 height 482
click at [697, 316] on div "Lawsuits New Lawsuit Court Name Date Filed Status Creditor Name Case No Steuben…" at bounding box center [968, 357] width 1151 height 482
click at [37, 20] on link at bounding box center [53, 25] width 78 height 22
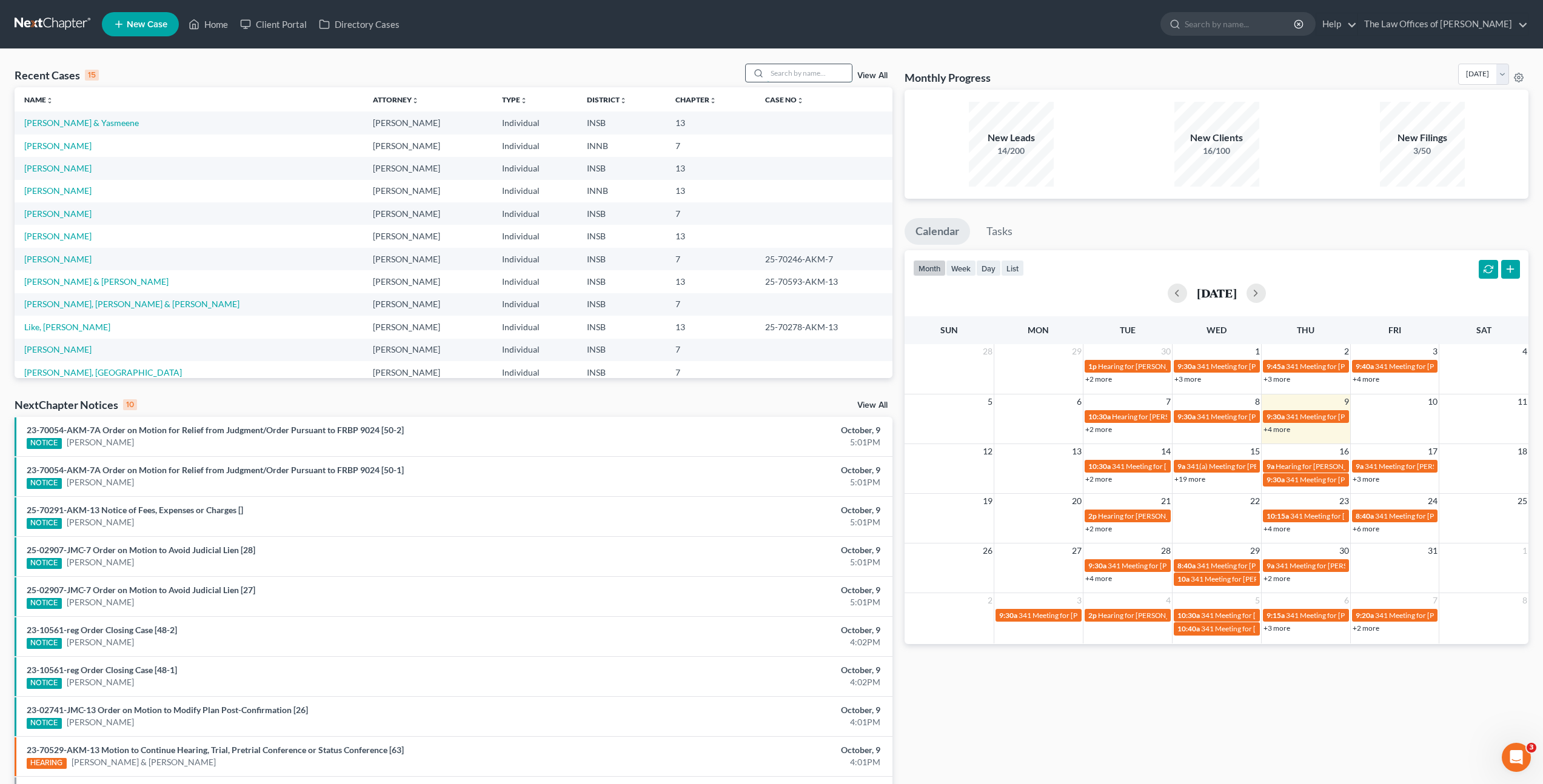
click at [828, 69] on input "search" at bounding box center [809, 73] width 85 height 18
type input "williams"
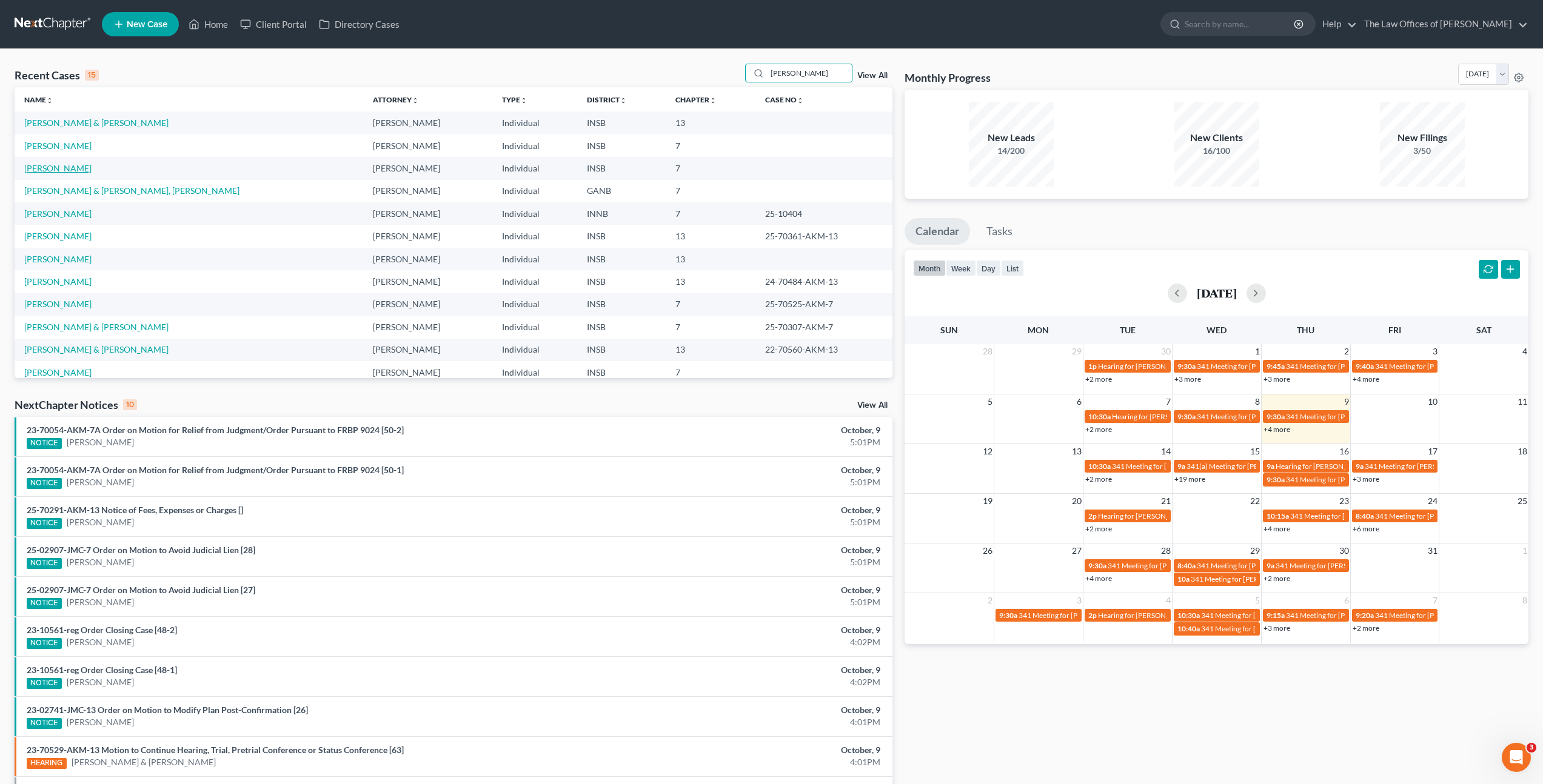
click at [61, 167] on link "[PERSON_NAME]" at bounding box center [58, 167] width 67 height 10
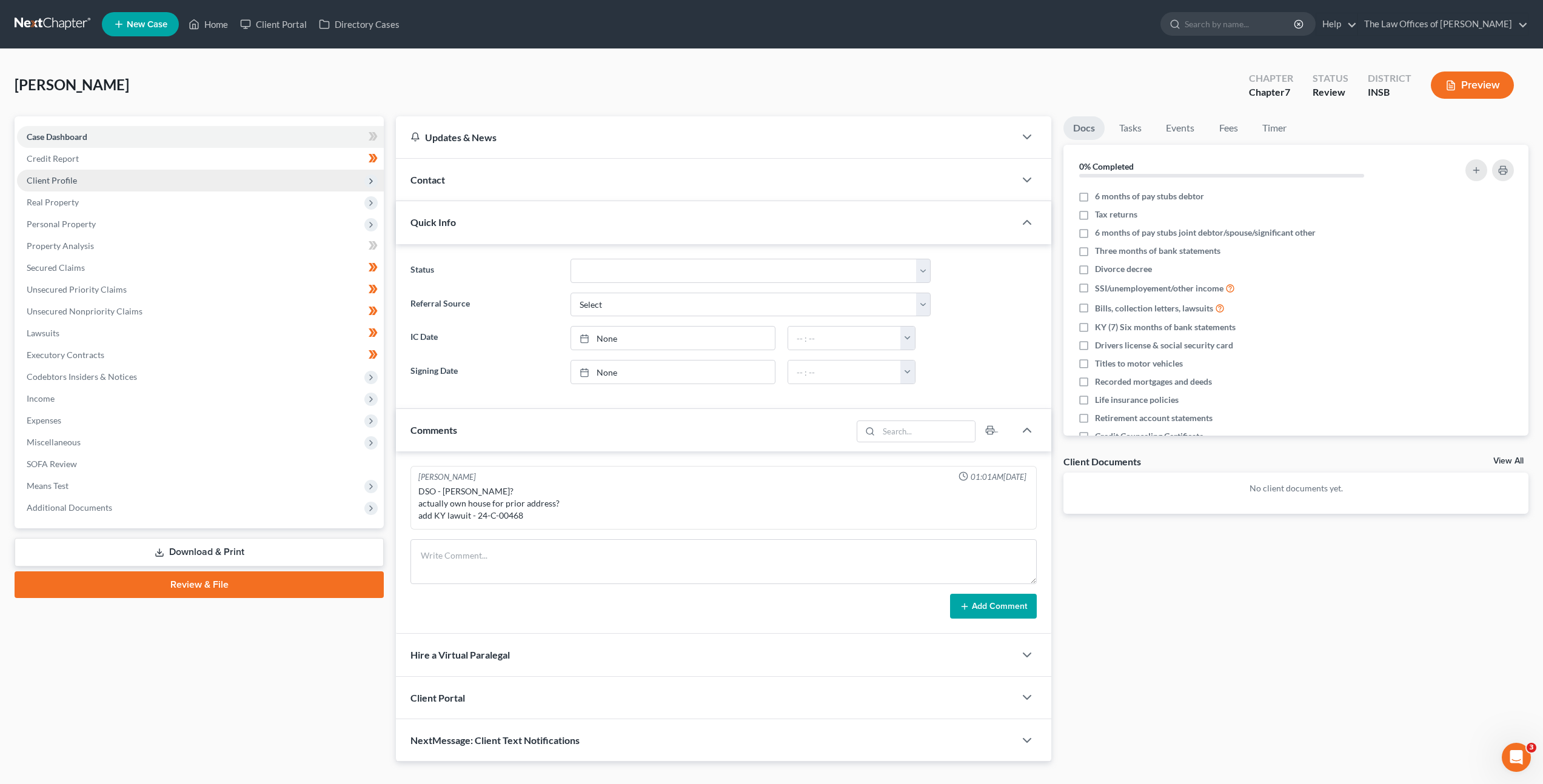
click at [123, 180] on span "Client Profile" at bounding box center [200, 180] width 367 height 22
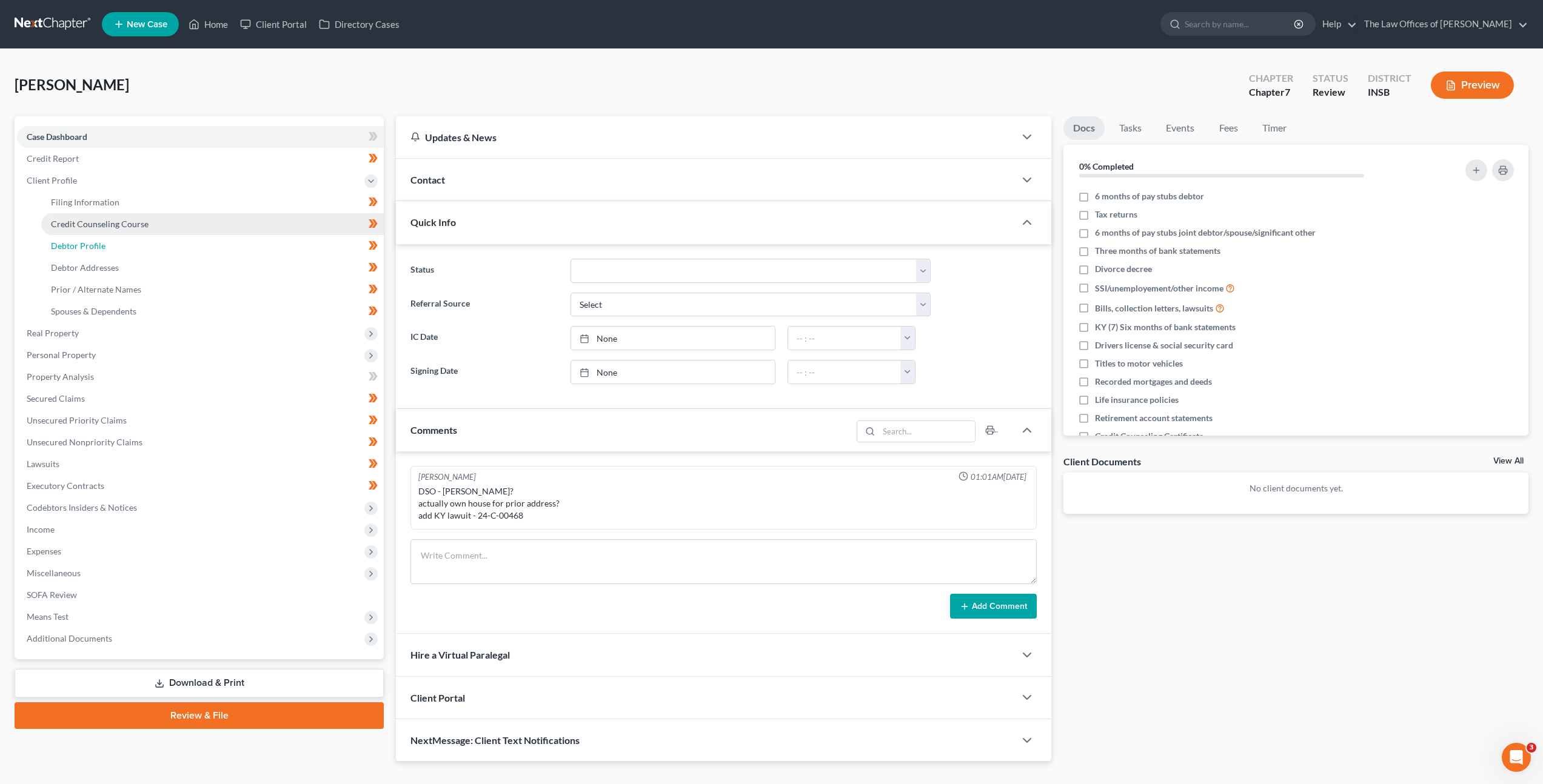
click at [107, 240] on link "Debtor Profile" at bounding box center [213, 246] width 343 height 22
select select "3"
select select "0"
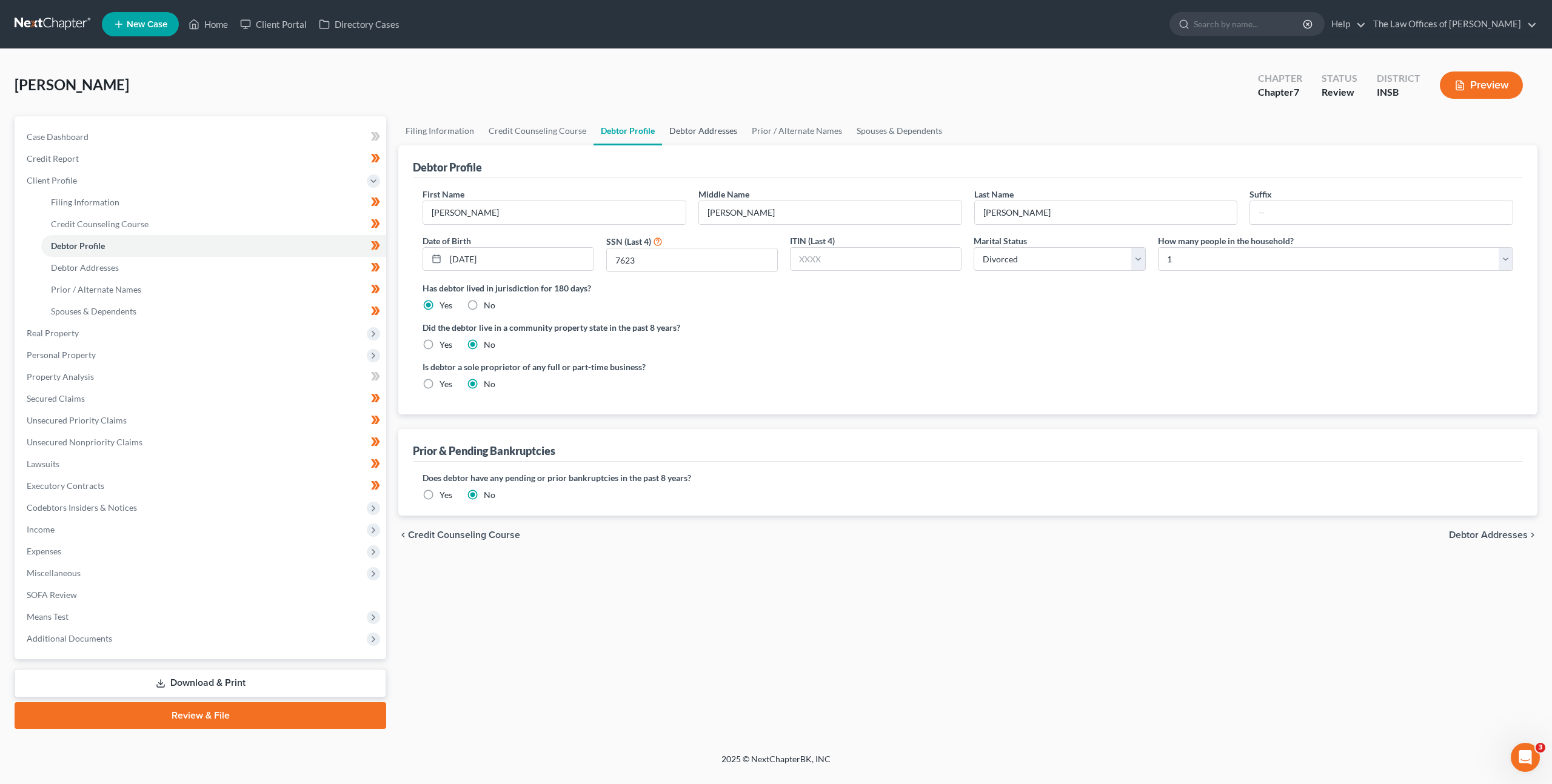
click at [689, 126] on link "Debtor Addresses" at bounding box center [704, 131] width 83 height 30
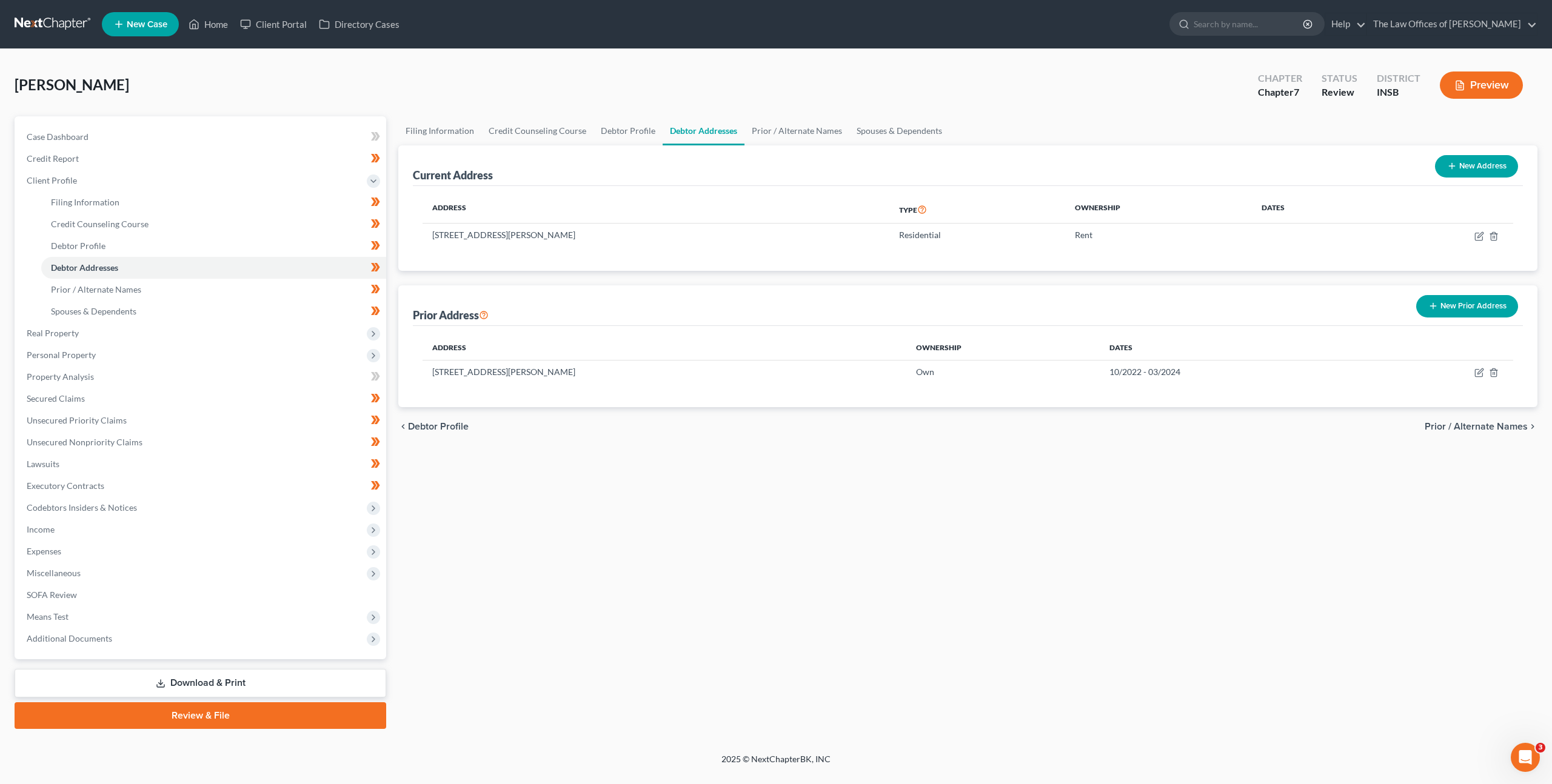
click at [650, 355] on th "Address" at bounding box center [664, 348] width 484 height 25
drag, startPoint x: 894, startPoint y: 492, endPoint x: 919, endPoint y: 498, distance: 25.7
click at [895, 492] on div "Filing Information Credit Counseling Course Debtor Profile Debtor Addresses Pri…" at bounding box center [968, 423] width 1151 height 613
click at [1479, 376] on icon "button" at bounding box center [1478, 372] width 7 height 7
select select "15"
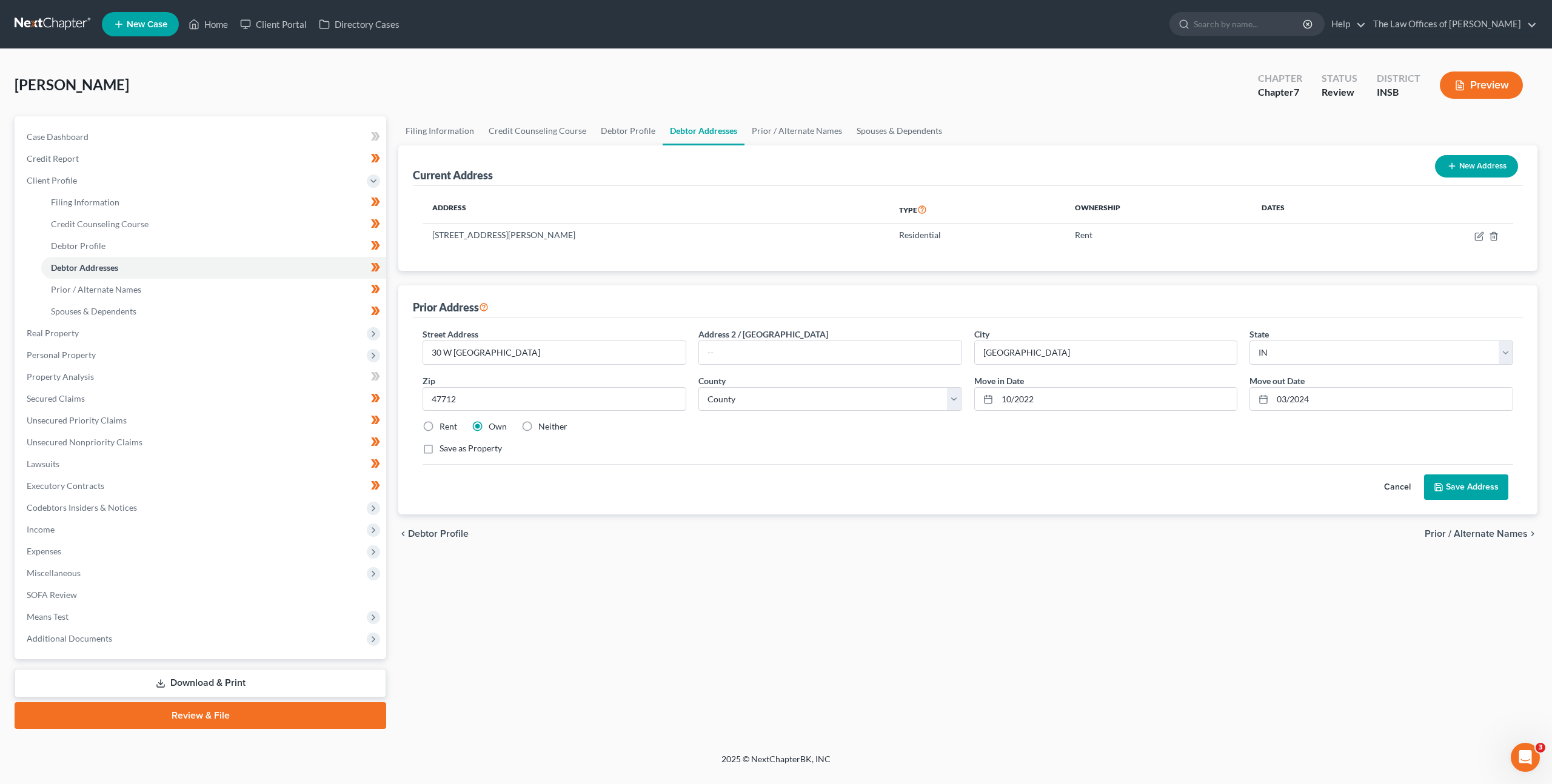
click at [439, 429] on label "Rent" at bounding box center [448, 426] width 18 height 12
click at [444, 428] on input "Rent" at bounding box center [448, 425] width 8 height 8
radio input "true"
drag, startPoint x: 828, startPoint y: 495, endPoint x: 1138, endPoint y: 483, distance: 310.2
click at [830, 495] on div "Cancel Save Address" at bounding box center [968, 482] width 1091 height 35
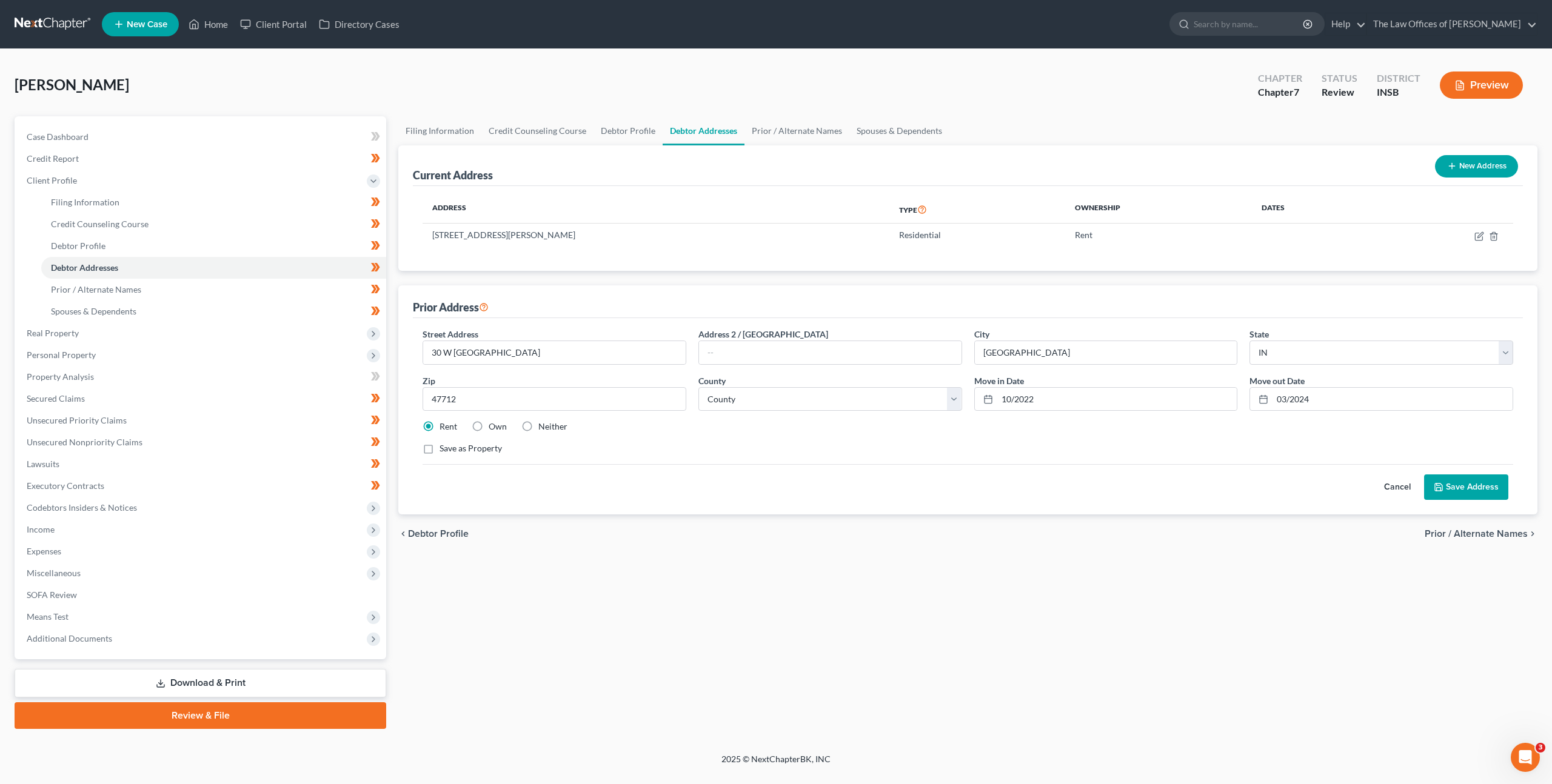
drag, startPoint x: 1465, startPoint y: 489, endPoint x: 1498, endPoint y: 446, distance: 54.2
click at [1468, 487] on button "Save Address" at bounding box center [1466, 488] width 85 height 26
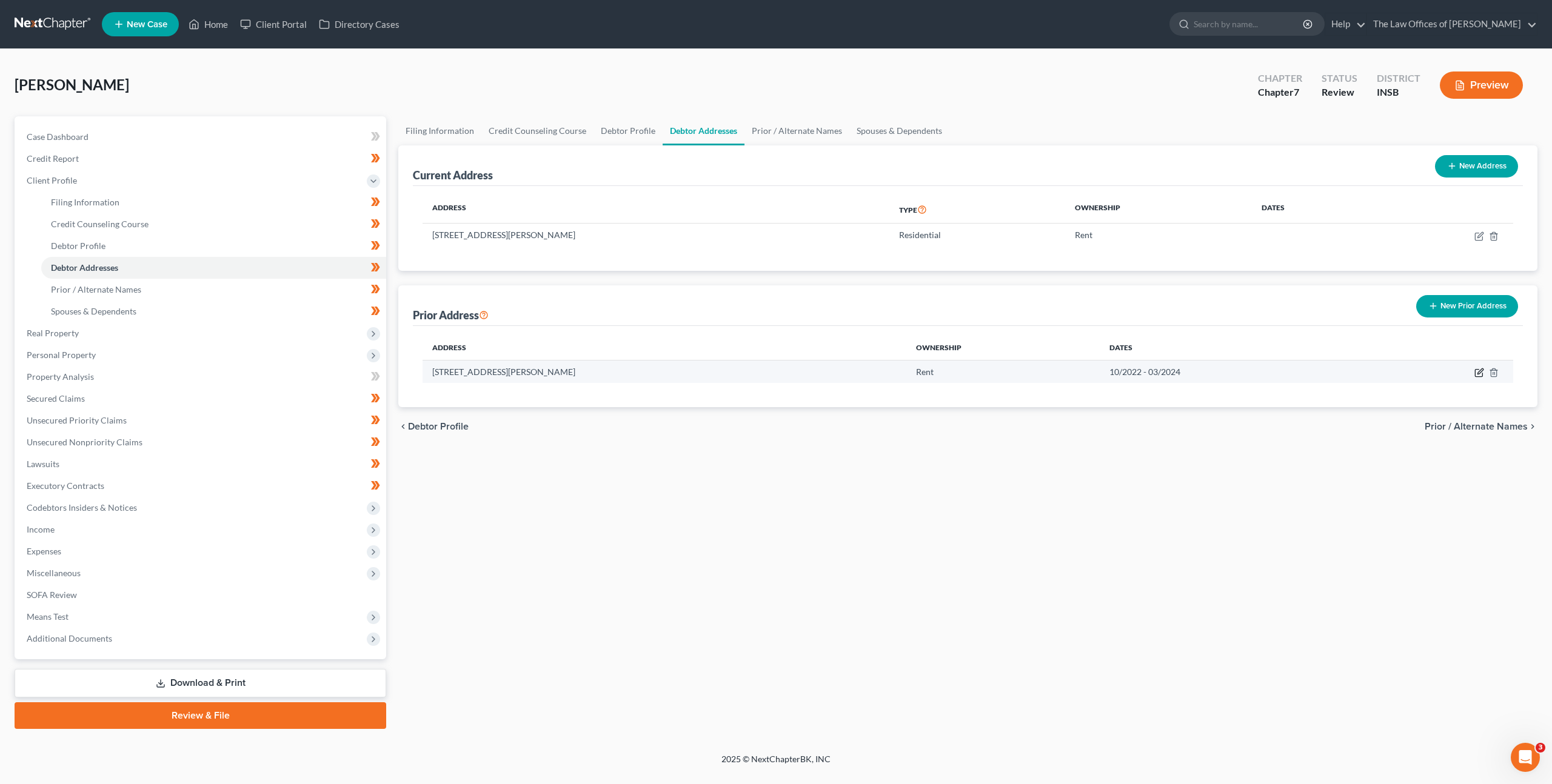
click at [1480, 373] on icon "button" at bounding box center [1479, 372] width 10 height 10
select select "15"
select select "81"
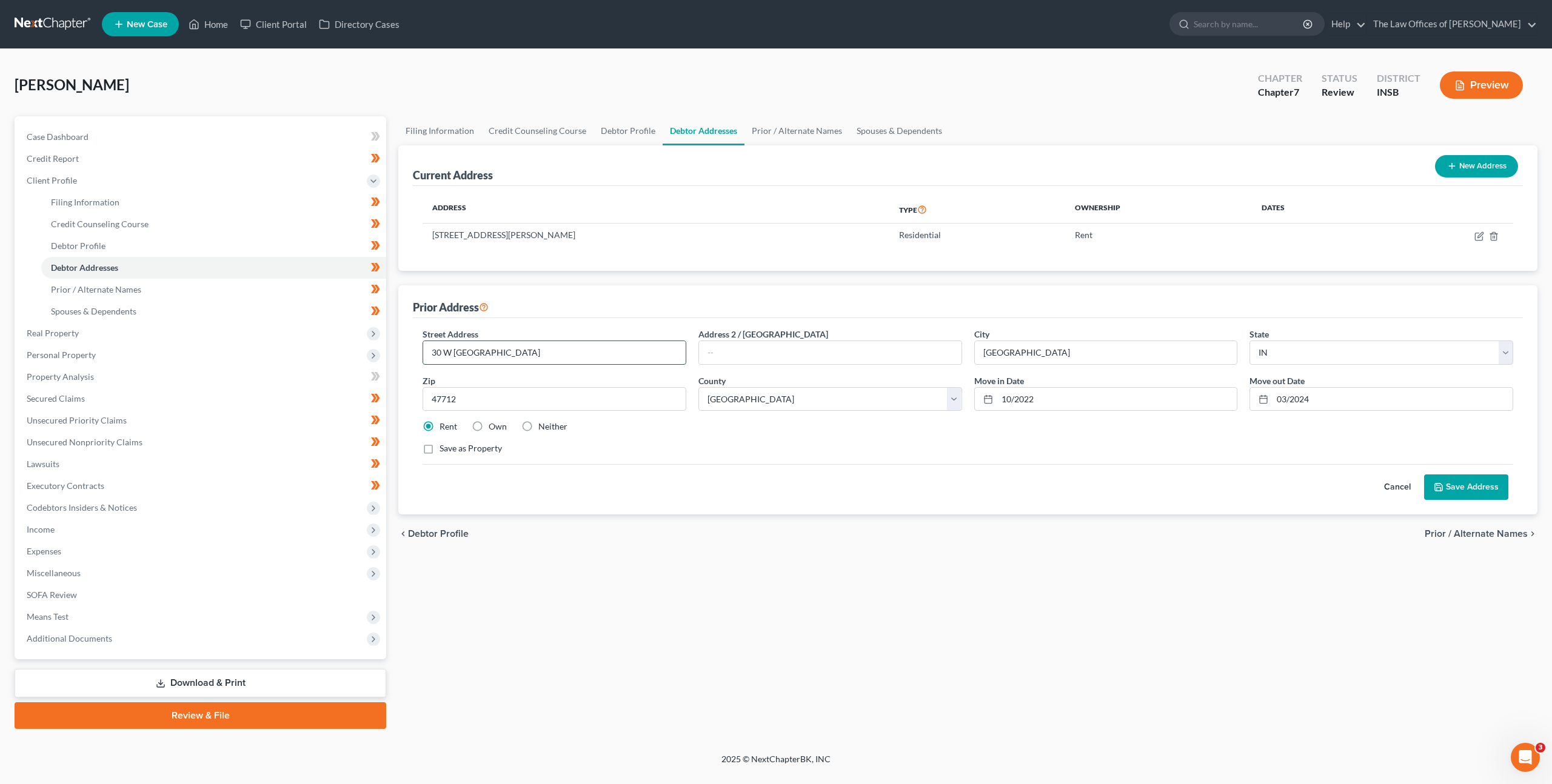
drag, startPoint x: 458, startPoint y: 354, endPoint x: 439, endPoint y: 355, distance: 19.0
click at [434, 353] on input "30 W Eichel" at bounding box center [554, 352] width 262 height 23
type input "711 Lakeview Dr."
click at [65, 356] on span "Personal Property" at bounding box center [61, 355] width 69 height 10
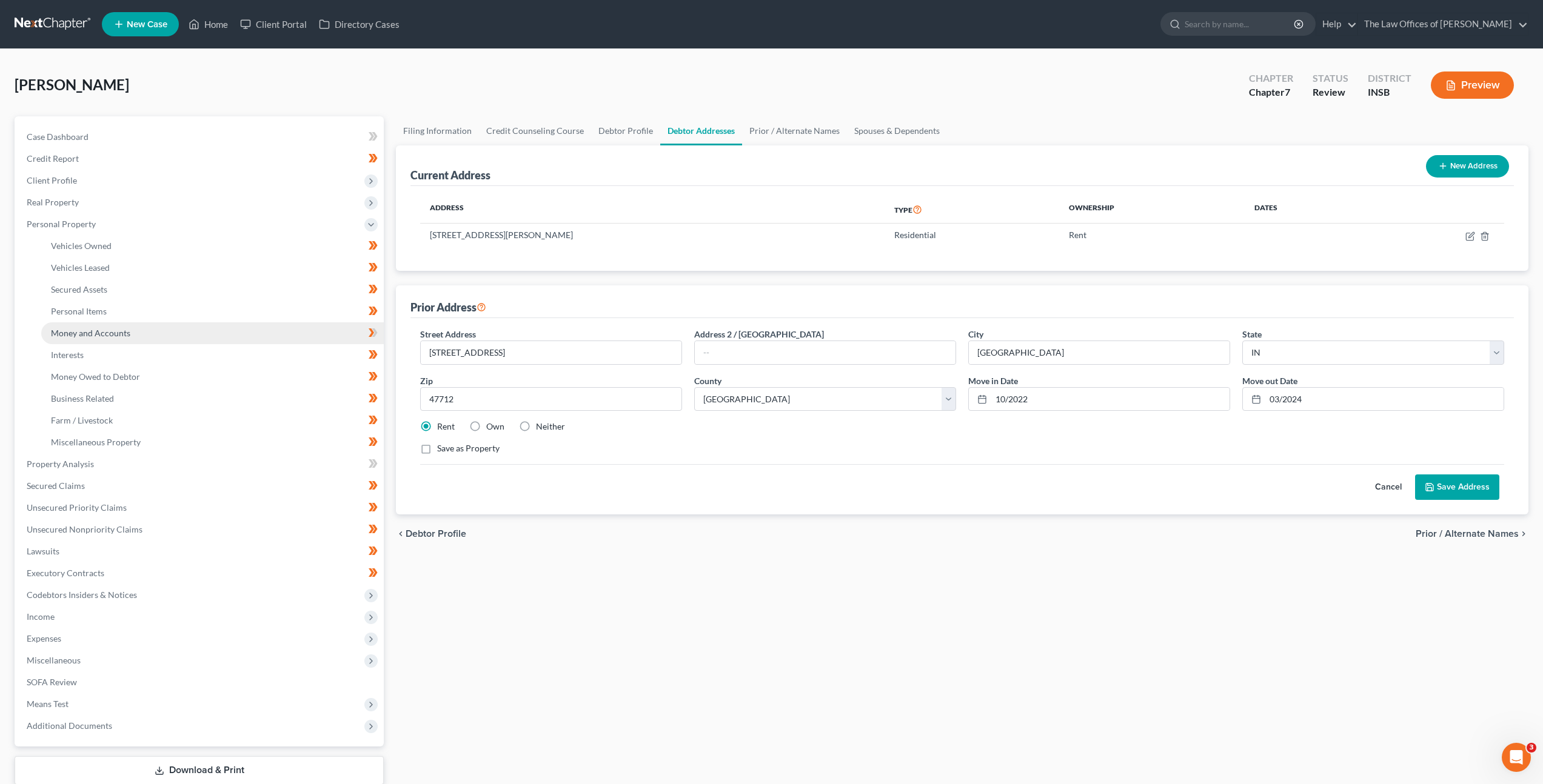
click at [112, 334] on span "Money and Accounts" at bounding box center [91, 333] width 80 height 10
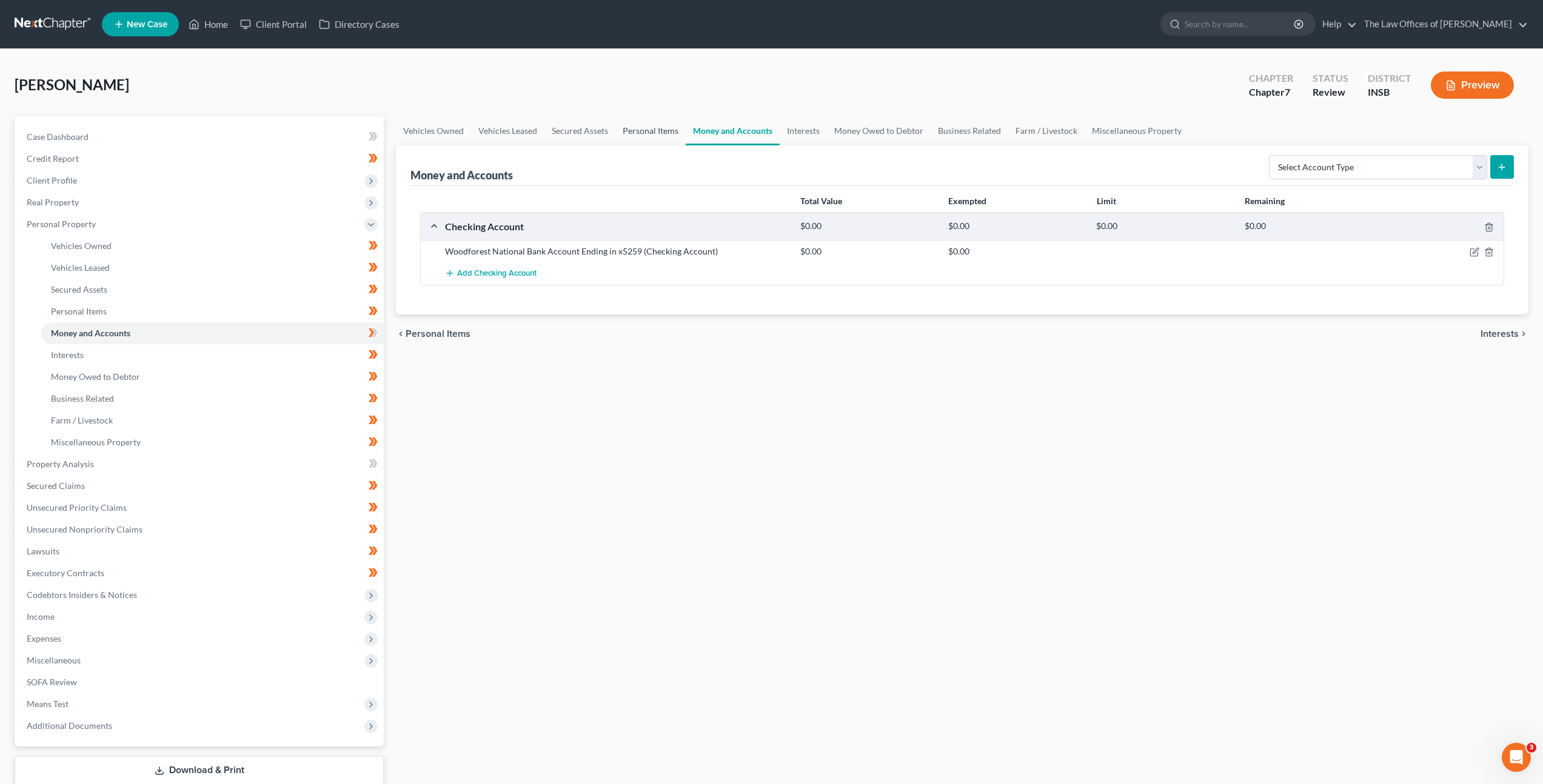
click at [656, 128] on link "Personal Items" at bounding box center [649, 131] width 70 height 30
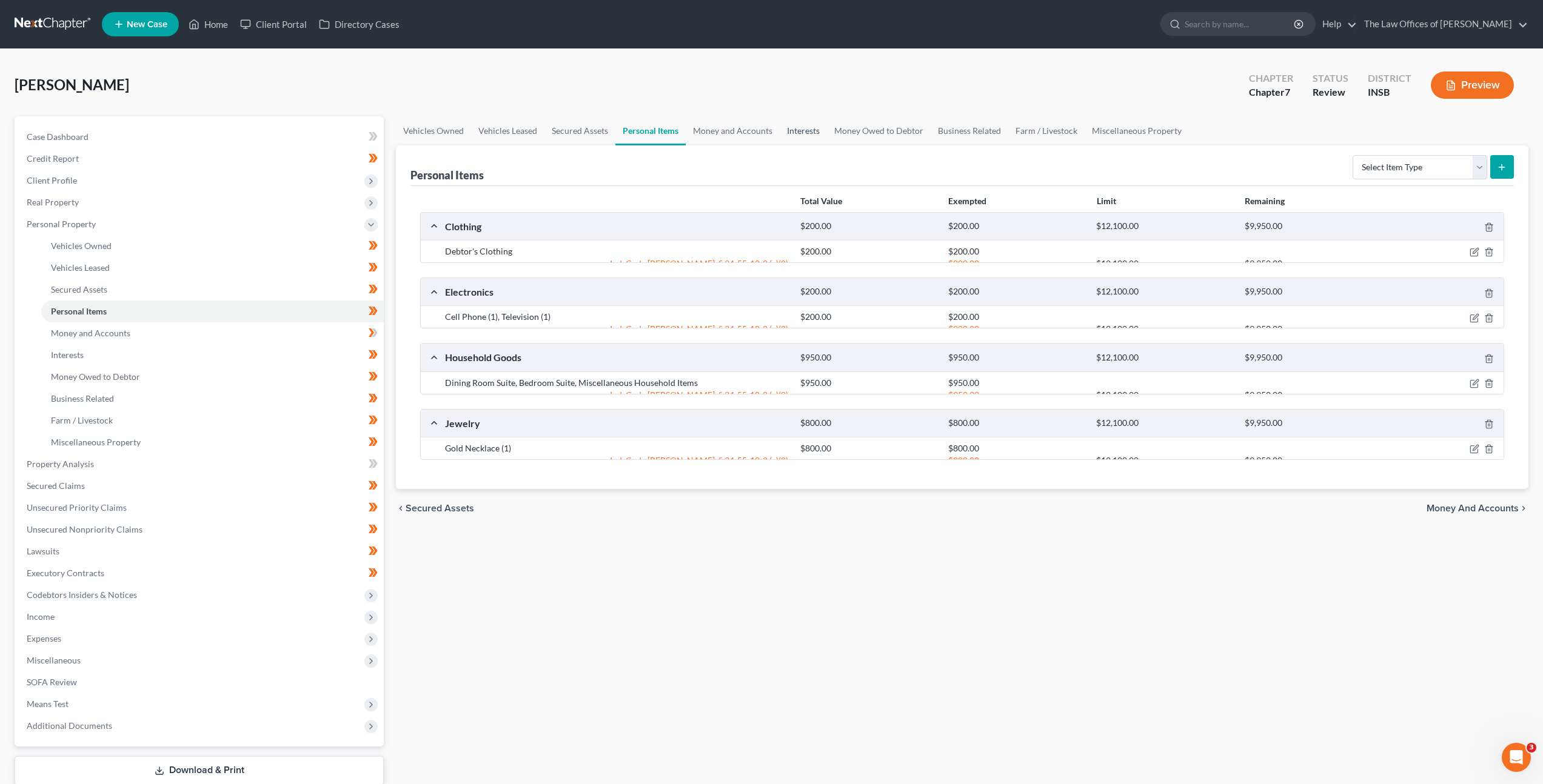
click at [798, 130] on link "Interests" at bounding box center [803, 131] width 47 height 30
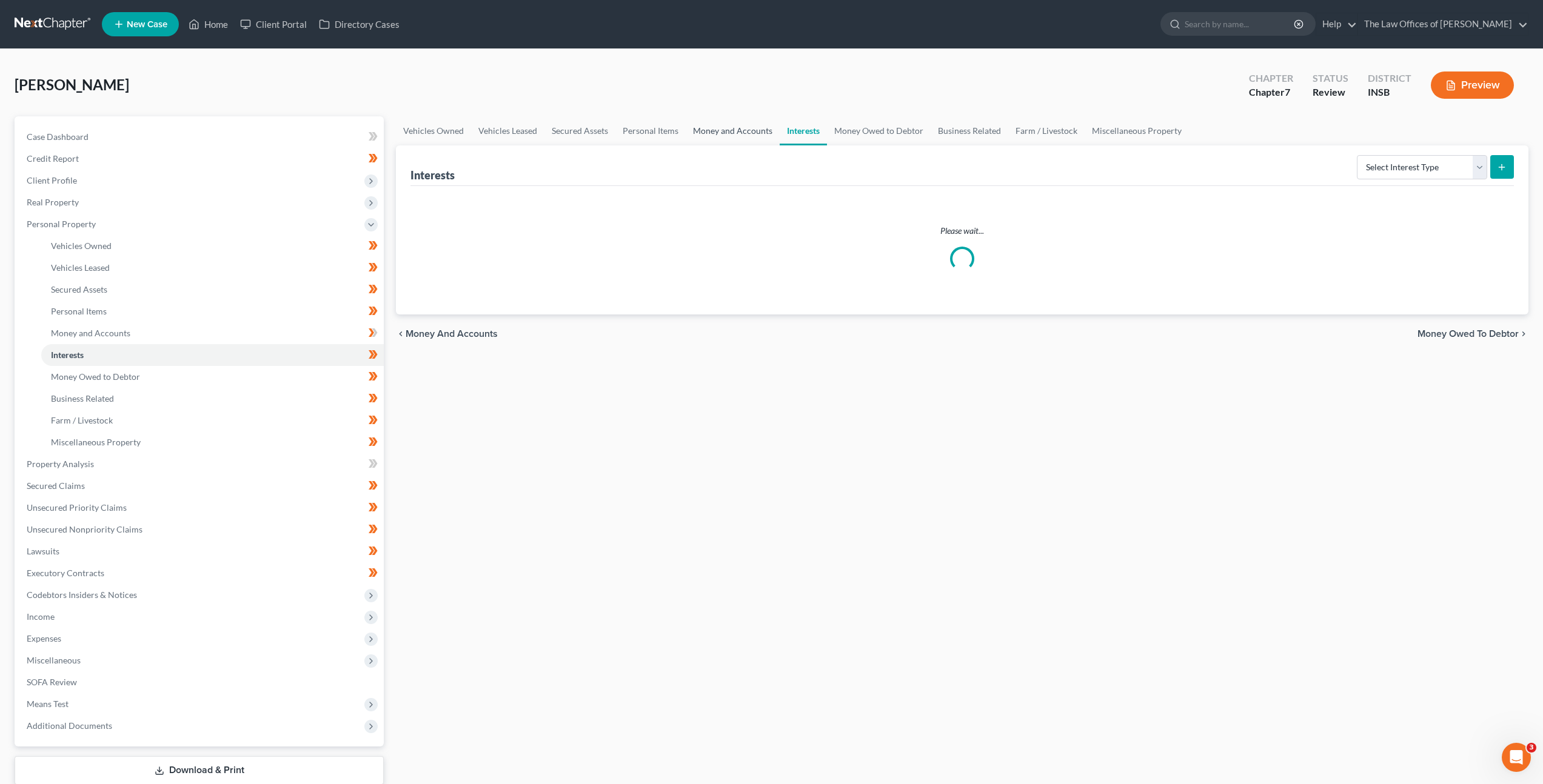
click at [704, 131] on link "Money and Accounts" at bounding box center [732, 131] width 94 height 30
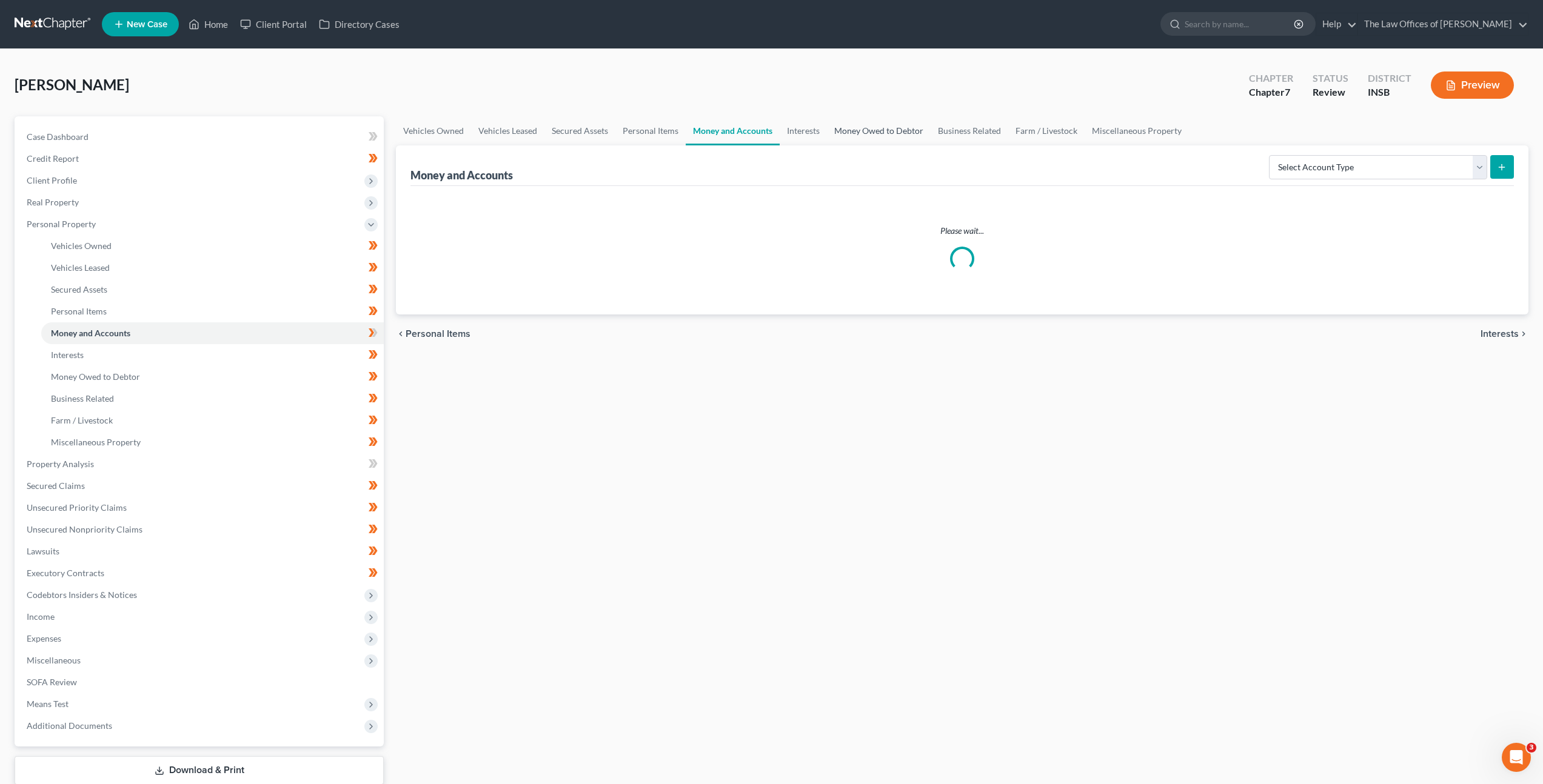
click at [885, 135] on link "Money Owed to Debtor" at bounding box center [878, 131] width 103 height 30
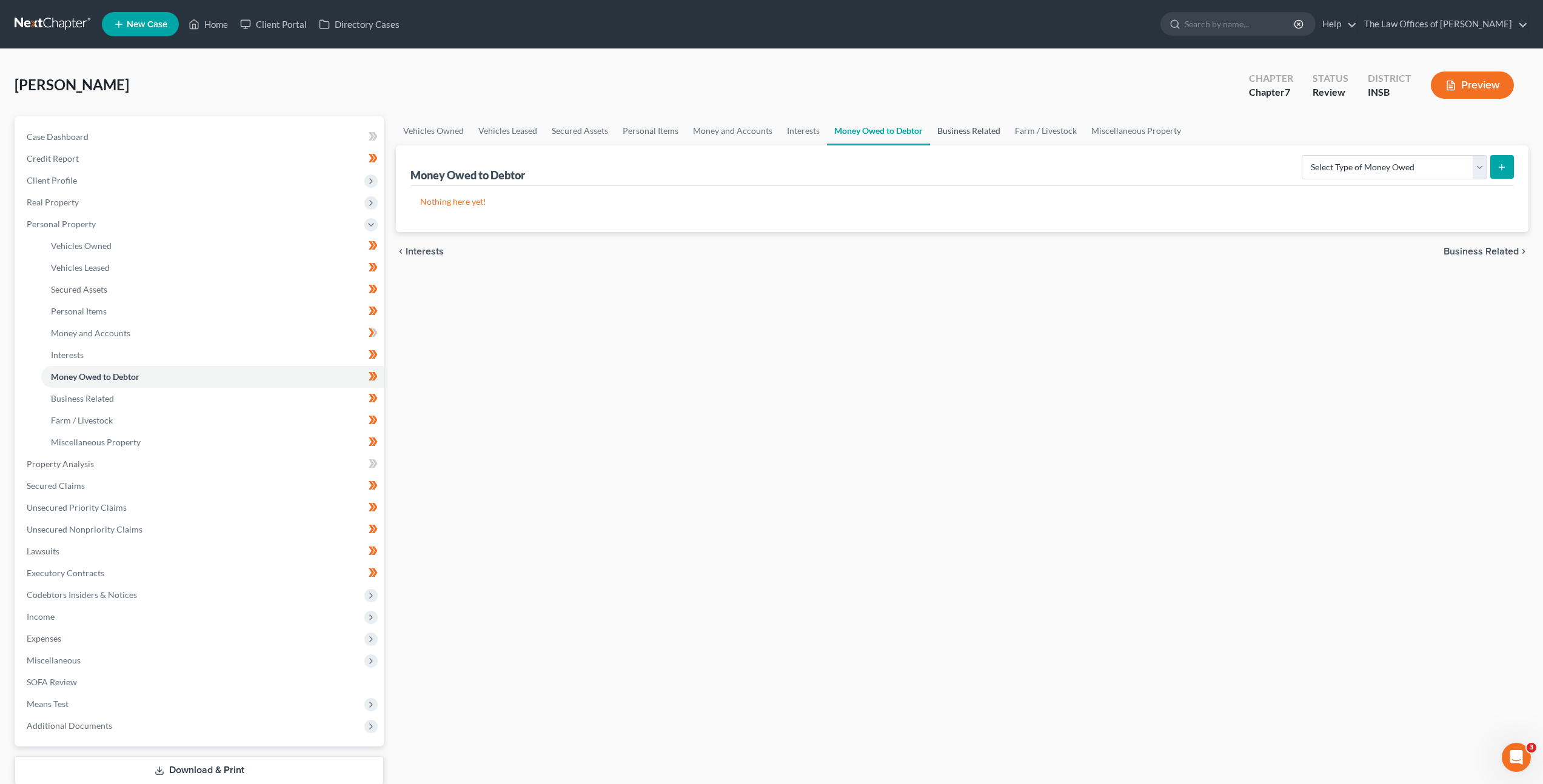
click at [968, 146] on div "Money Owed to Debtor Select Type of Money Owed Accounts Receivable Alimony Chil…" at bounding box center [962, 165] width 1104 height 40
click at [969, 135] on link "Business Related" at bounding box center [969, 131] width 78 height 30
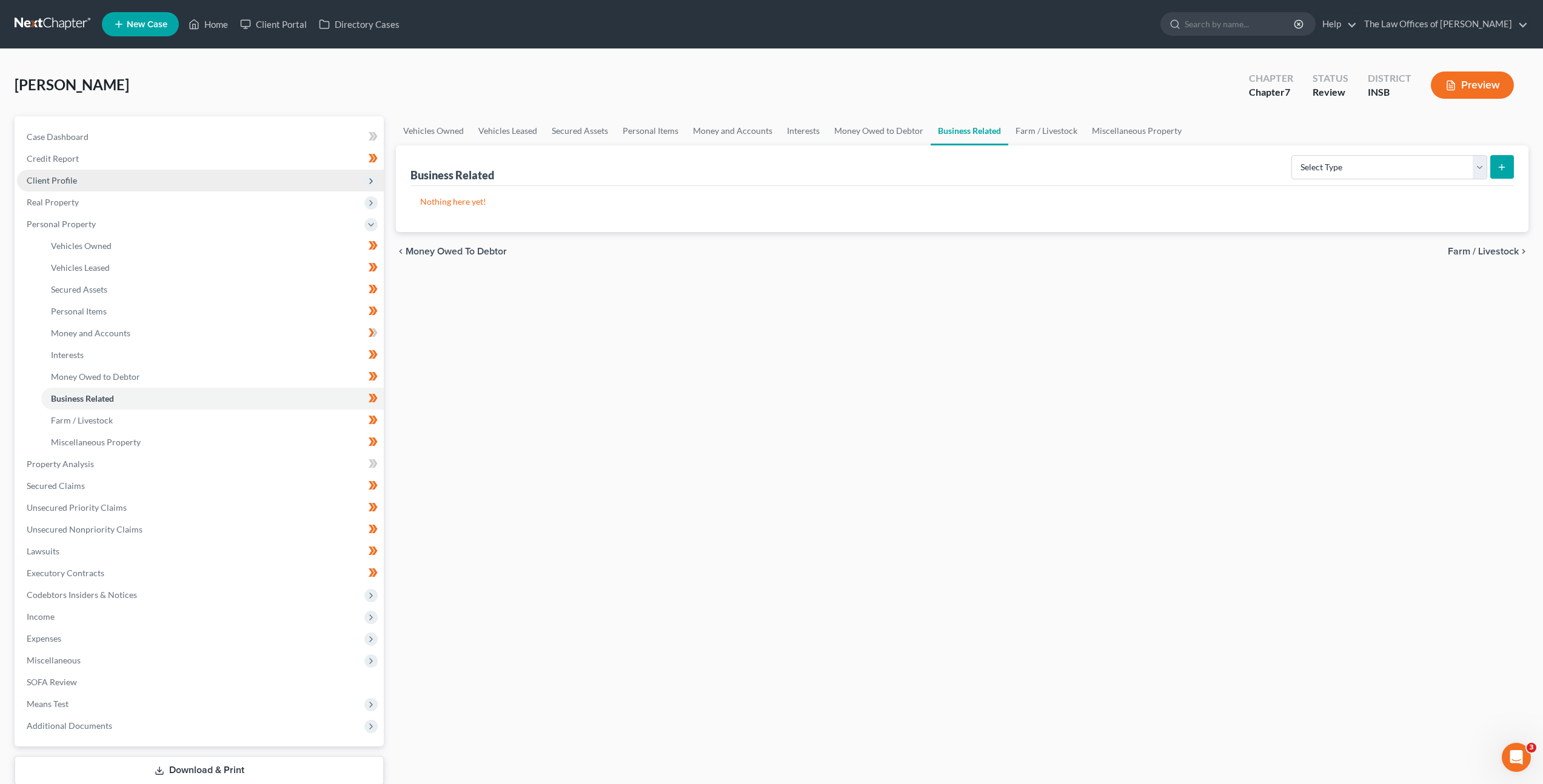
click at [272, 189] on span "Client Profile" at bounding box center [200, 180] width 367 height 22
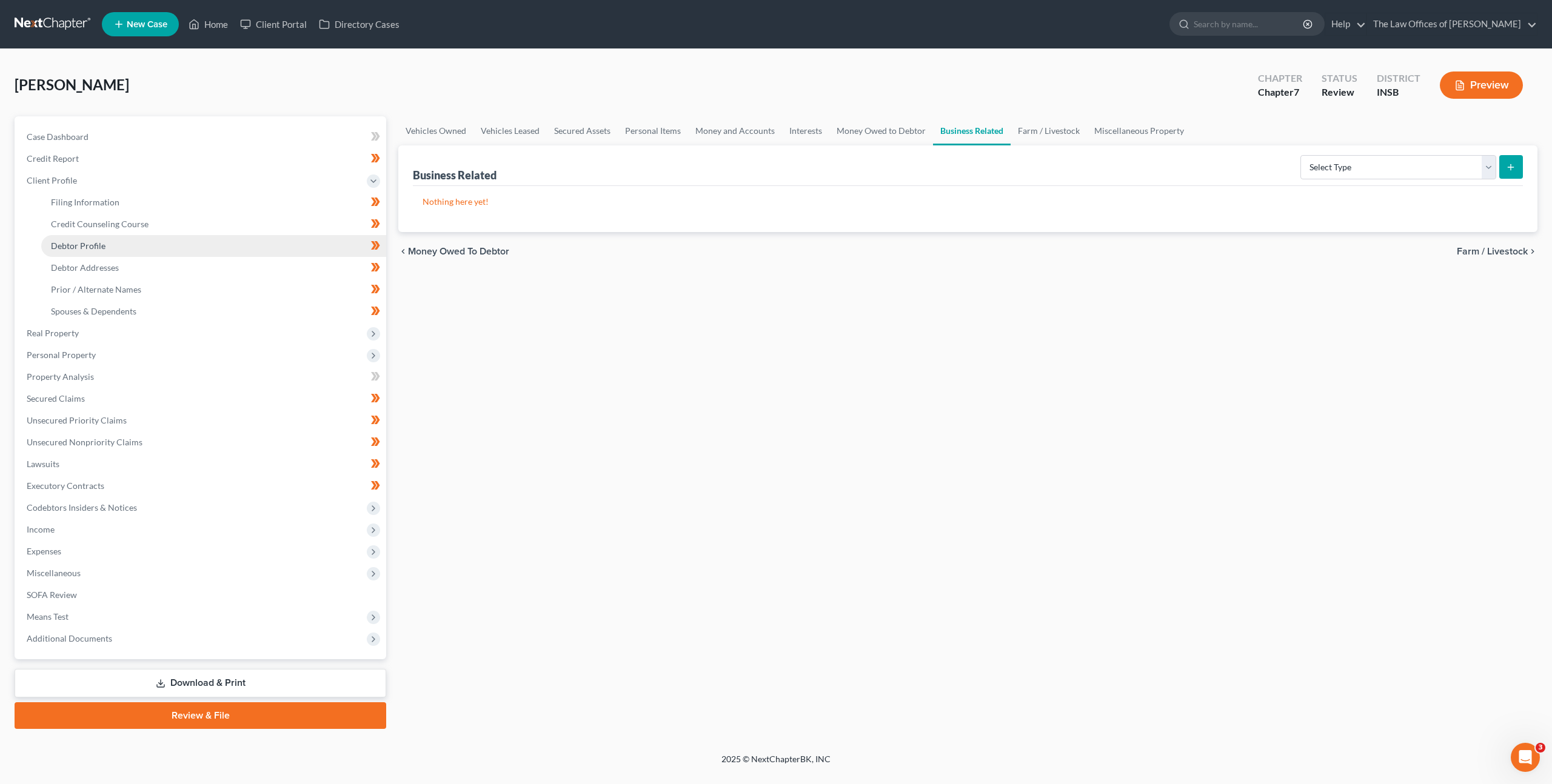
click at [256, 256] on link "Debtor Profile" at bounding box center [214, 246] width 345 height 22
select select "3"
select select "0"
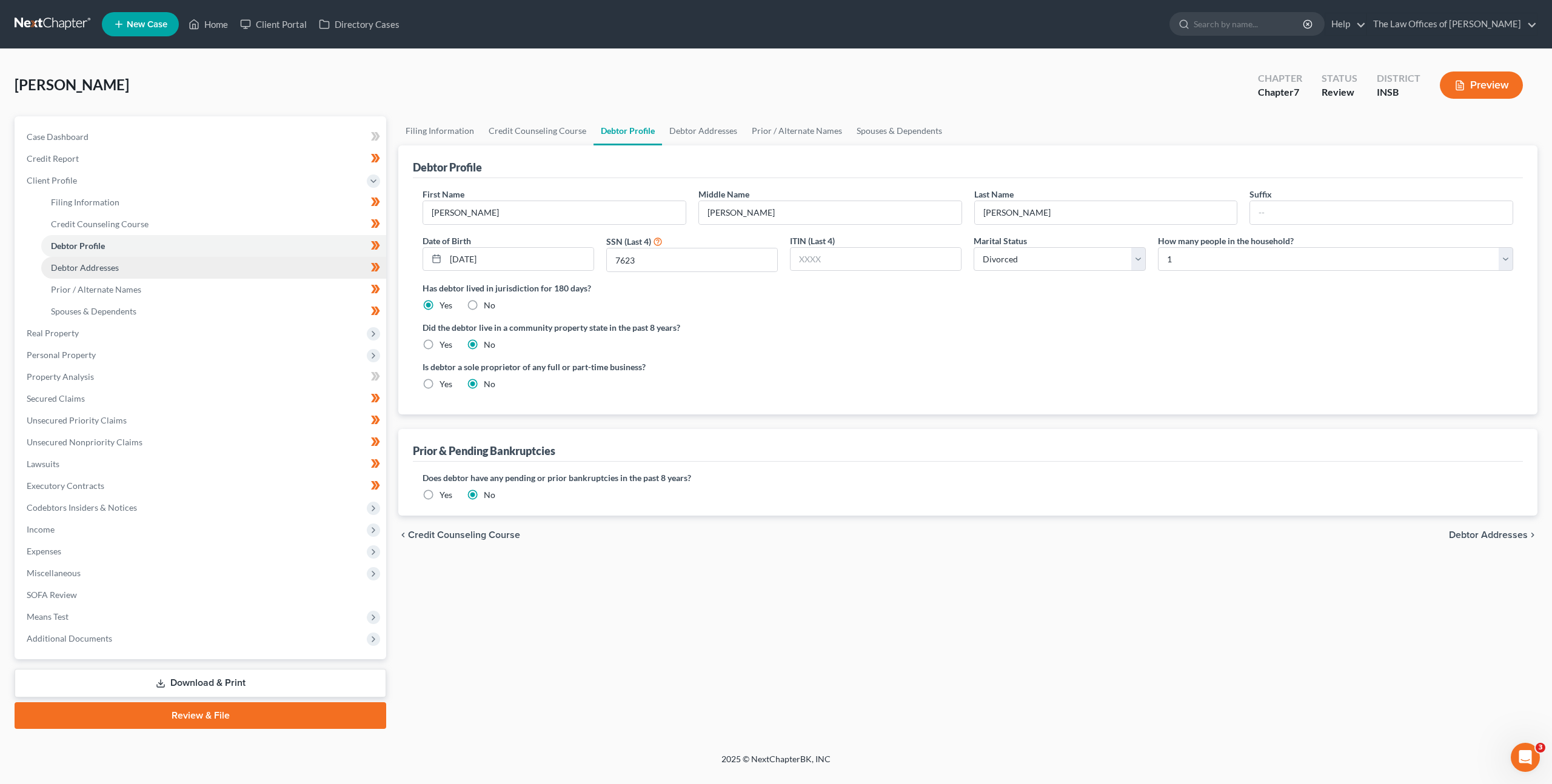
click at [257, 264] on link "Debtor Addresses" at bounding box center [214, 268] width 345 height 22
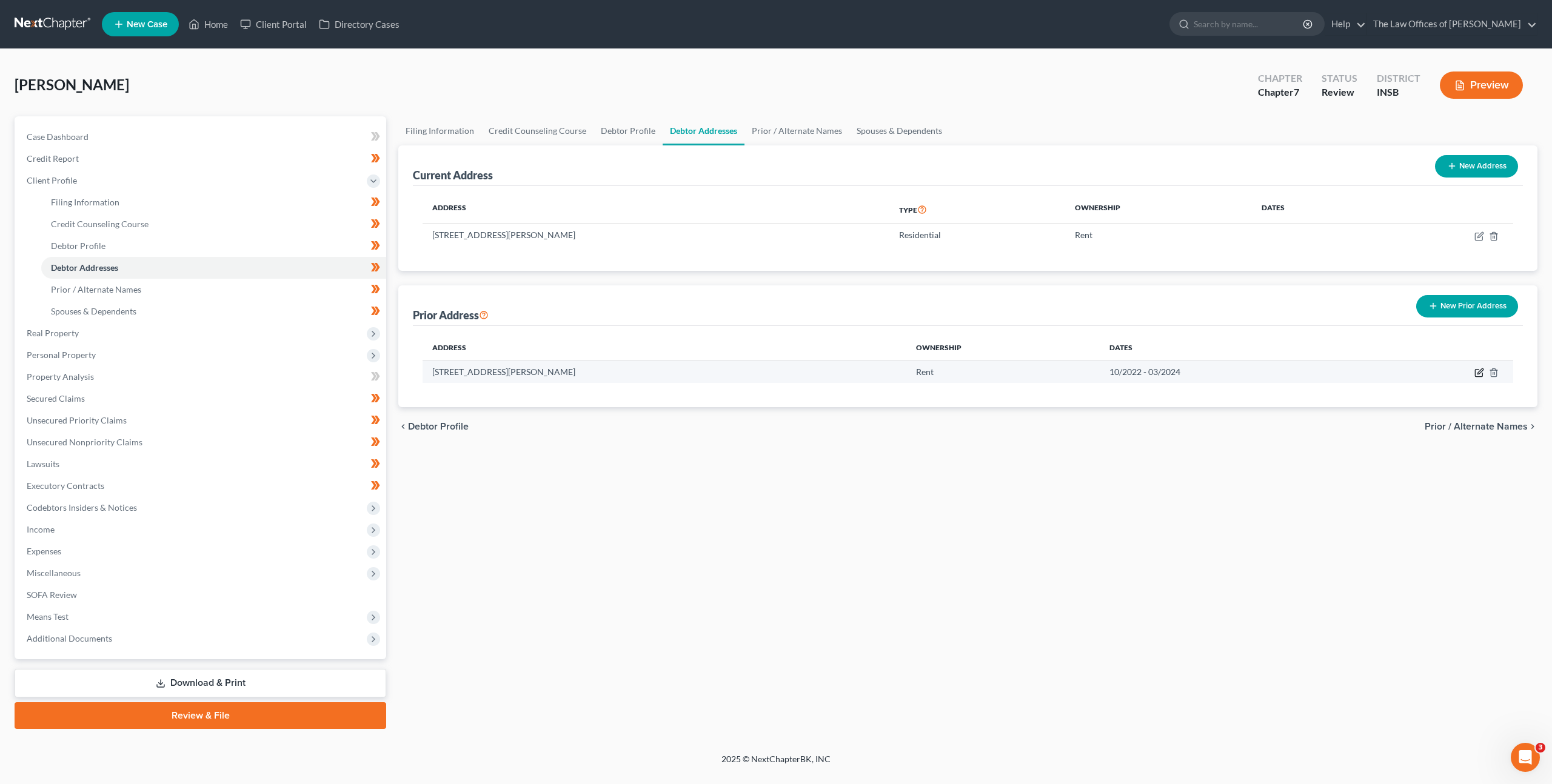
click at [1478, 374] on icon "button" at bounding box center [1479, 372] width 10 height 10
select select "15"
select select "81"
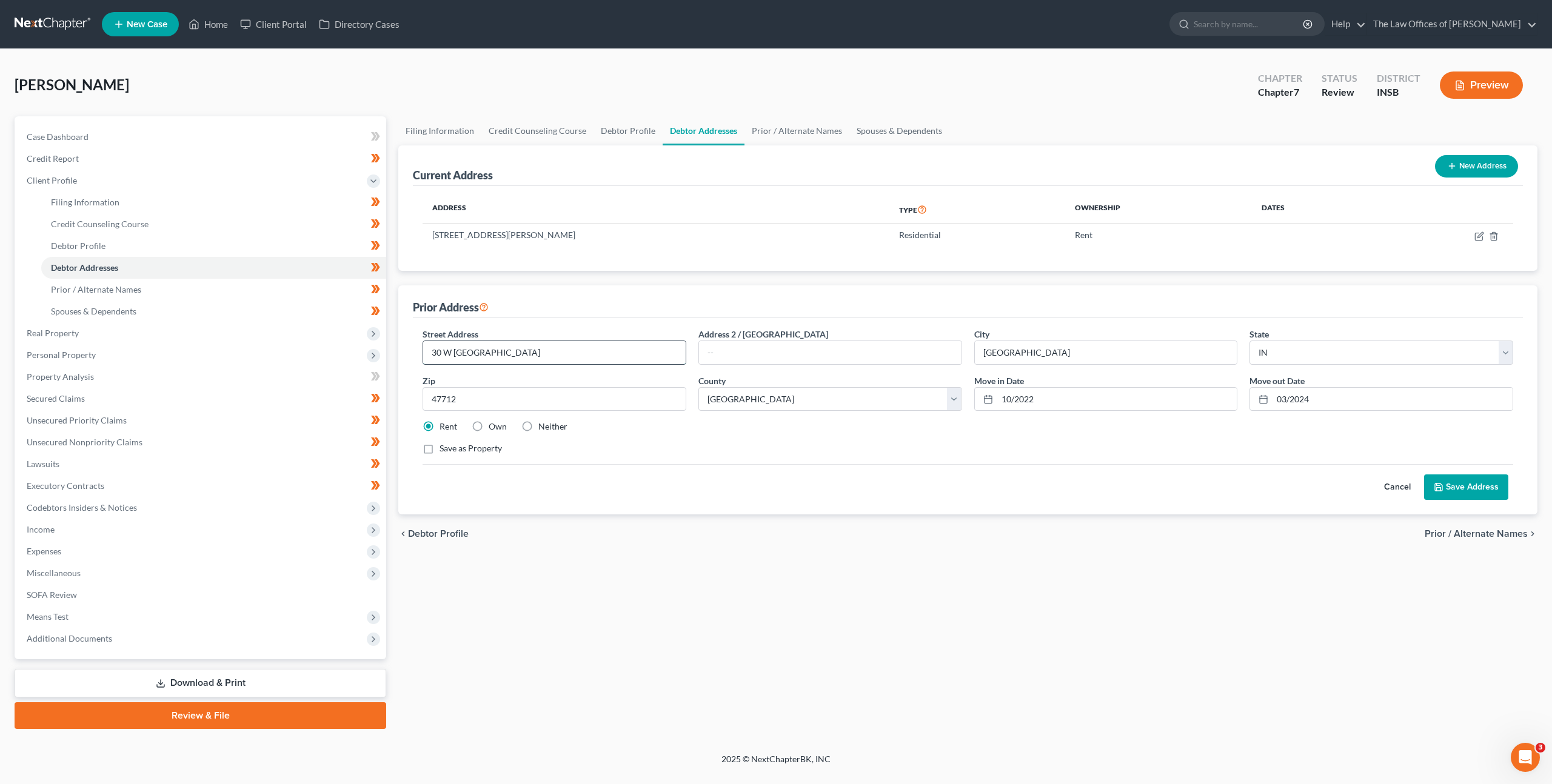
click at [609, 353] on input "30 W Eichel" at bounding box center [554, 352] width 262 height 23
drag, startPoint x: 607, startPoint y: 356, endPoint x: 622, endPoint y: 366, distance: 18.0
click at [350, 344] on div "Petition Navigation Case Dashboard Payments Invoices Payments Payments Credit R…" at bounding box center [776, 423] width 1535 height 613
type input "771 Lakeview Dr"
type input "Apt 9B"
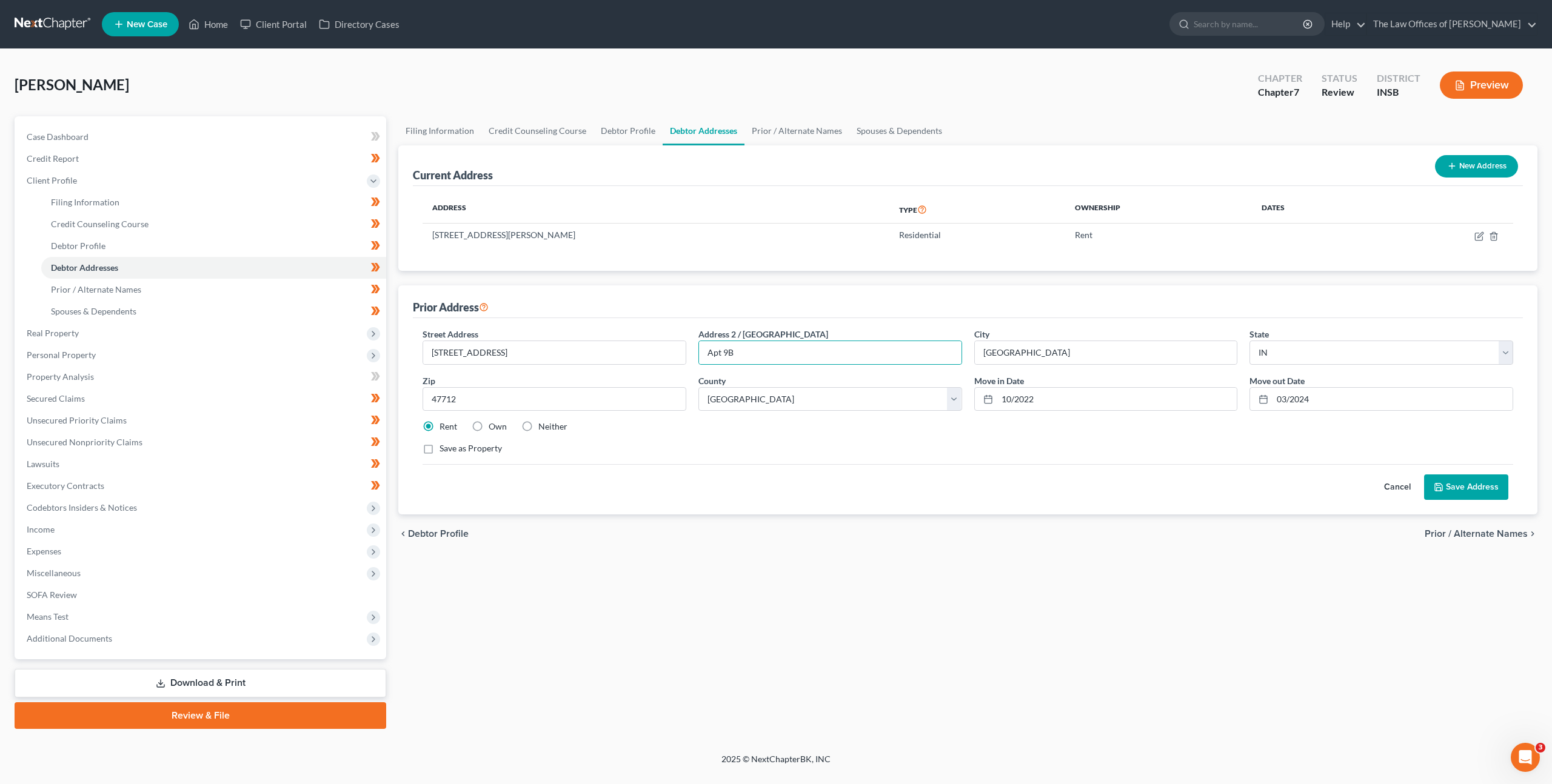
click at [889, 447] on div "Save as Property" at bounding box center [968, 448] width 1091 height 12
click at [1472, 483] on button "Save Address" at bounding box center [1466, 488] width 85 height 26
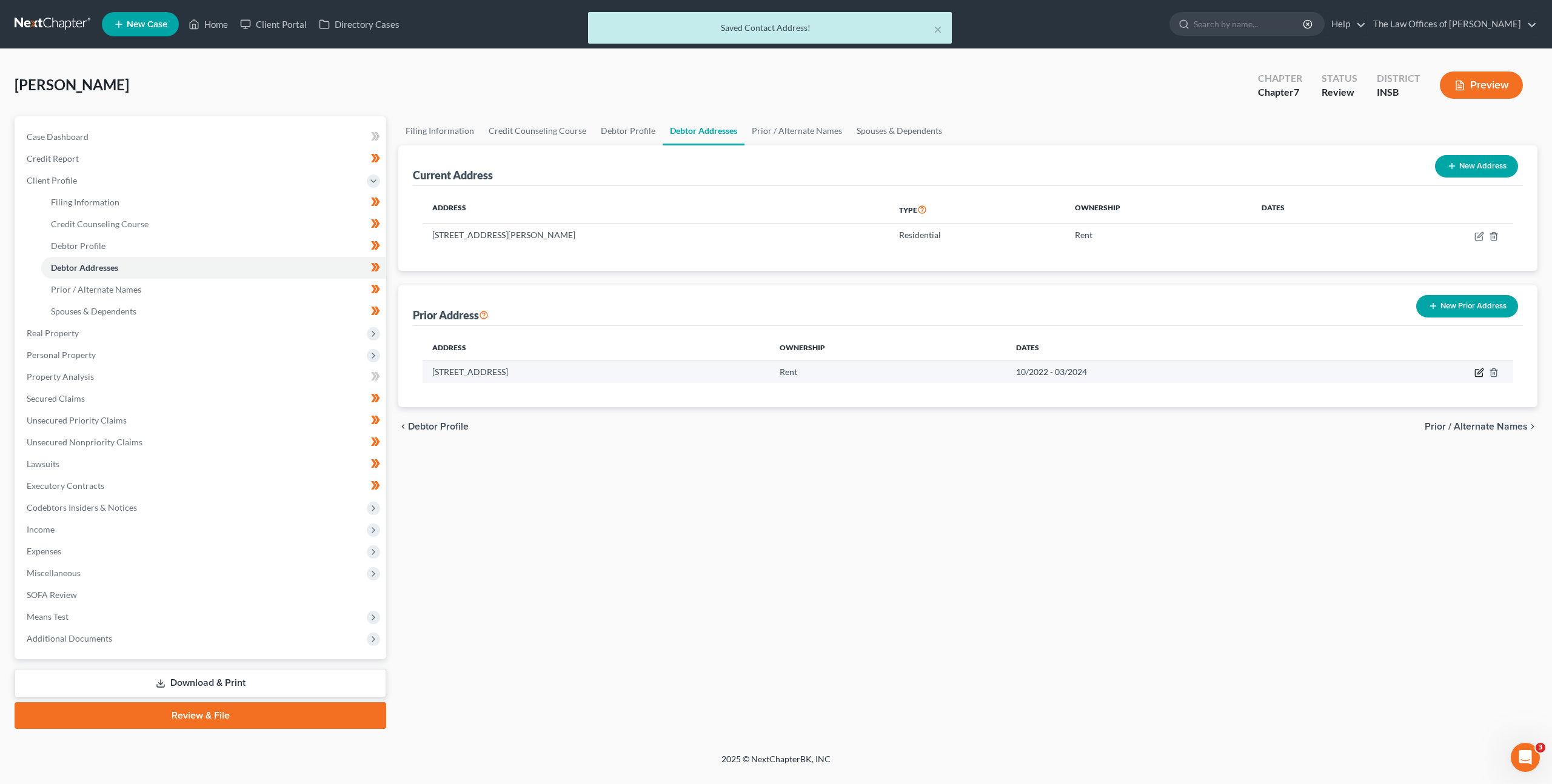
click at [1480, 372] on icon "button" at bounding box center [1480, 371] width 6 height 6
select select "15"
select select "81"
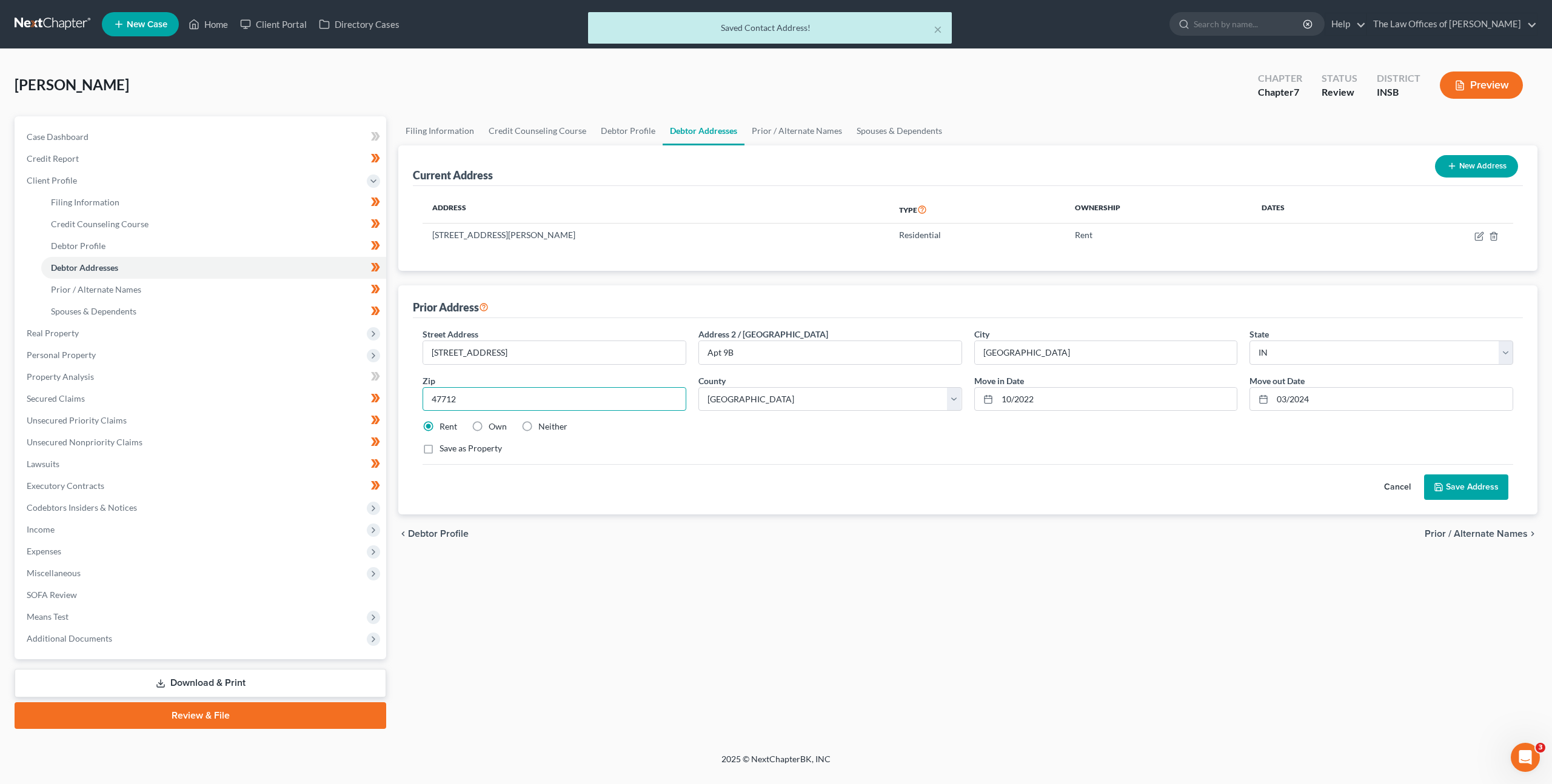
click at [583, 406] on input "47712" at bounding box center [555, 399] width 264 height 25
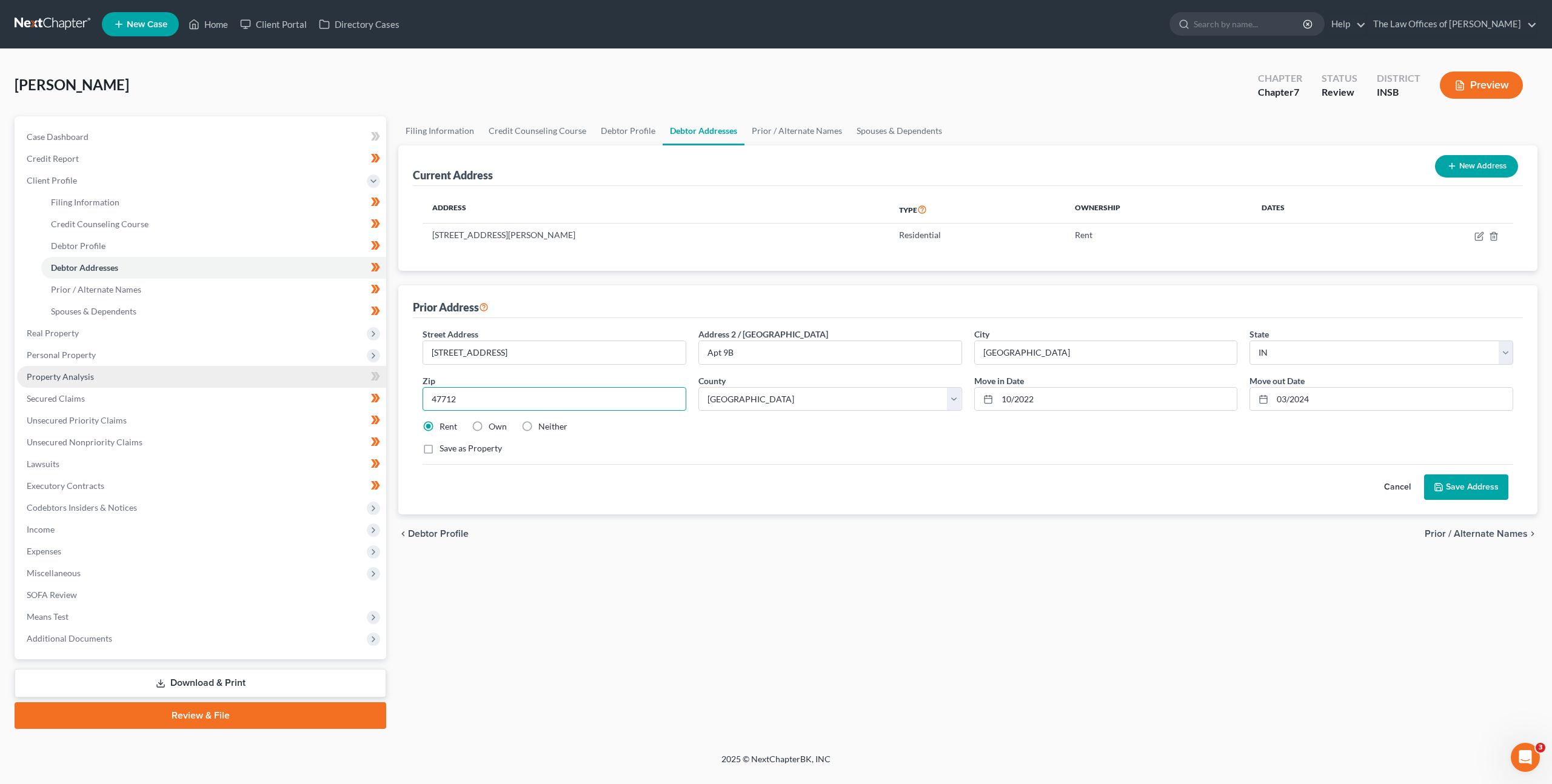
click at [168, 367] on div "Petition Navigation Case Dashboard Payments Invoices Payments Payments Credit R…" at bounding box center [776, 423] width 1535 height 613
type input "42420"
click at [957, 611] on div "Filing Information Credit Counseling Course Debtor Profile Debtor Addresses Pri…" at bounding box center [968, 423] width 1151 height 613
type input "Henderson"
select select "18"
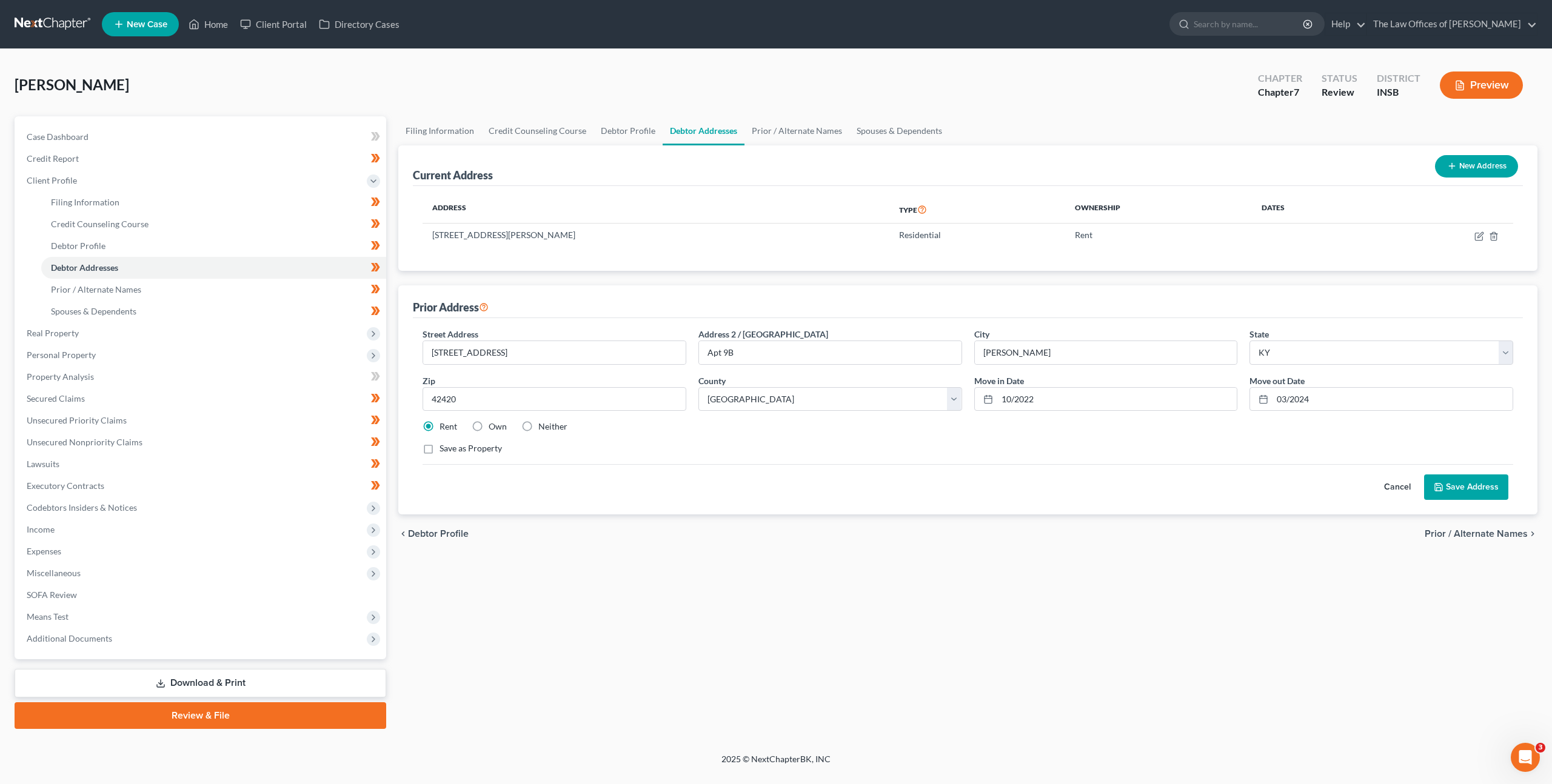
click at [1453, 479] on button "Save Address" at bounding box center [1466, 488] width 85 height 26
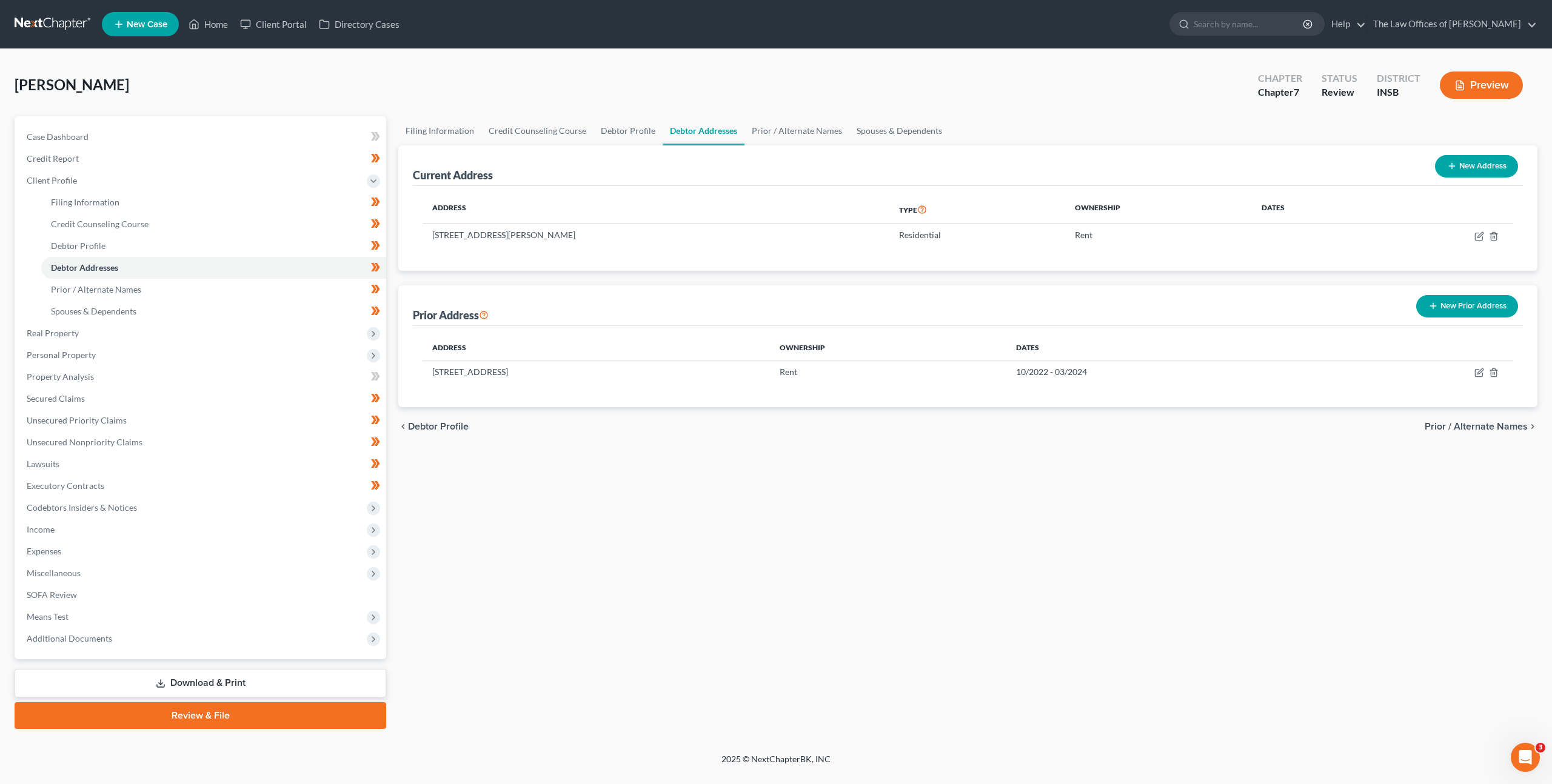
drag, startPoint x: 1081, startPoint y: 96, endPoint x: 1125, endPoint y: 104, distance: 44.7
click at [1081, 97] on div "Williams, Darrell Upgraded Chapter Chapter 7 Status Review District INSB Preview" at bounding box center [776, 91] width 1522 height 53
click at [665, 480] on div "Filing Information Credit Counseling Course Debtor Profile Debtor Addresses Pri…" at bounding box center [968, 423] width 1151 height 613
click at [634, 561] on div "Filing Information Credit Counseling Course Debtor Profile Debtor Addresses Pri…" at bounding box center [968, 423] width 1151 height 613
click at [635, 563] on div "Filing Information Credit Counseling Course Debtor Profile Debtor Addresses Pri…" at bounding box center [968, 423] width 1151 height 613
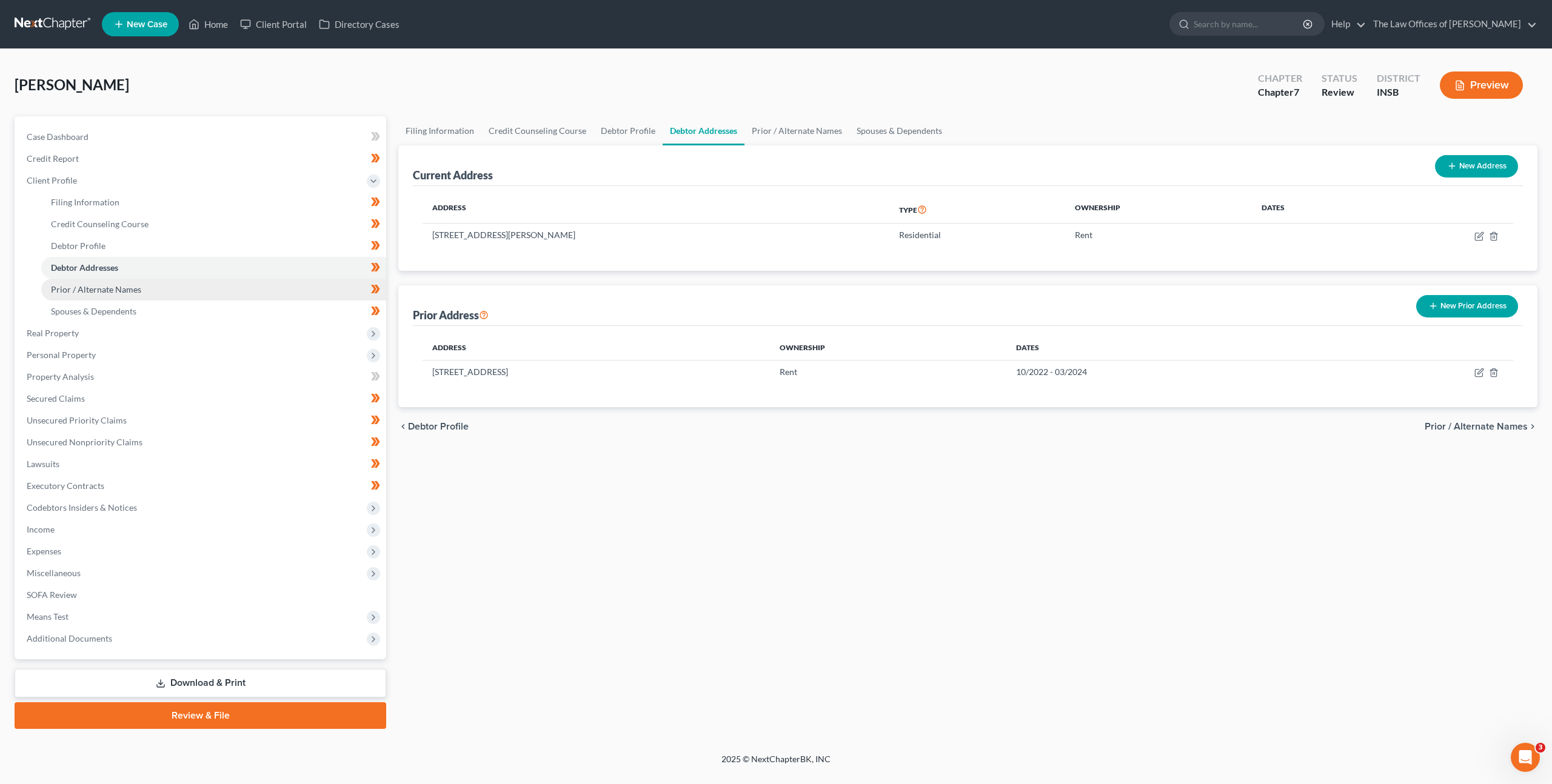
click at [289, 286] on link "Prior / Alternate Names" at bounding box center [214, 290] width 345 height 22
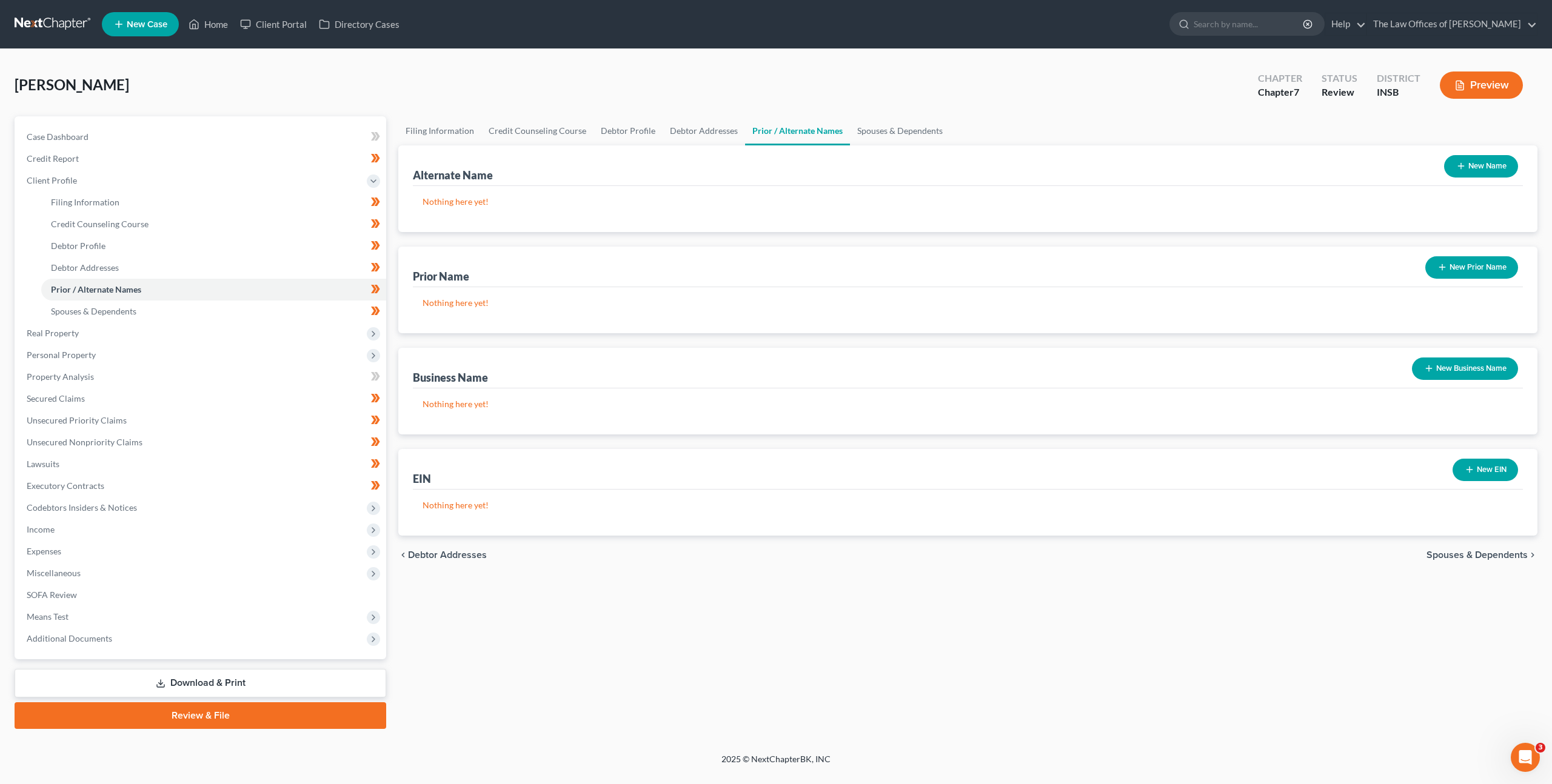
click at [46, 31] on link at bounding box center [53, 25] width 78 height 22
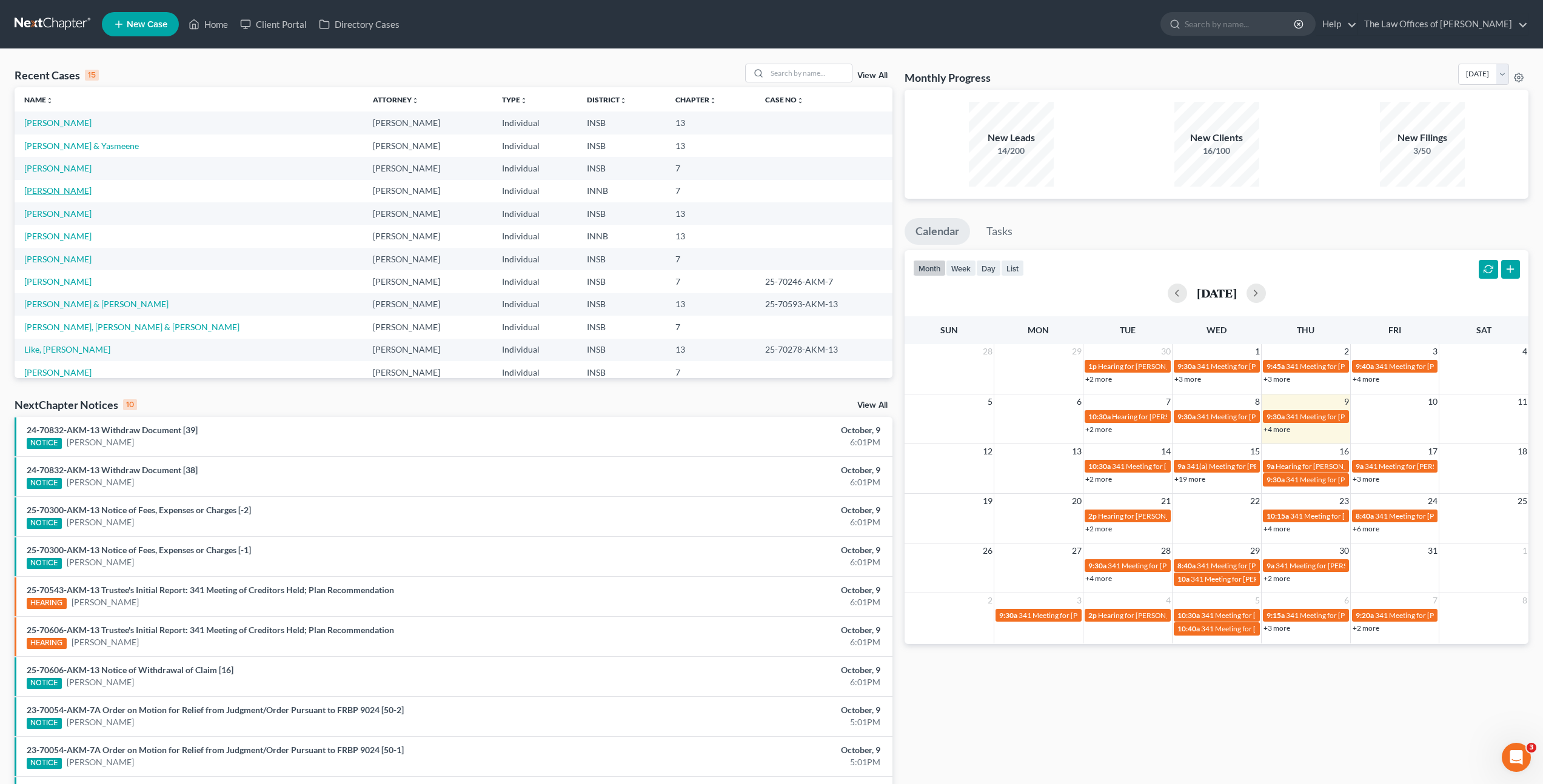
click at [73, 188] on link "[PERSON_NAME]" at bounding box center [58, 190] width 67 height 10
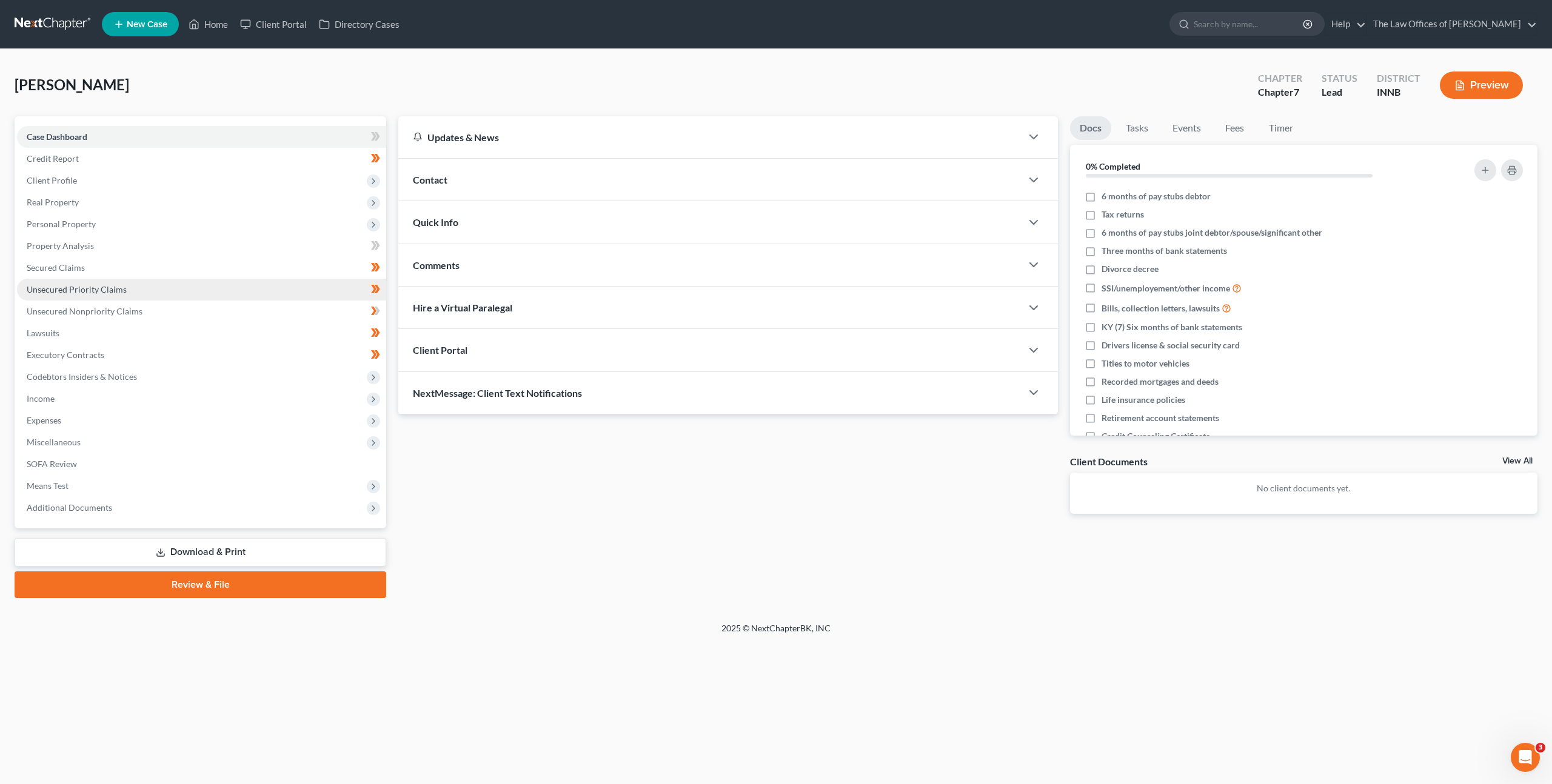
click at [178, 281] on link "Unsecured Priority Claims" at bounding box center [201, 290] width 370 height 22
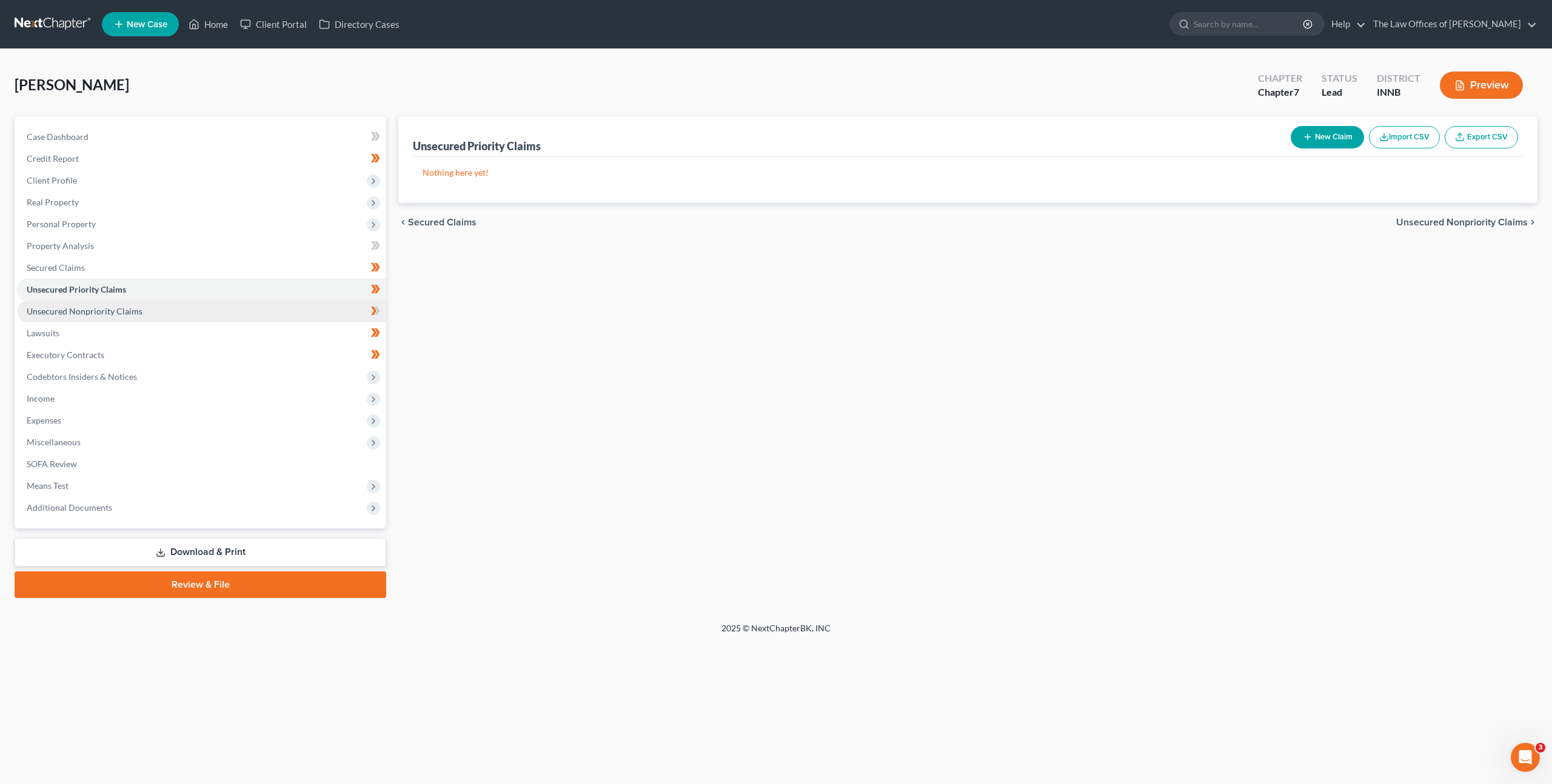
click at [171, 313] on link "Unsecured Nonpriority Claims" at bounding box center [201, 311] width 370 height 22
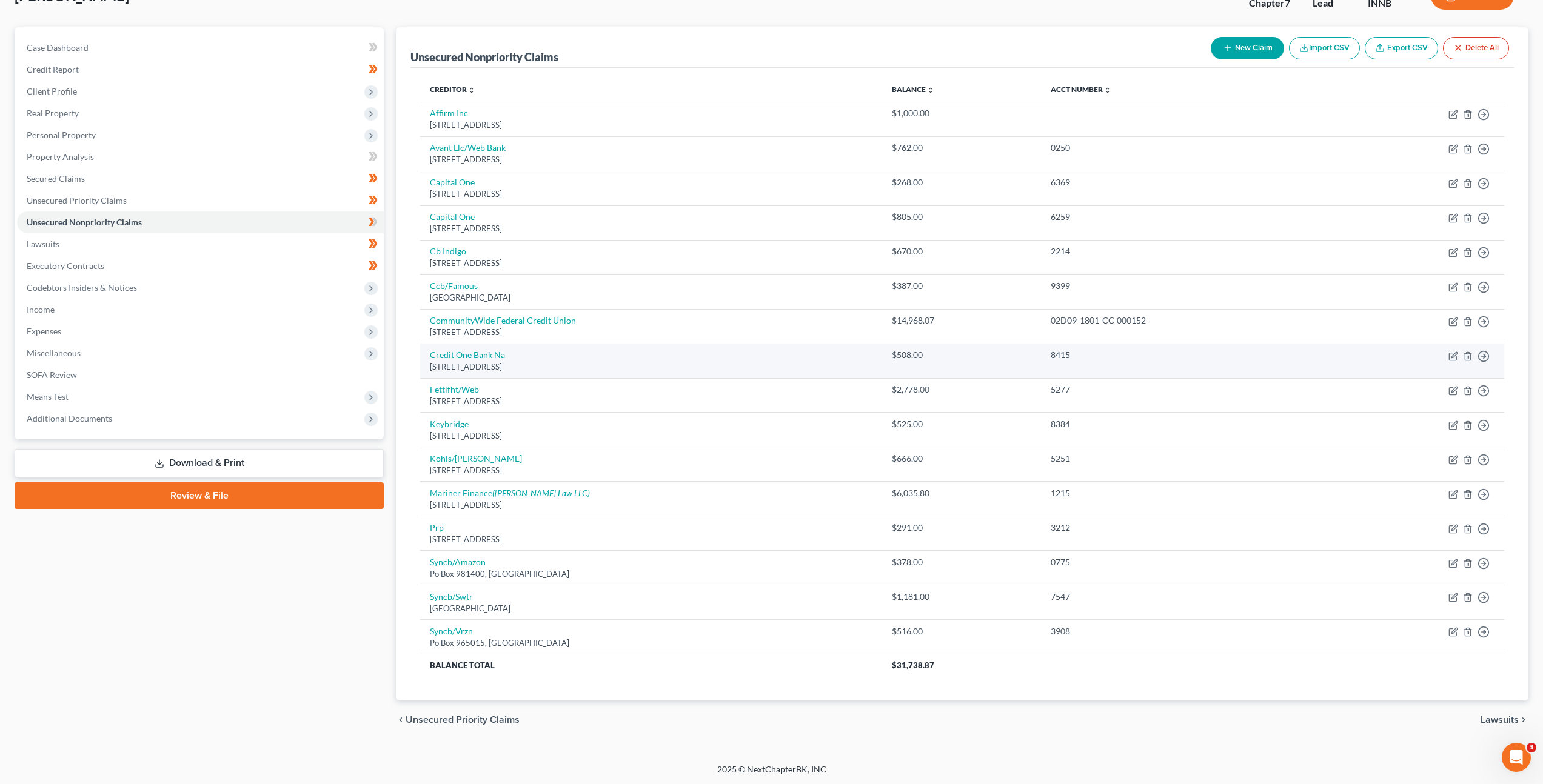
scroll to position [91, 0]
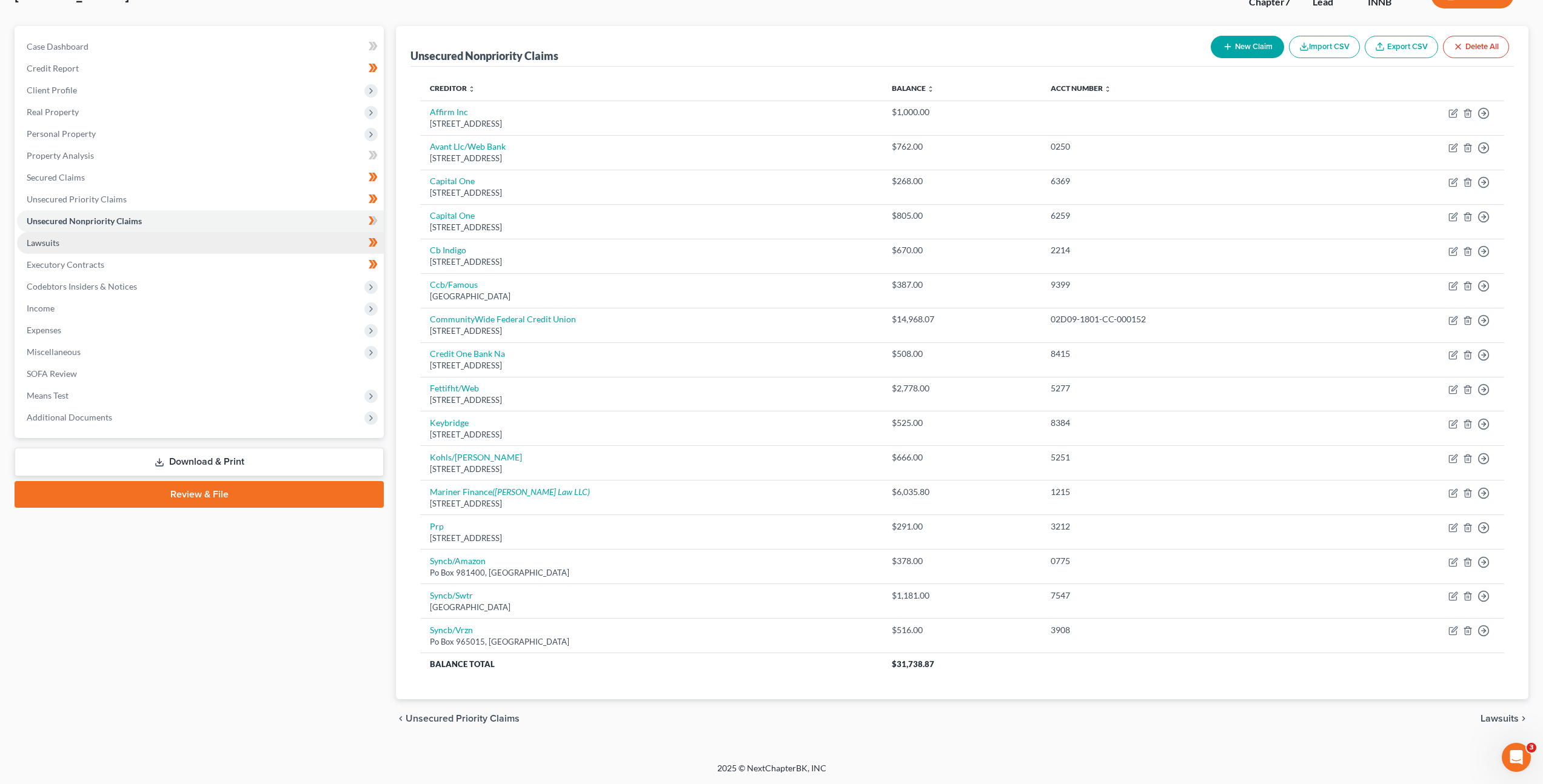
click at [104, 236] on link "Lawsuits" at bounding box center [200, 243] width 367 height 22
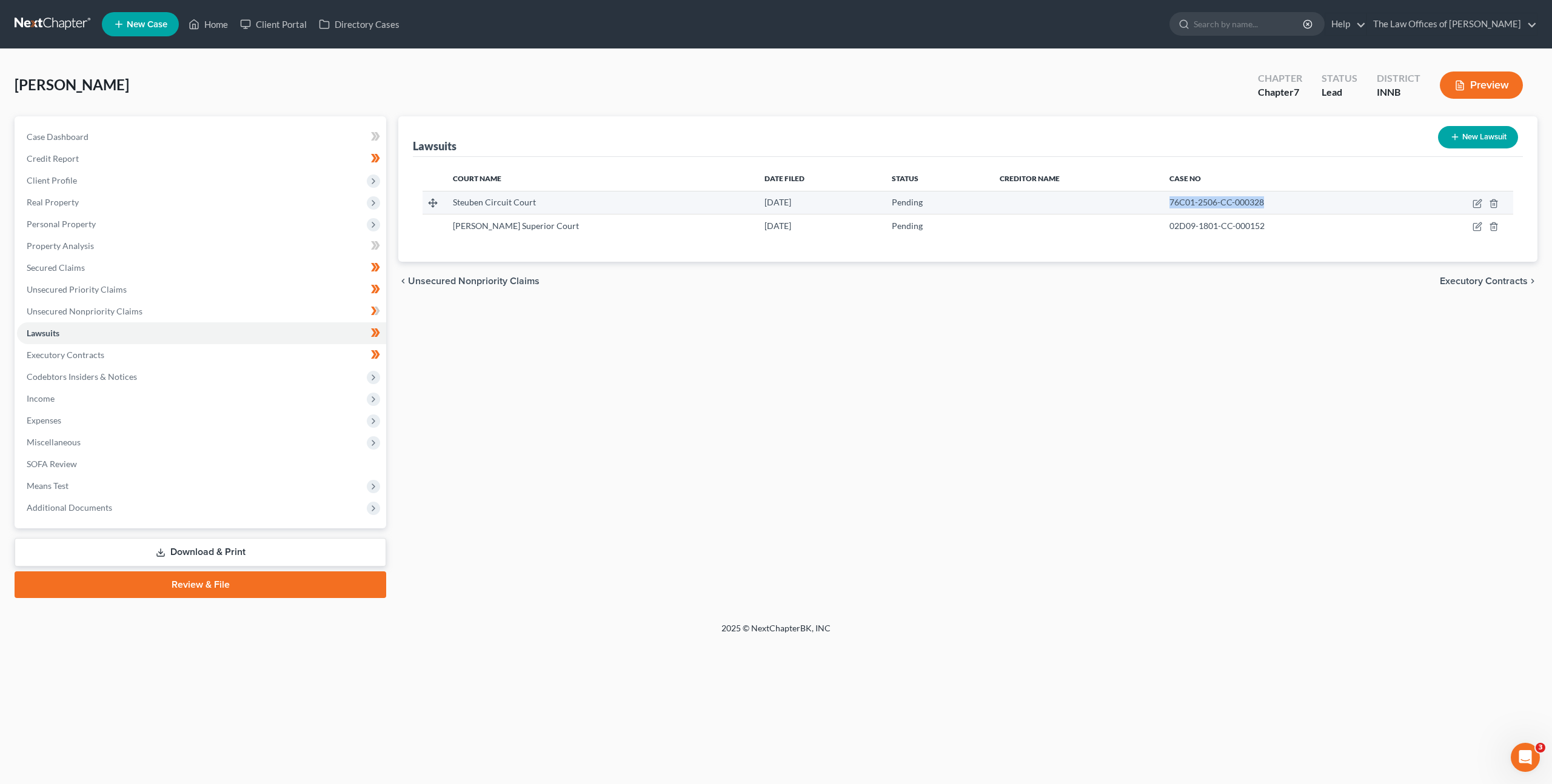
drag, startPoint x: 1262, startPoint y: 202, endPoint x: 1180, endPoint y: 194, distance: 82.4
click at [1180, 194] on td "76C01-2506-CC-000328" at bounding box center [1282, 202] width 245 height 23
click at [910, 387] on div "Lawsuits New Lawsuit Court Name Date Filed Status Creditor Name Case No Steuben…" at bounding box center [968, 357] width 1151 height 482
drag, startPoint x: 1275, startPoint y: 204, endPoint x: 1129, endPoint y: 212, distance: 146.2
click at [1127, 204] on tr "Steuben Circuit Court 06/03/2025 Pending 76C01-2506-CC-000328" at bounding box center [968, 202] width 1091 height 23
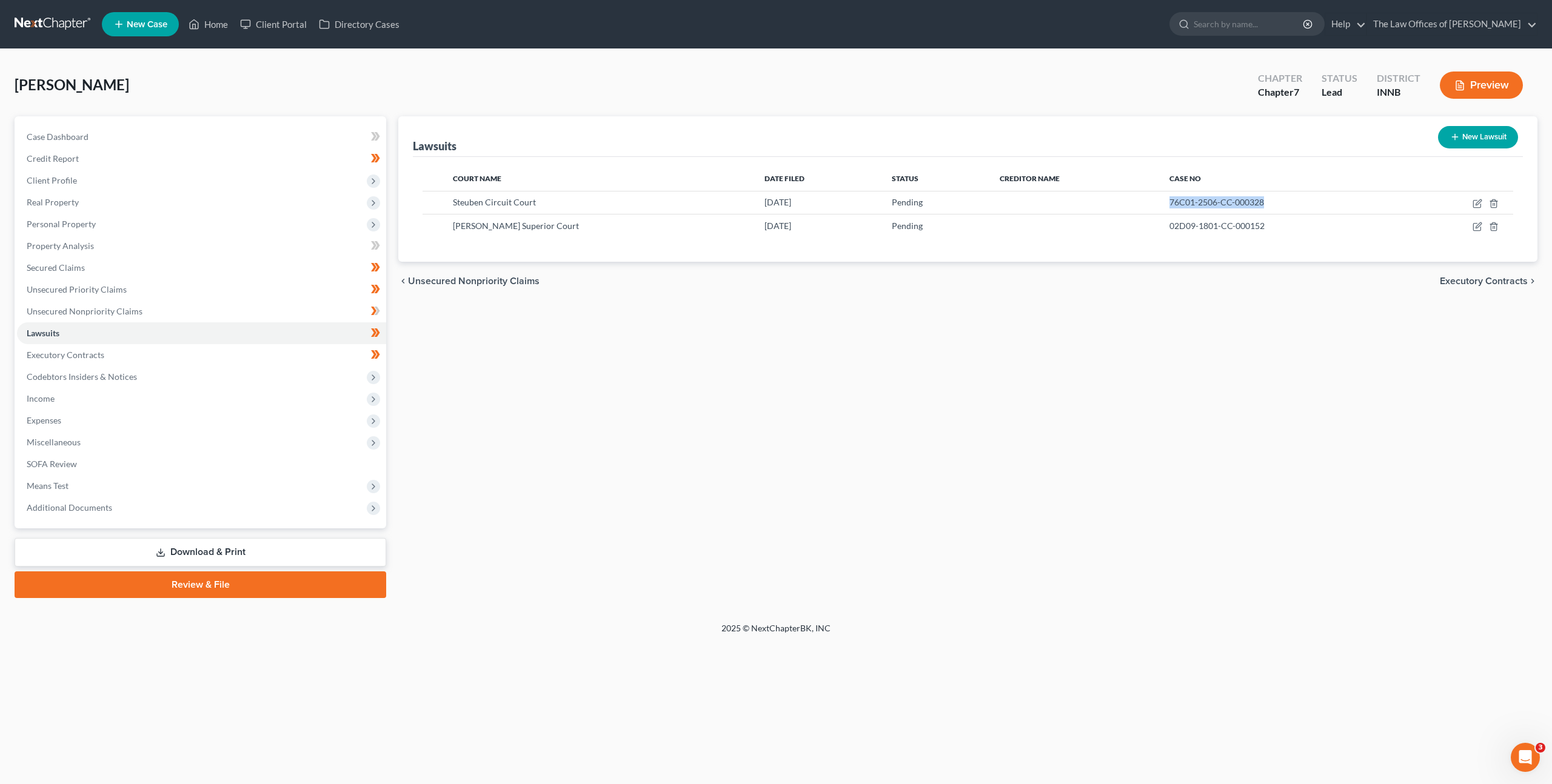
copy span "76C01-2506-CC-000328"
click at [1161, 90] on div "Renner, Ronald Upgraded Chapter Chapter 7 Status Lead District INNB Preview" at bounding box center [776, 91] width 1522 height 53
click at [822, 446] on div "Lawsuits New Lawsuit Court Name Date Filed Status Creditor Name Case No Steuben…" at bounding box center [968, 357] width 1151 height 482
drag, startPoint x: 1225, startPoint y: 199, endPoint x: 1241, endPoint y: 202, distance: 16.3
click at [1225, 199] on span "76C01-2506-CC-000328" at bounding box center [1217, 202] width 95 height 10
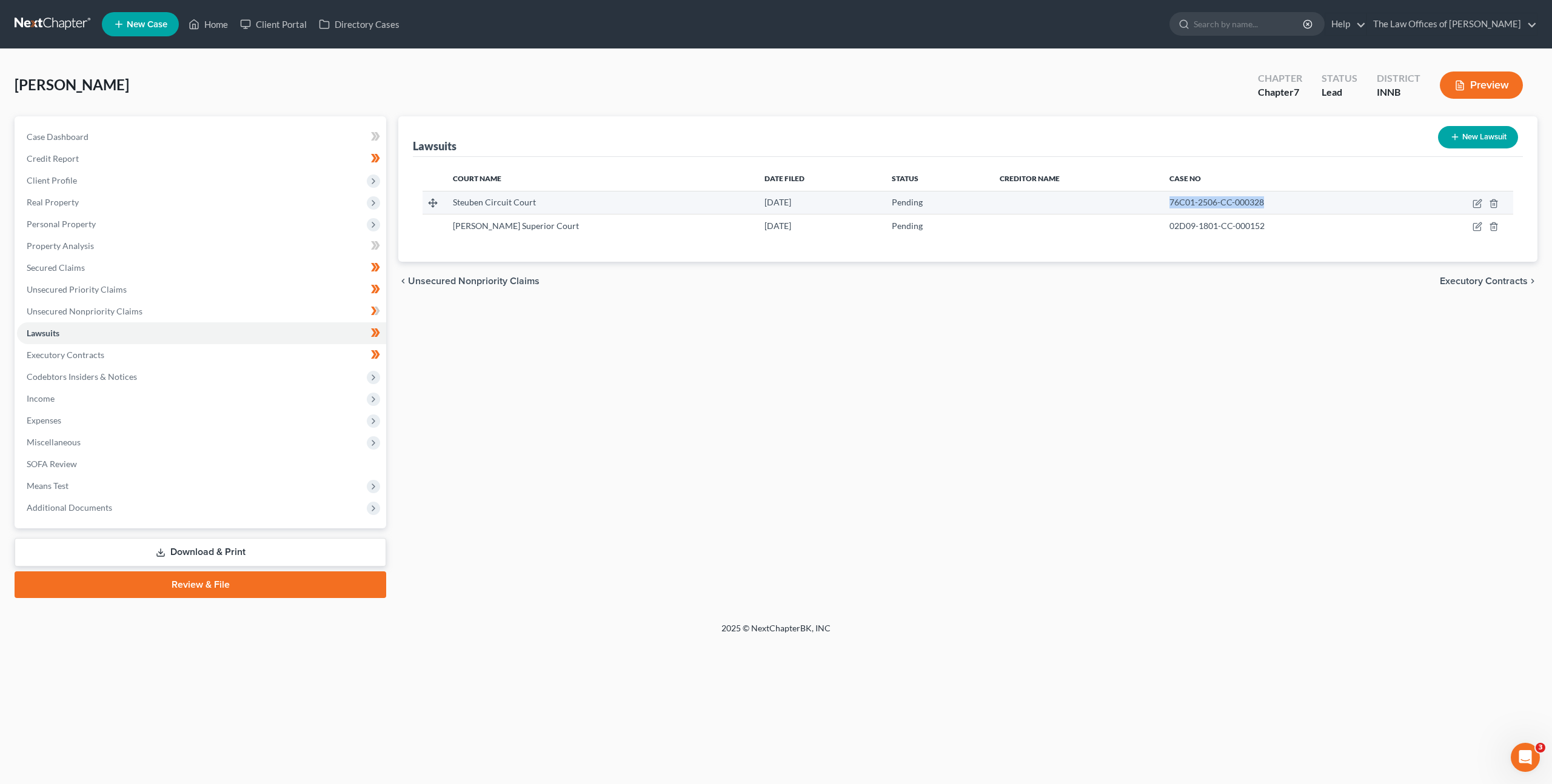
drag, startPoint x: 1226, startPoint y: 201, endPoint x: 1099, endPoint y: 198, distance: 127.0
click at [1102, 194] on tr "Steuben Circuit Court 06/03/2025 Pending 76C01-2506-CC-000328" at bounding box center [968, 202] width 1091 height 23
copy span "76C01-2506-CC-000328"
click at [246, 191] on span "Real Property" at bounding box center [201, 202] width 370 height 22
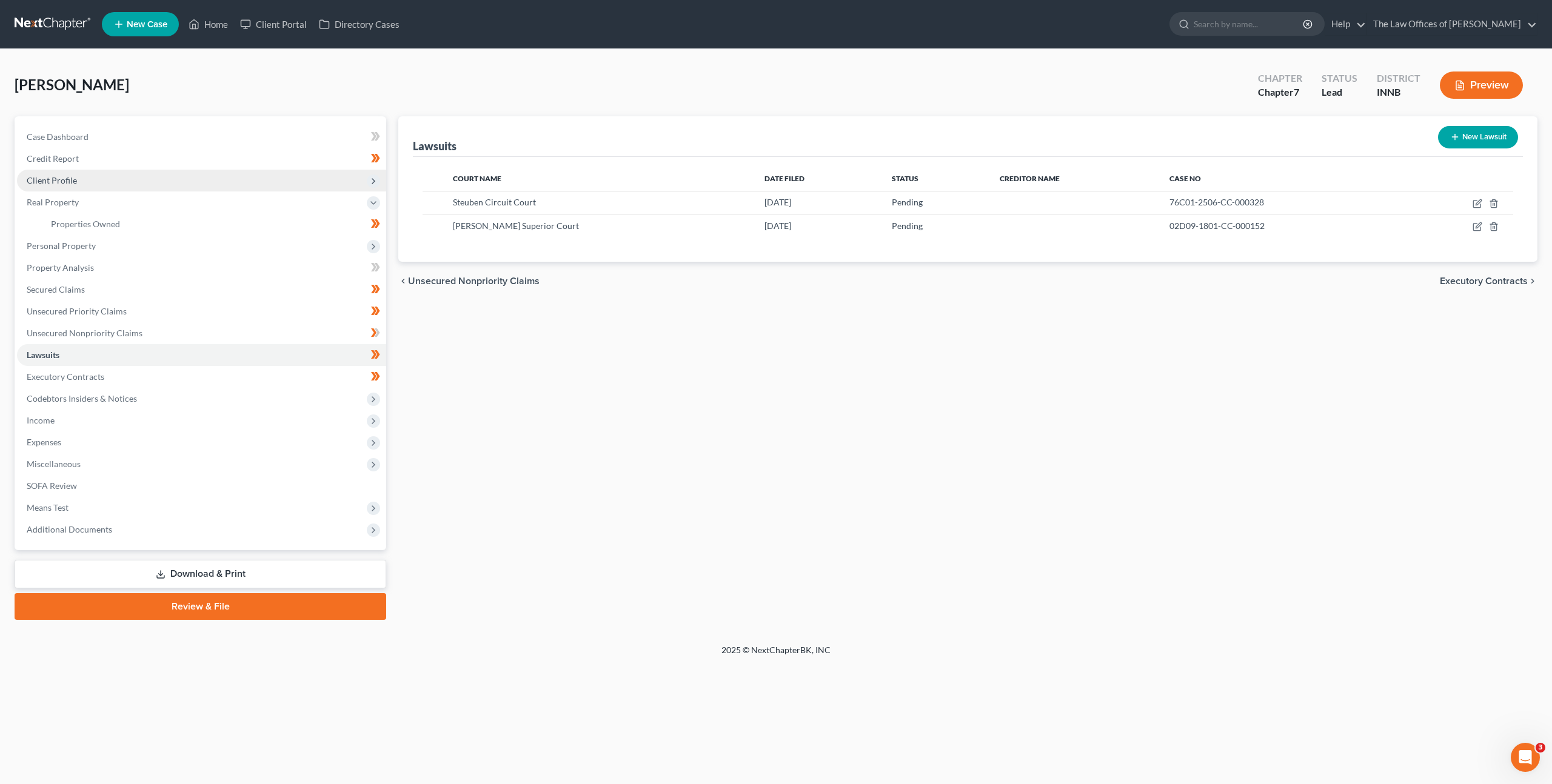
click at [244, 185] on span "Client Profile" at bounding box center [201, 180] width 370 height 22
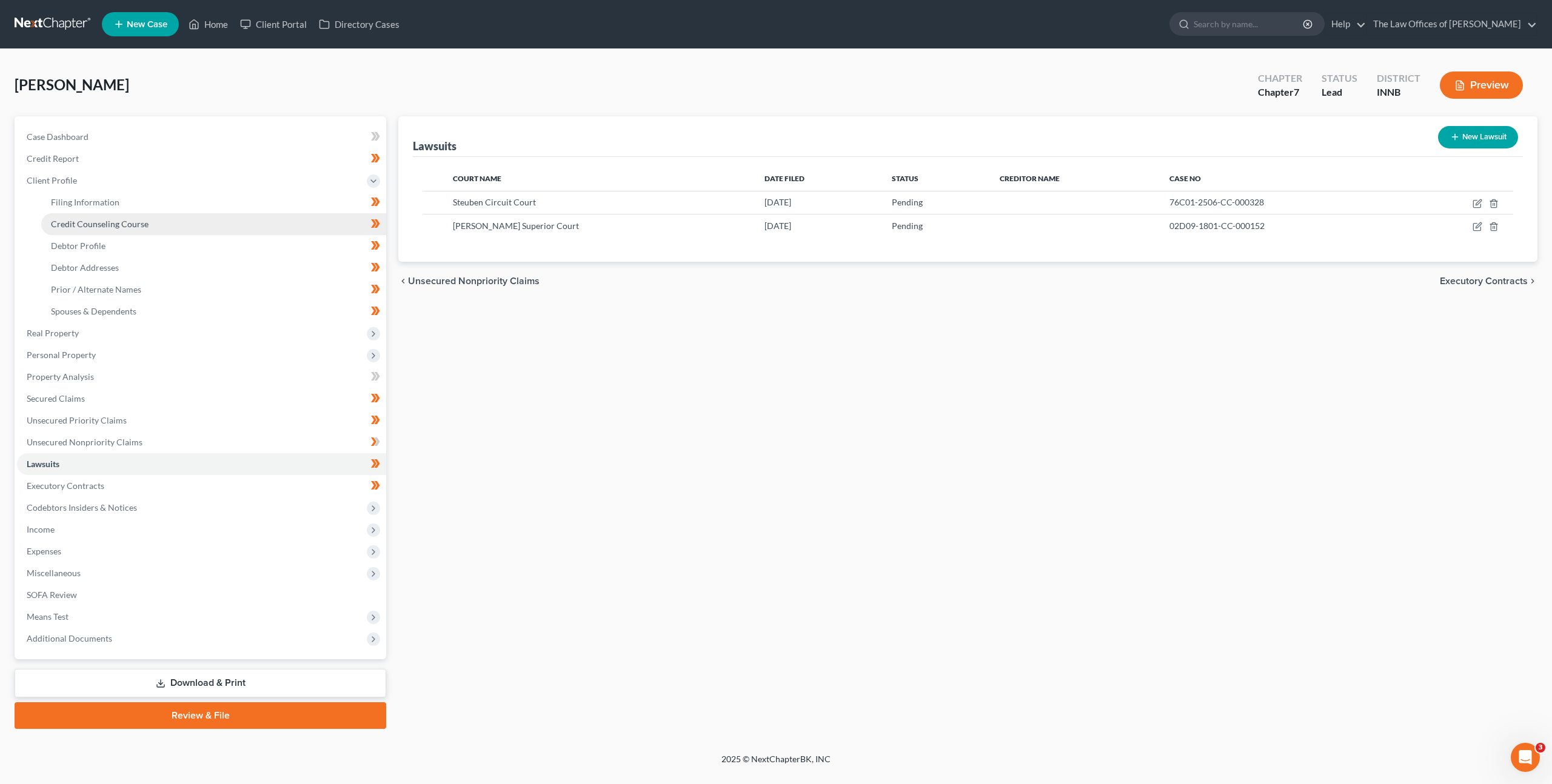
click at [226, 233] on link "Credit Counseling Course" at bounding box center [214, 225] width 345 height 22
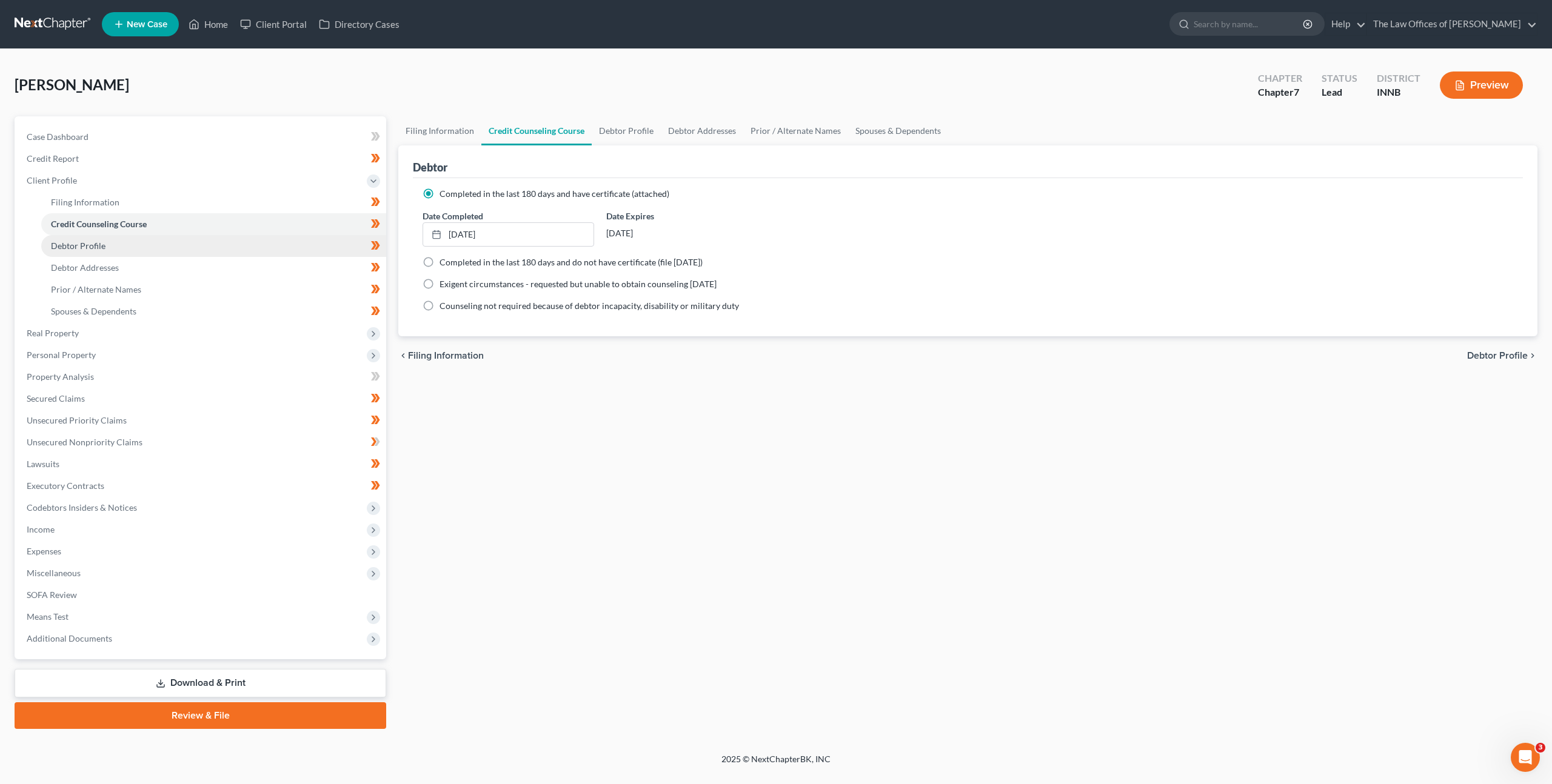
click at [226, 243] on link "Debtor Profile" at bounding box center [214, 246] width 345 height 22
select select "2"
select select "4"
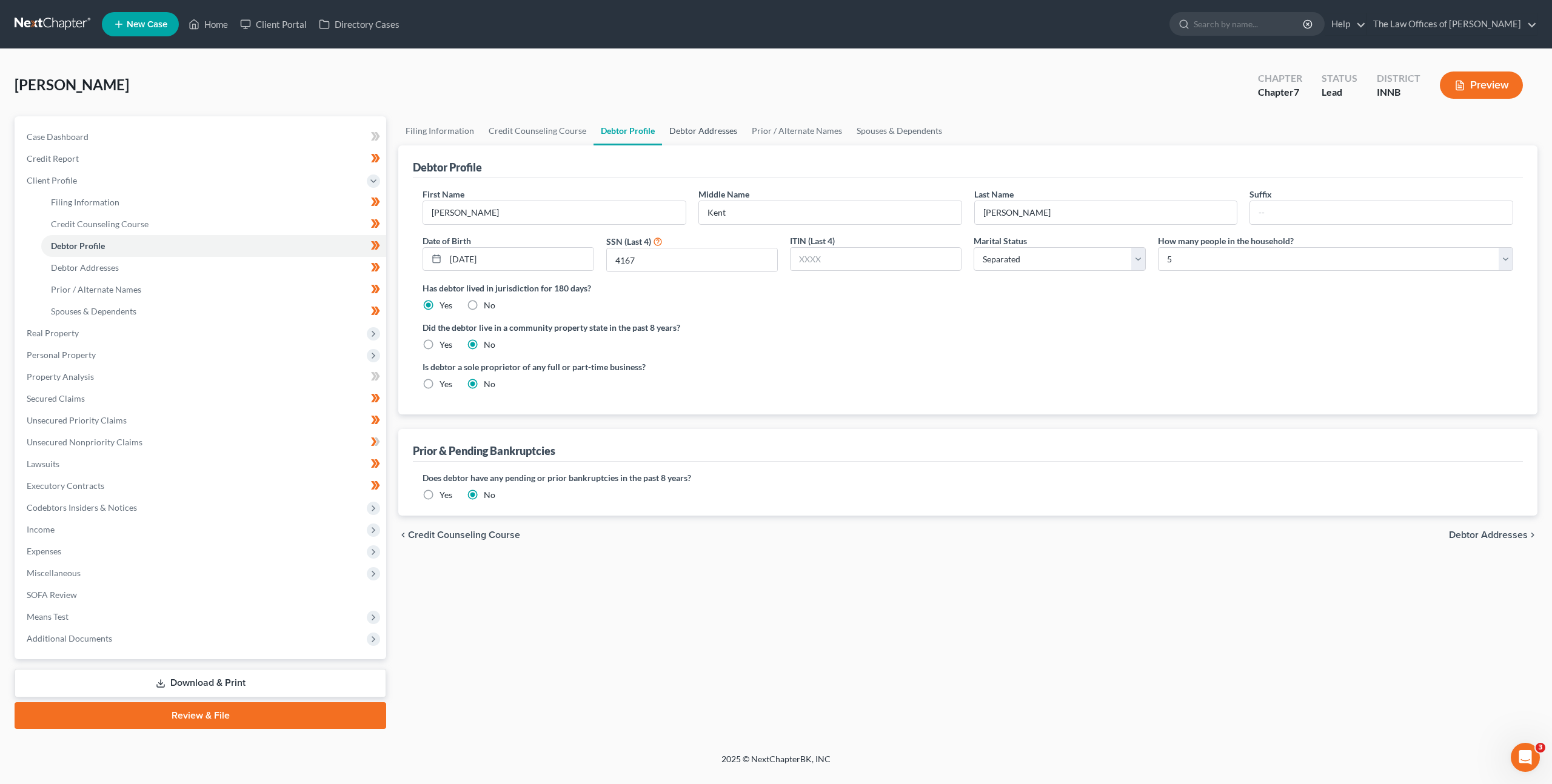
click at [693, 135] on link "Debtor Addresses" at bounding box center [704, 131] width 83 height 30
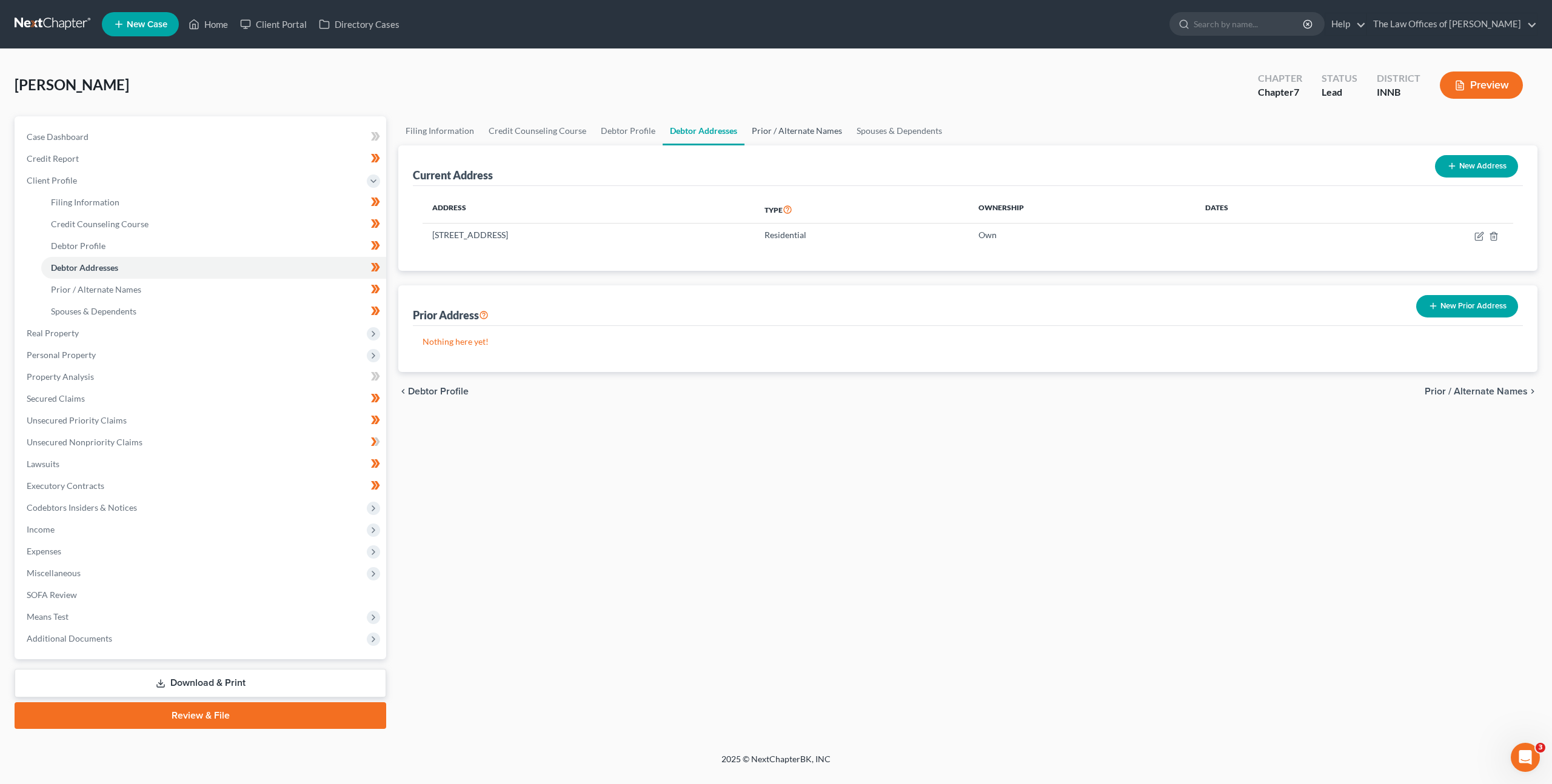
click at [786, 117] on link "Prior / Alternate Names" at bounding box center [796, 131] width 104 height 30
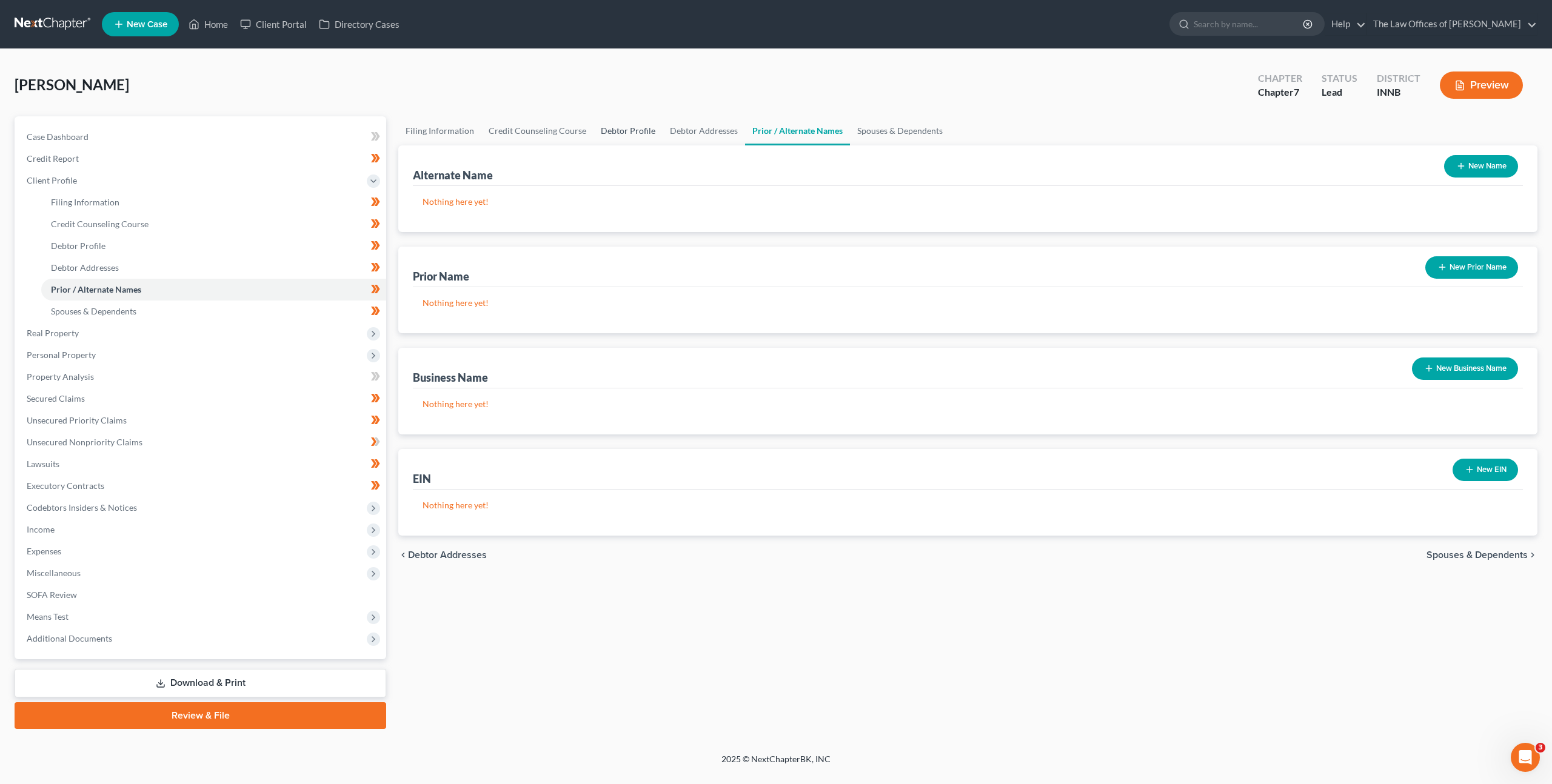
click at [602, 128] on link "Debtor Profile" at bounding box center [628, 131] width 69 height 30
select select "2"
select select "4"
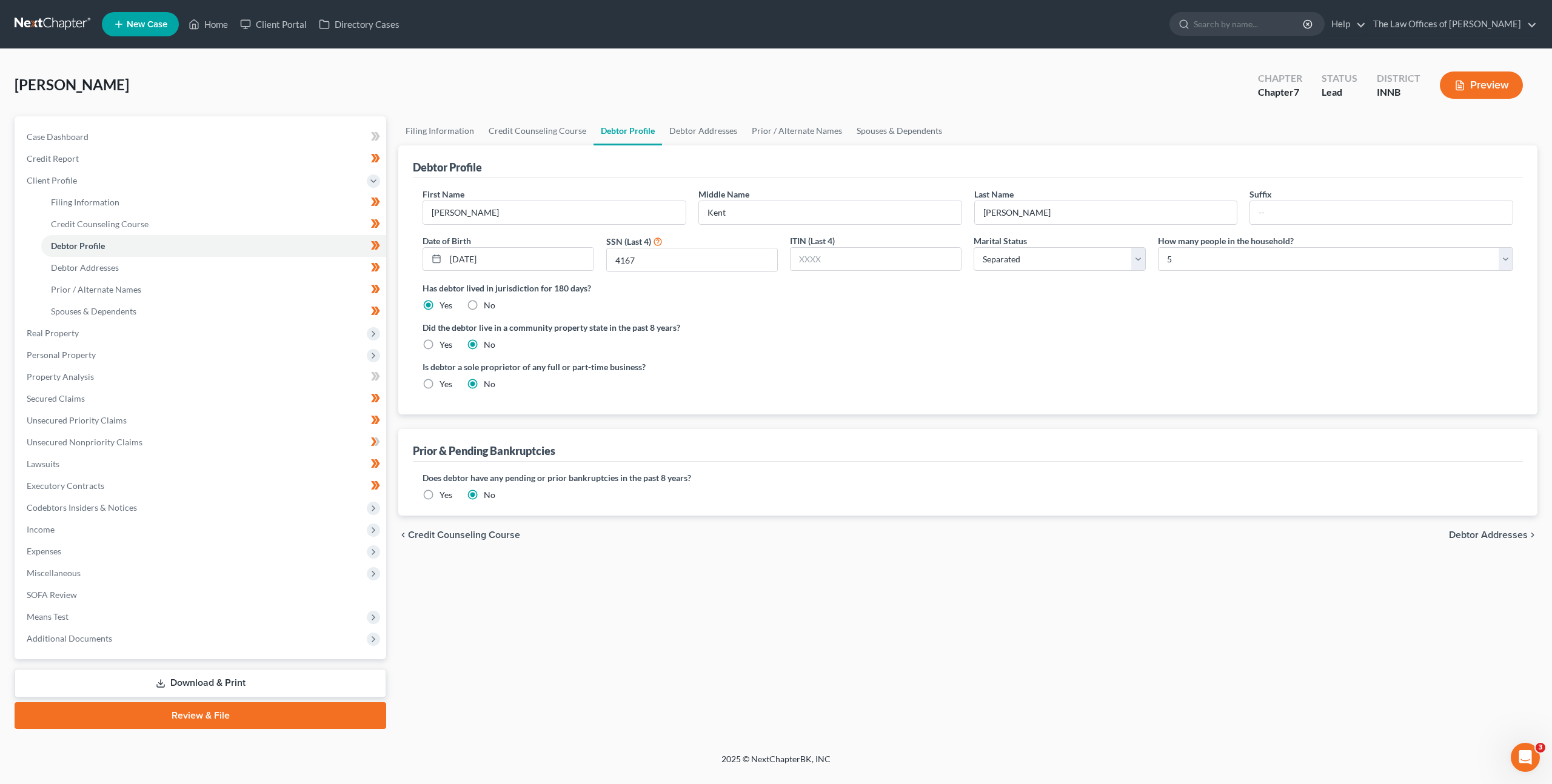
click at [664, 112] on div "Renner, Ronald Upgraded Chapter Chapter 7 Status Lead District INNB Preview" at bounding box center [776, 91] width 1522 height 53
click at [695, 137] on link "Debtor Addresses" at bounding box center [704, 131] width 83 height 30
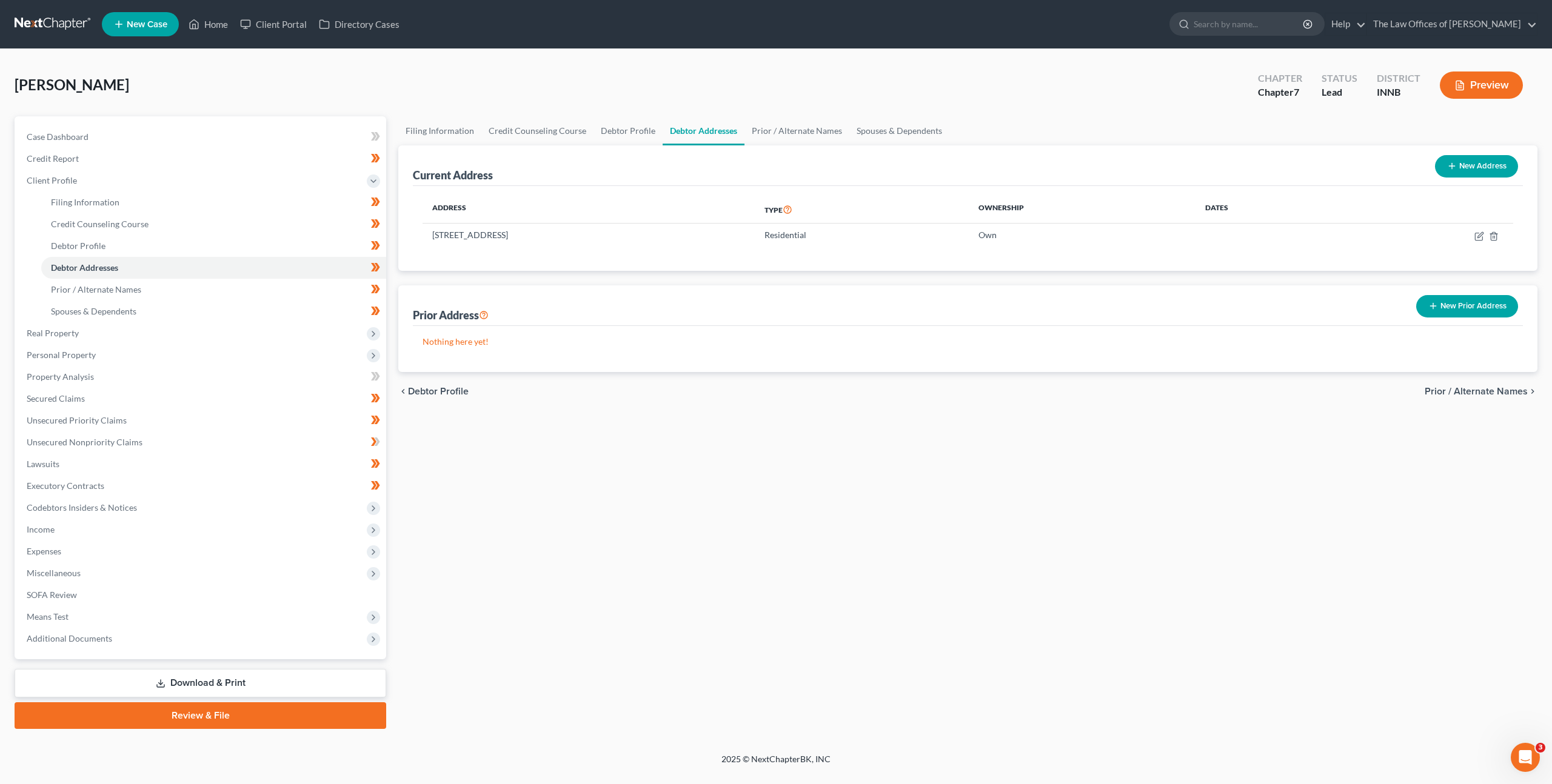
click at [22, 28] on link at bounding box center [53, 25] width 78 height 22
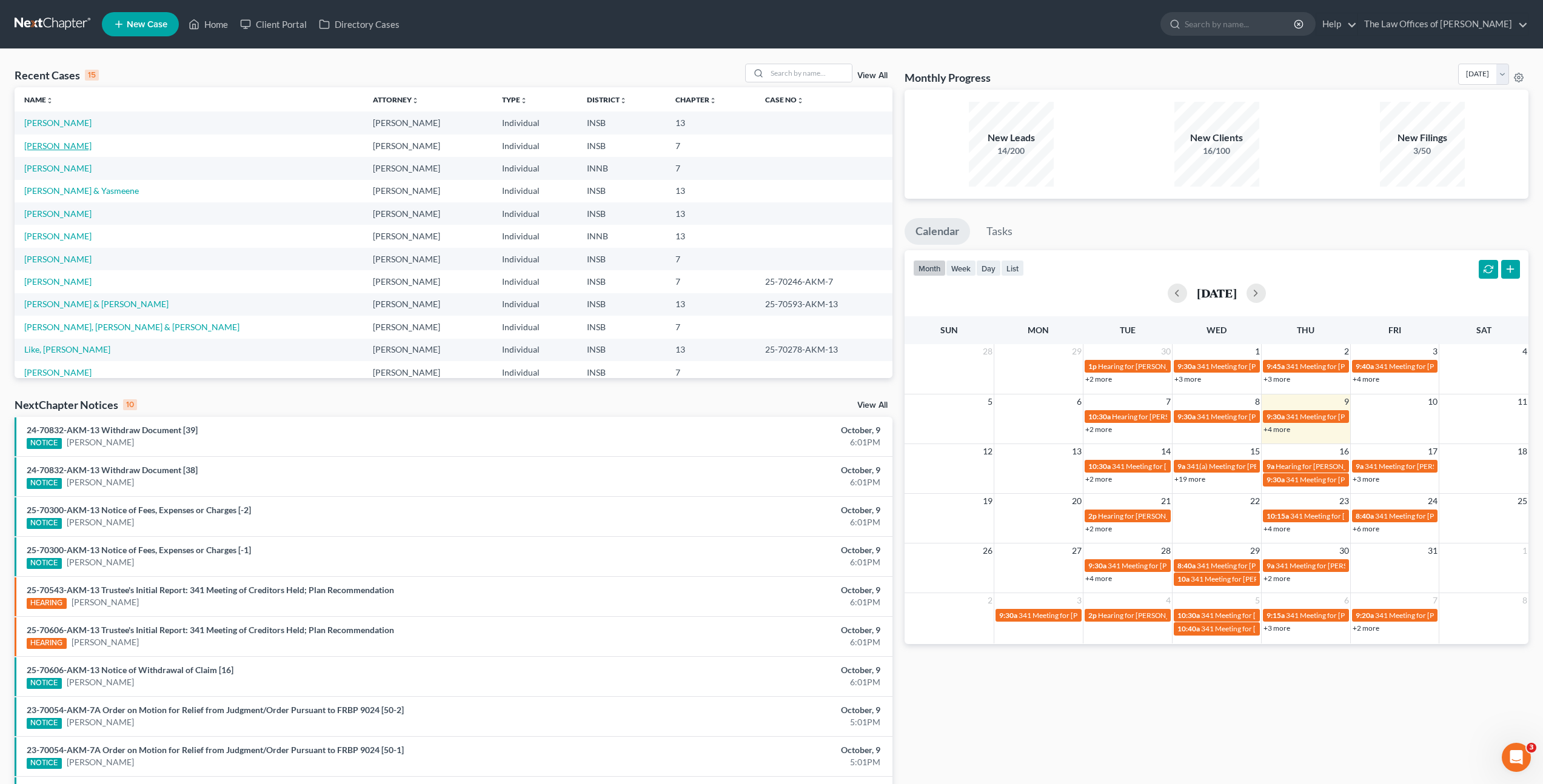
drag, startPoint x: 68, startPoint y: 149, endPoint x: 280, endPoint y: 120, distance: 214.0
click at [69, 149] on link "[PERSON_NAME]" at bounding box center [58, 146] width 67 height 10
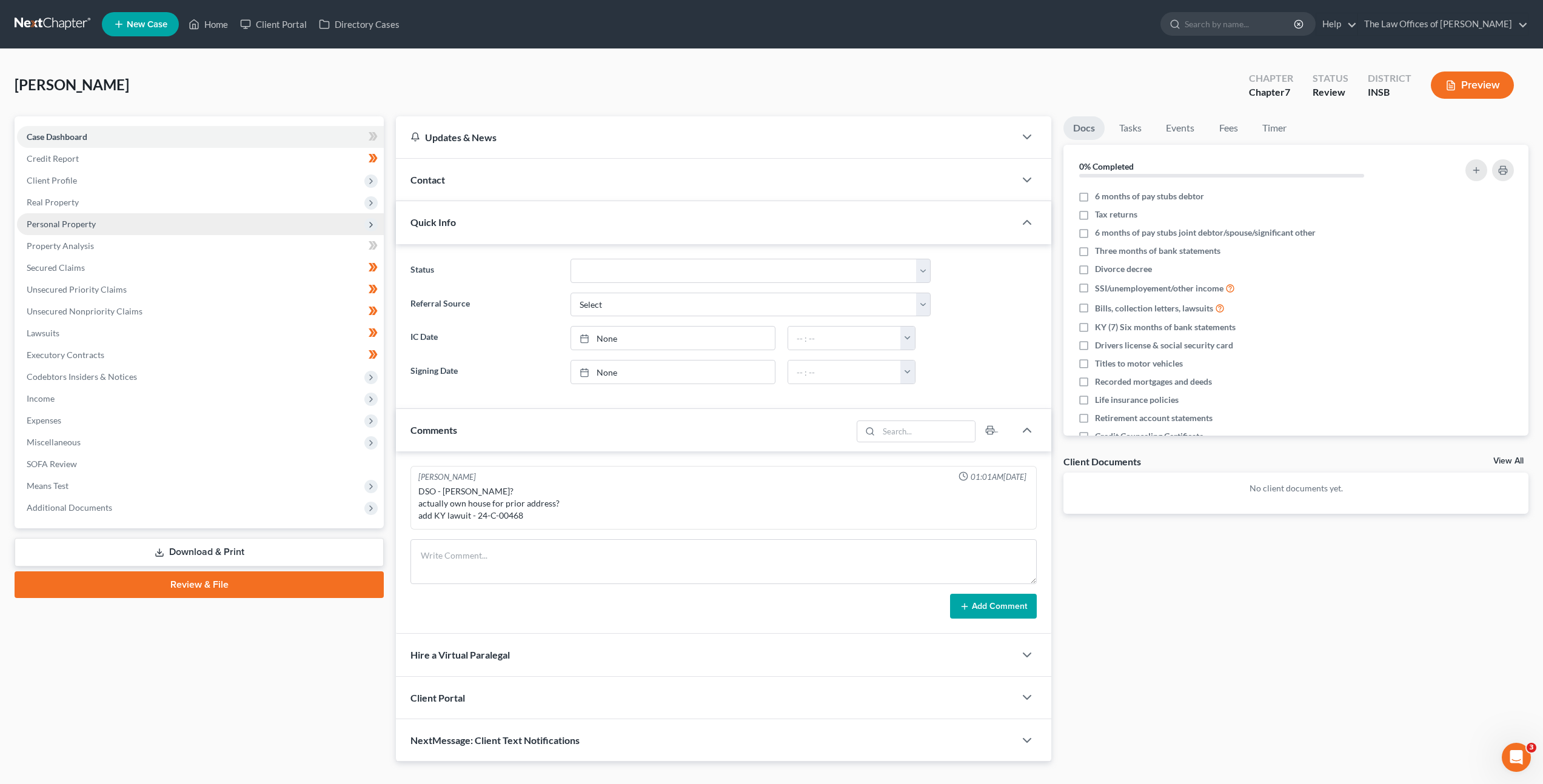
click at [248, 218] on span "Personal Property" at bounding box center [200, 225] width 367 height 22
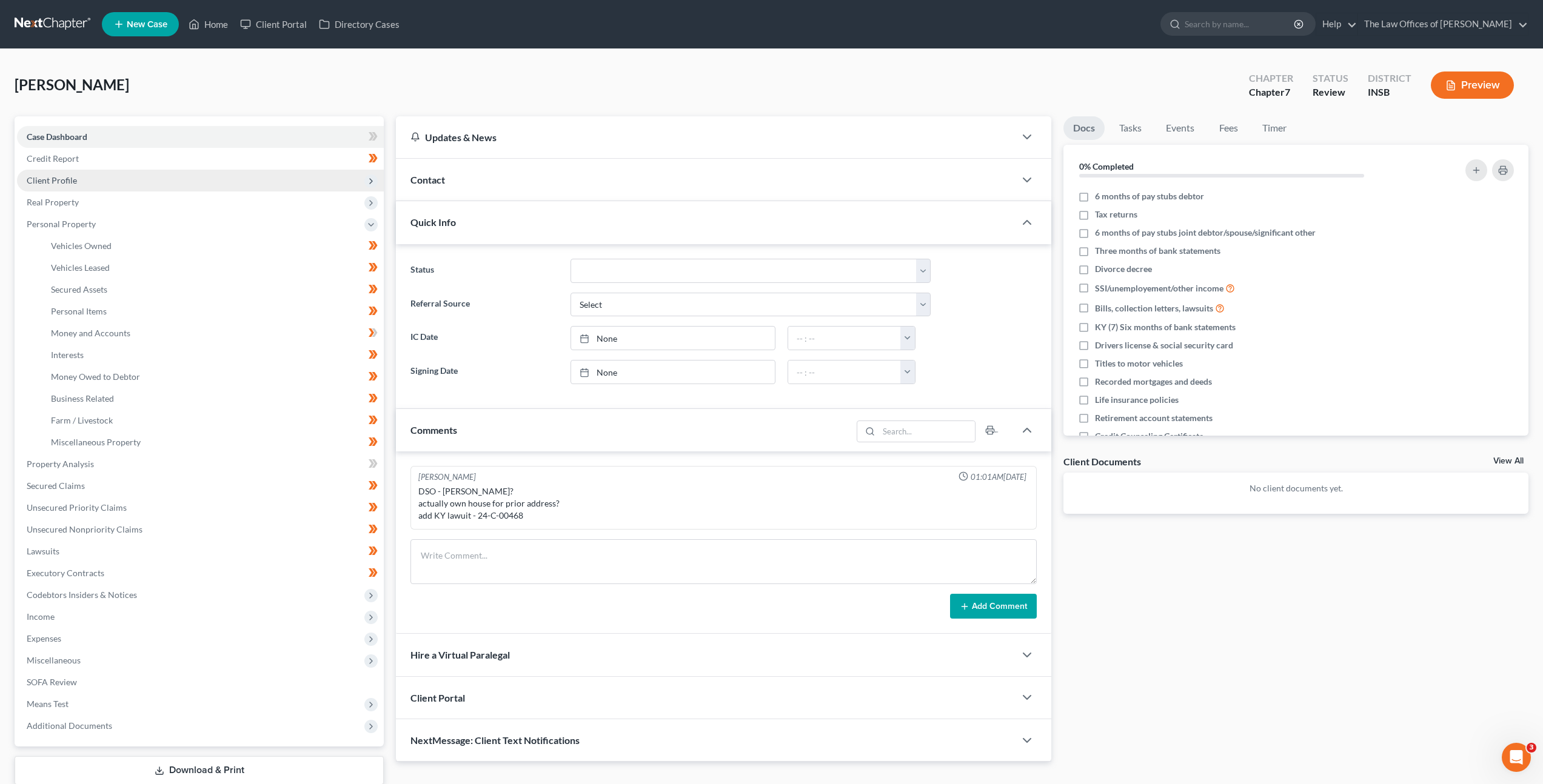
click at [249, 182] on span "Client Profile" at bounding box center [200, 180] width 367 height 22
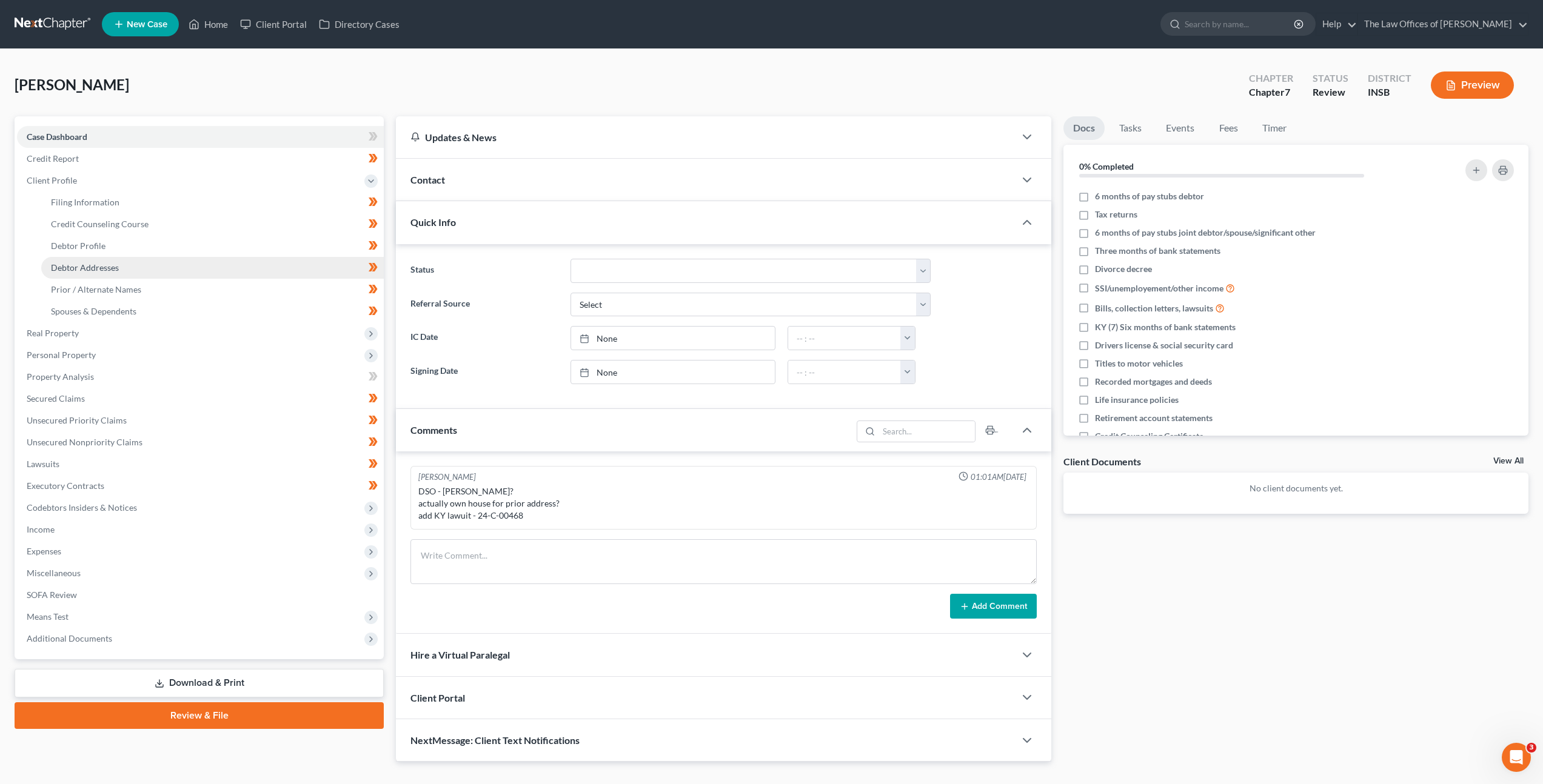
drag, startPoint x: 203, startPoint y: 272, endPoint x: 226, endPoint y: 263, distance: 24.7
click at [203, 272] on link "Debtor Addresses" at bounding box center [213, 268] width 343 height 22
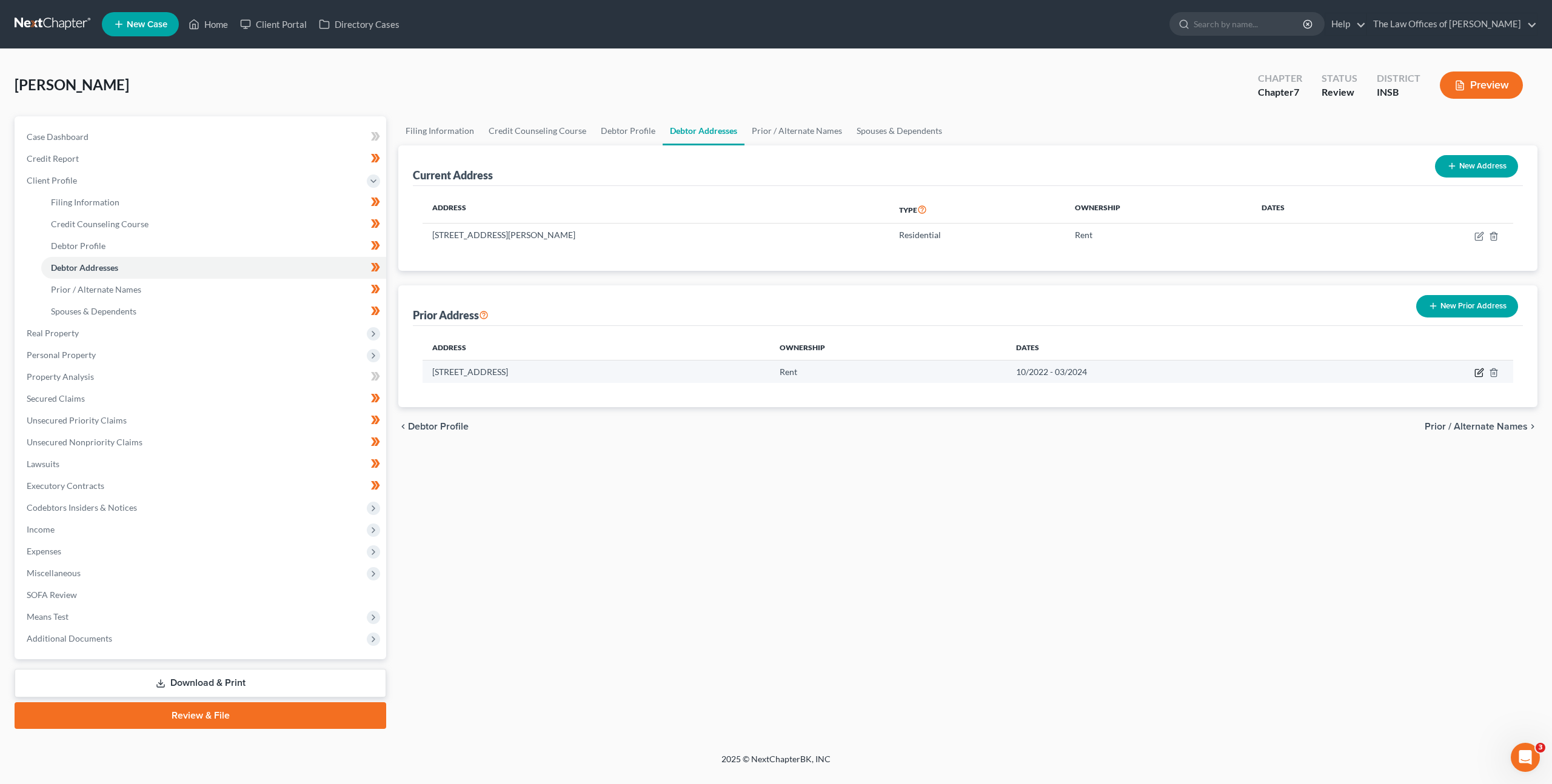
click at [1476, 369] on icon "button" at bounding box center [1478, 372] width 7 height 7
select select "18"
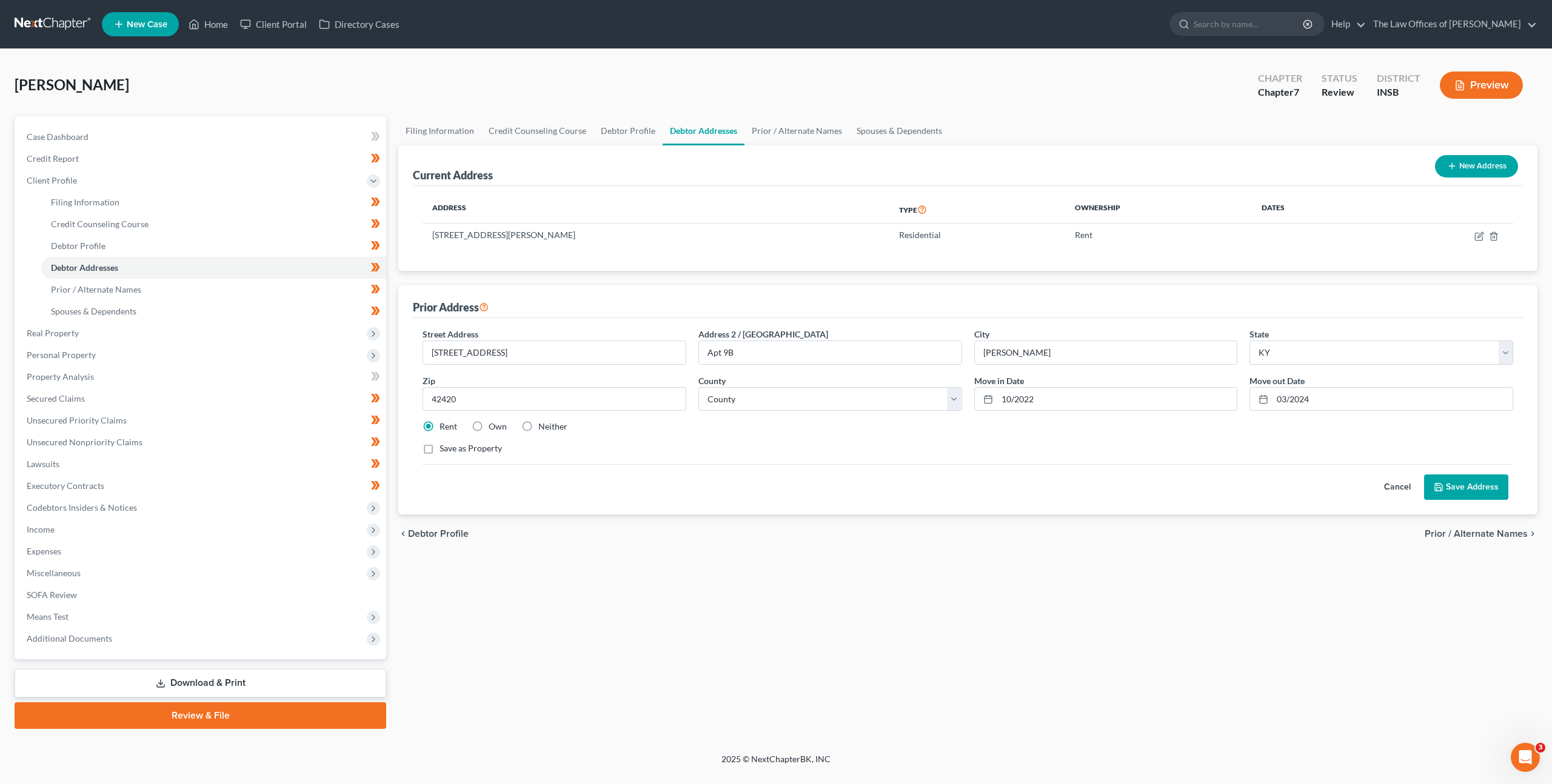
drag, startPoint x: 539, startPoint y: 96, endPoint x: 531, endPoint y: 94, distance: 8.2
click at [539, 96] on div "[PERSON_NAME] Upgraded Chapter Chapter 7 Status Review District INSB Preview" at bounding box center [776, 91] width 1522 height 53
click at [530, 97] on div "[PERSON_NAME] Upgraded Chapter Chapter 7 Status Review District INSB Preview" at bounding box center [776, 91] width 1522 height 53
click at [50, 18] on link at bounding box center [53, 25] width 78 height 22
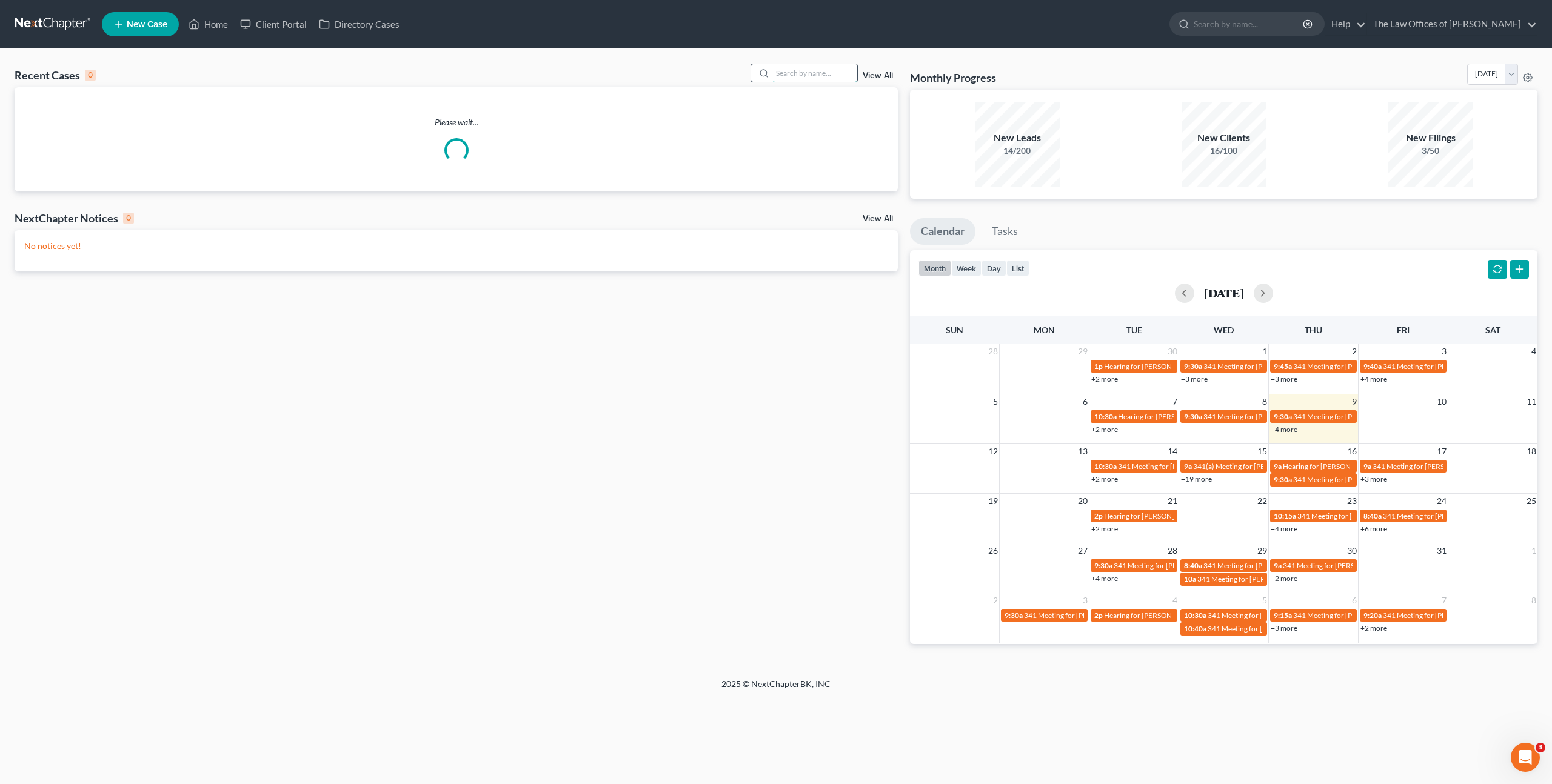
drag, startPoint x: 792, startPoint y: 68, endPoint x: 807, endPoint y: 66, distance: 15.1
click at [803, 67] on input "search" at bounding box center [815, 73] width 85 height 18
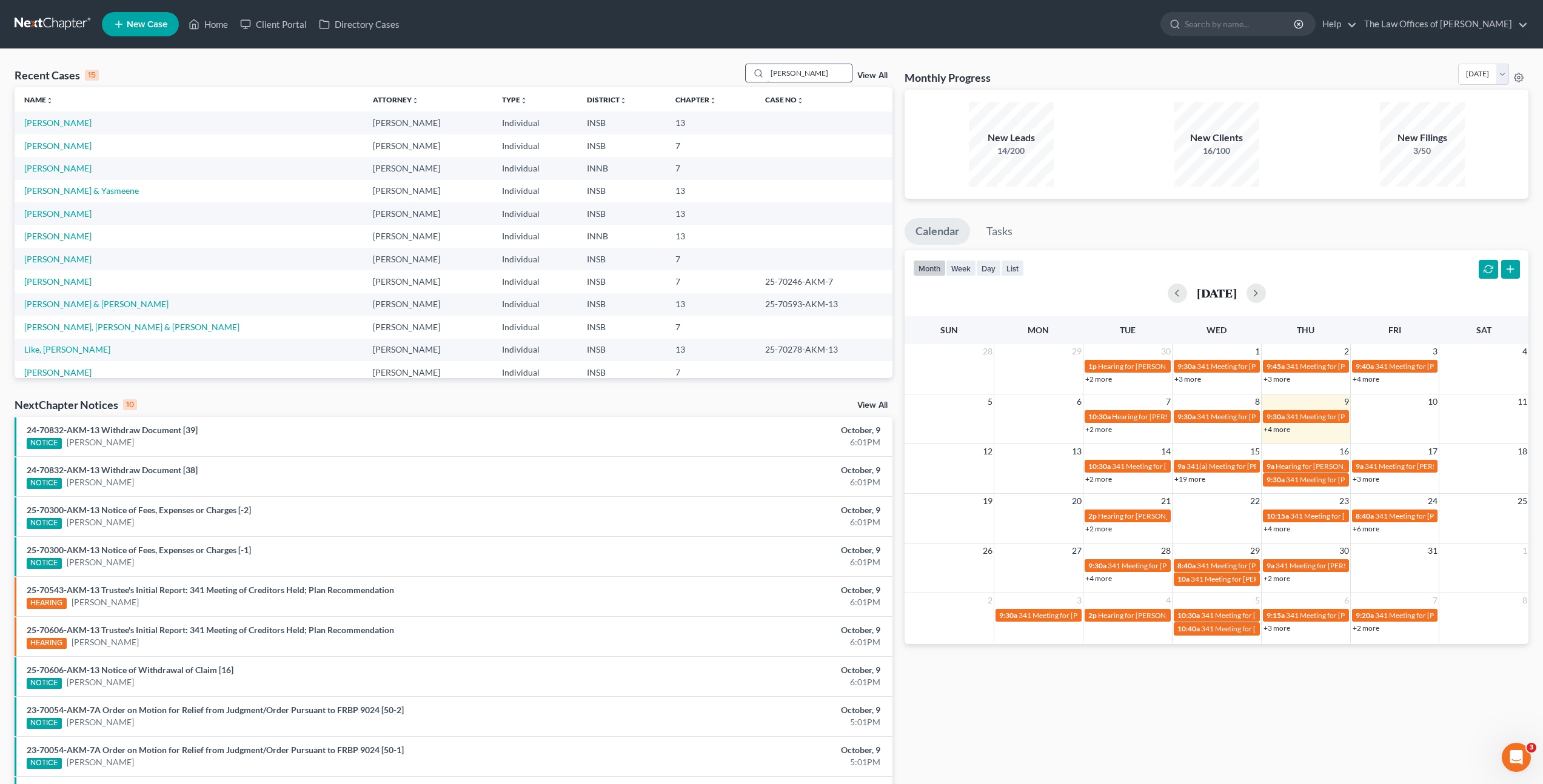
type input "[PERSON_NAME]"
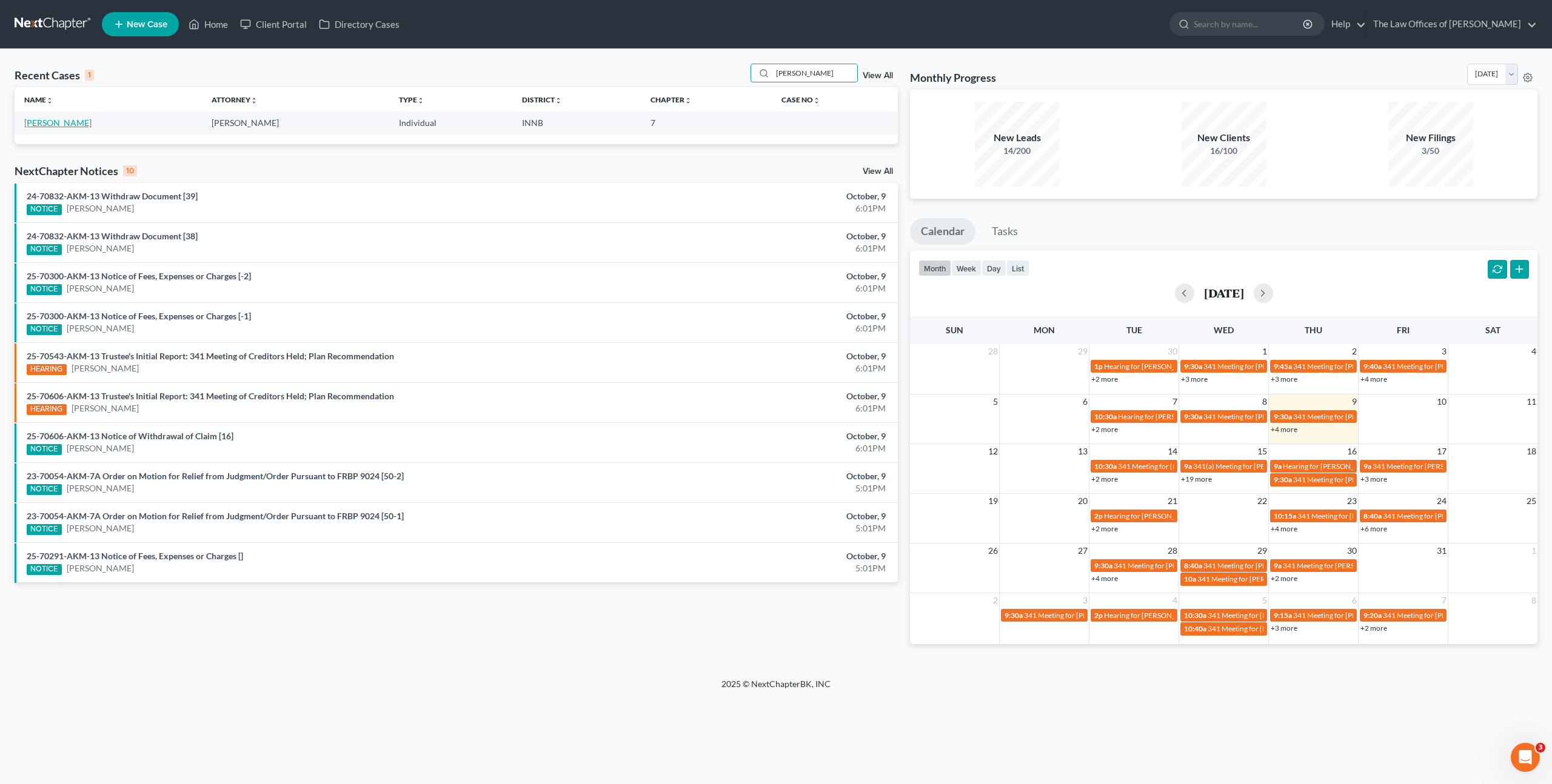
click at [70, 127] on link "[PERSON_NAME]" at bounding box center [58, 122] width 67 height 10
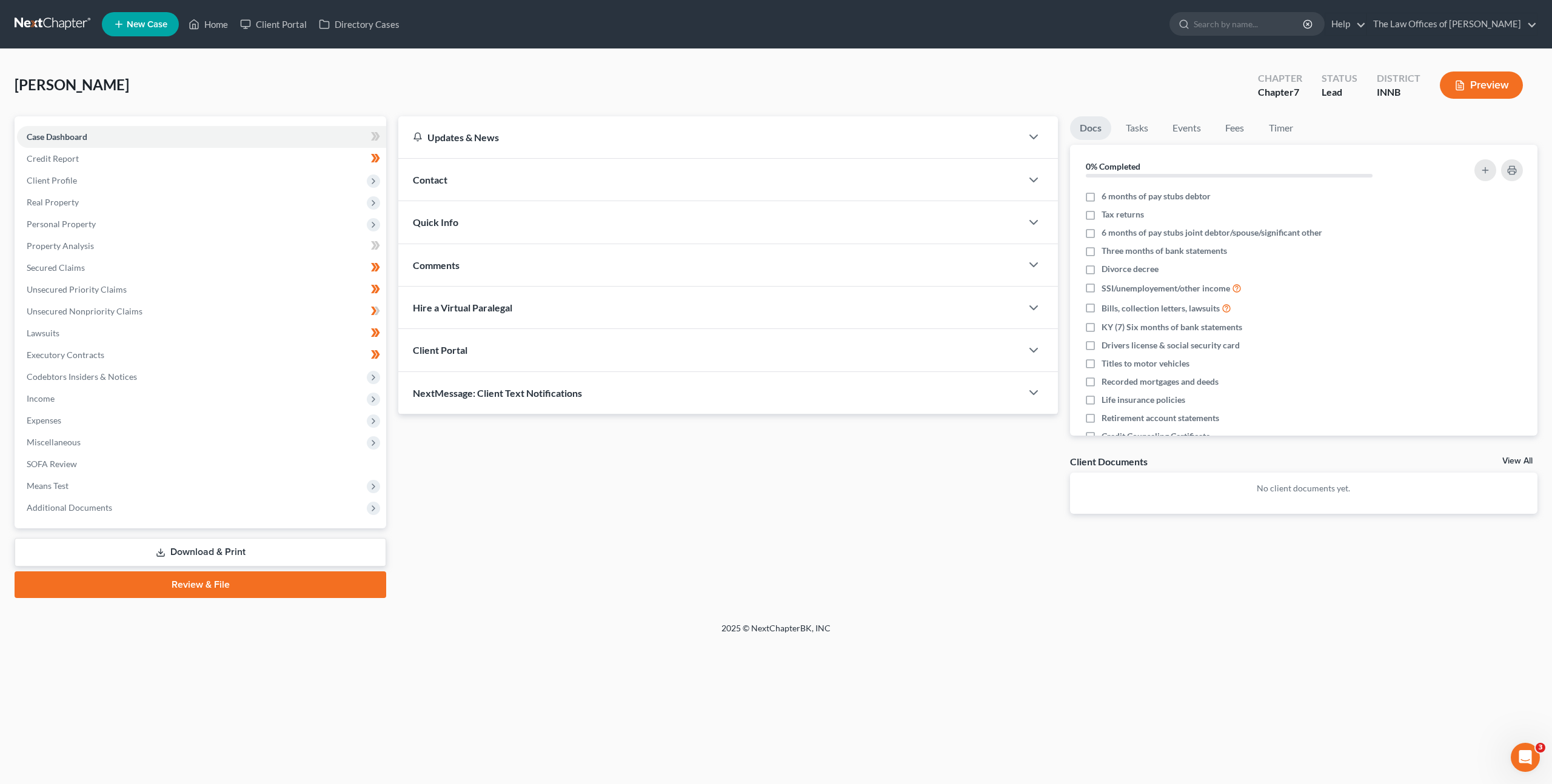
click at [589, 507] on div "Updates & News × [US_STATE] [GEOGRAPHIC_DATA] Notes: Take a look at NextChapter…" at bounding box center [728, 324] width 672 height 417
click at [615, 498] on div "Updates & News × [US_STATE] [GEOGRAPHIC_DATA] Notes: Take a look at NextChapter…" at bounding box center [728, 324] width 672 height 417
drag, startPoint x: 599, startPoint y: 617, endPoint x: 593, endPoint y: 617, distance: 6.0
click at [599, 617] on div "[PERSON_NAME] Upgraded Chapter Chapter 7 Status Lead District INNB Preview Peti…" at bounding box center [776, 336] width 1552 height 573
click at [659, 515] on div "Updates & News × [US_STATE] [GEOGRAPHIC_DATA] Notes: Take a look at NextChapter…" at bounding box center [728, 324] width 672 height 417
